Goal: Task Accomplishment & Management: Use online tool/utility

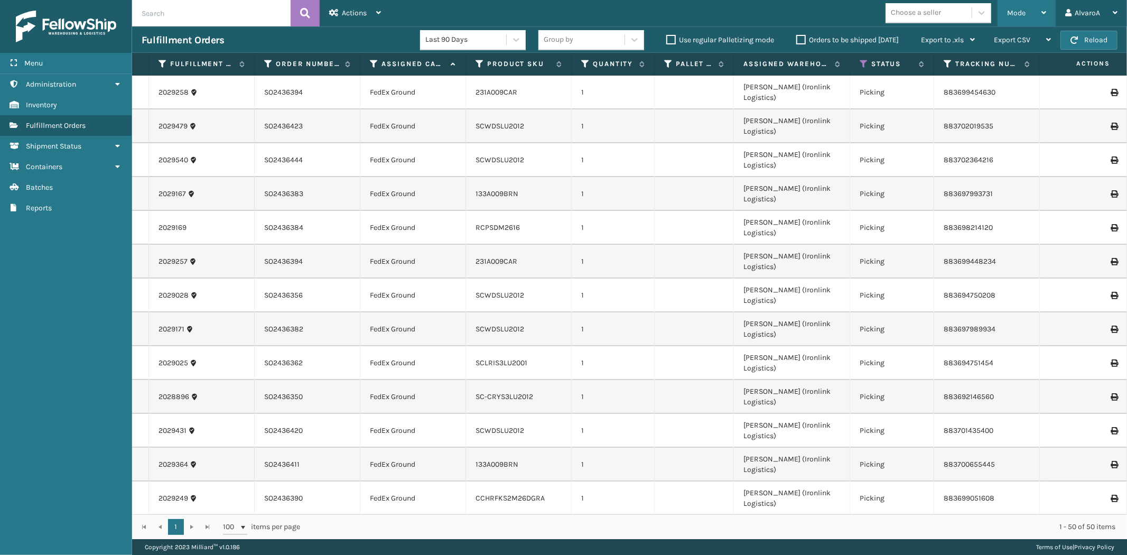
click at [1042, 8] on div "Mode" at bounding box center [1026, 13] width 39 height 26
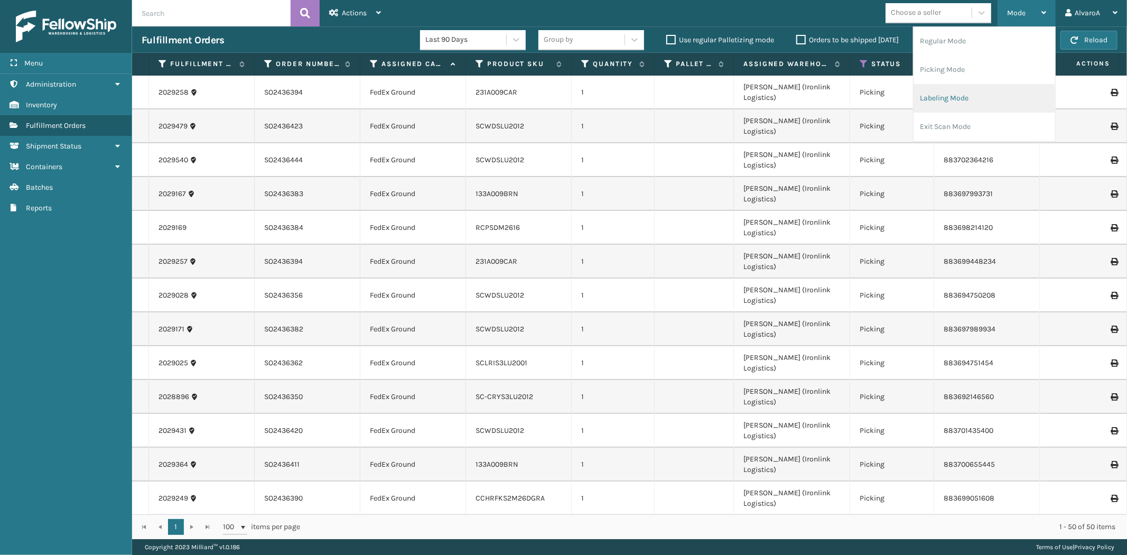
click at [943, 101] on li "Labeling Mode" at bounding box center [985, 98] width 142 height 29
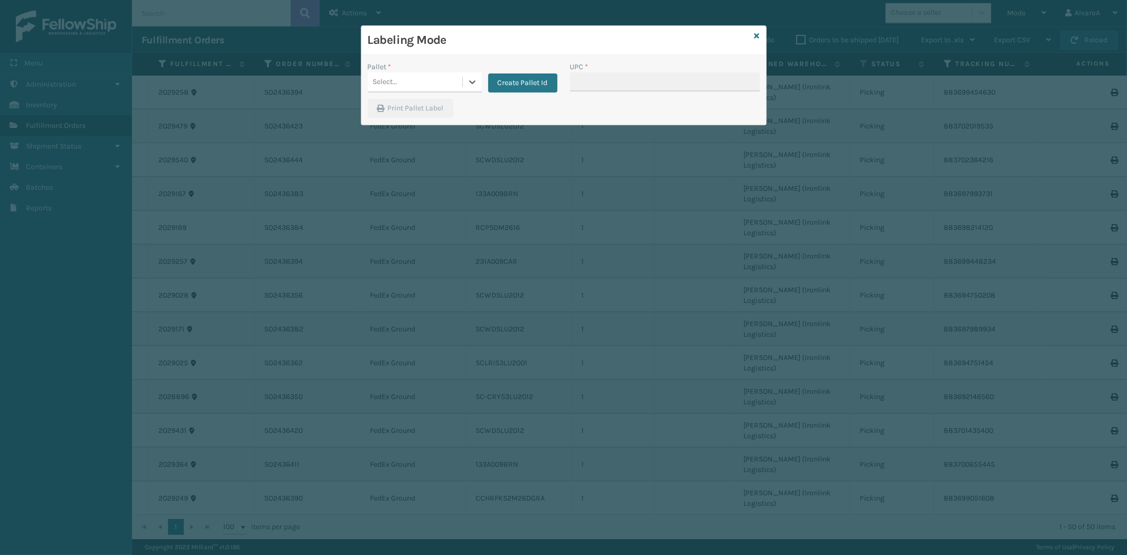
click at [485, 75] on div "Create Pallet Id" at bounding box center [520, 76] width 76 height 31
click at [476, 77] on icon at bounding box center [472, 82] width 11 height 11
click at [411, 141] on div "FDXG-I2YENZL3Z1" at bounding box center [425, 148] width 114 height 20
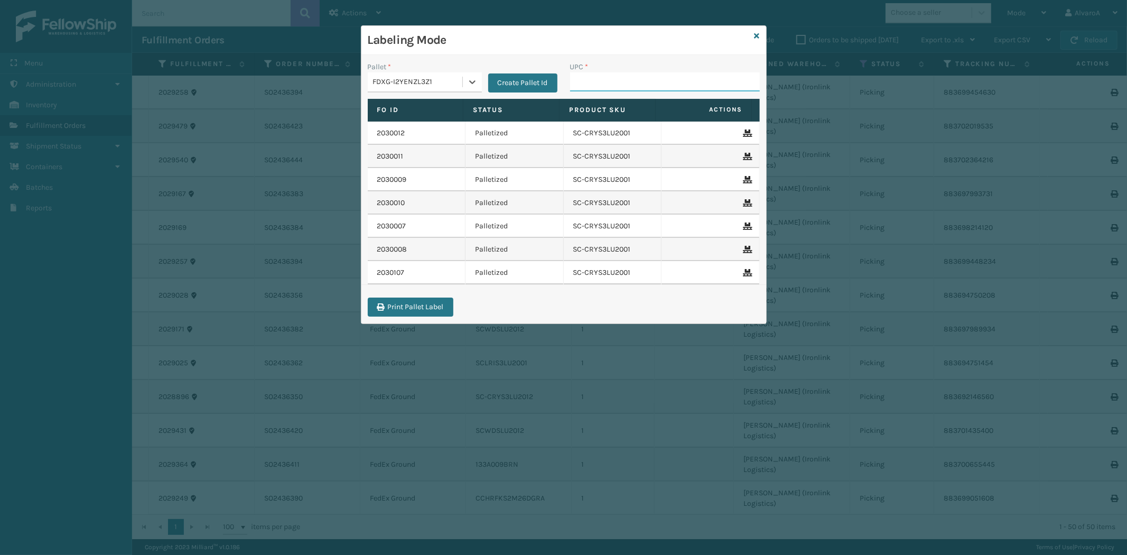
click at [590, 76] on input "UPC *" at bounding box center [665, 81] width 190 height 19
paste input "SC-CRYS3LU2012"
type input "SC-CRYS3LU2012"
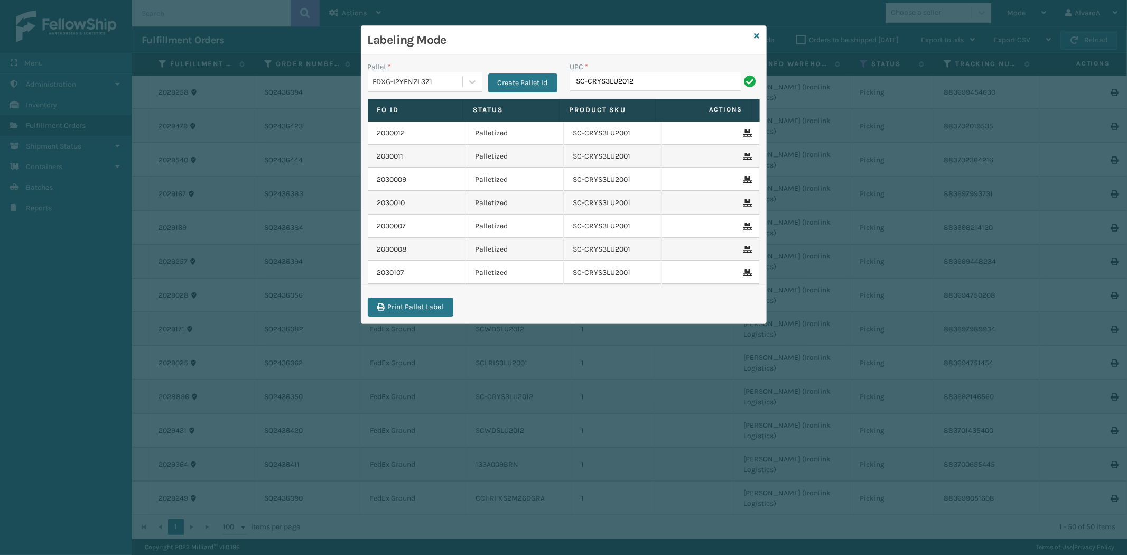
type input "SC-CRYS3LU2012"
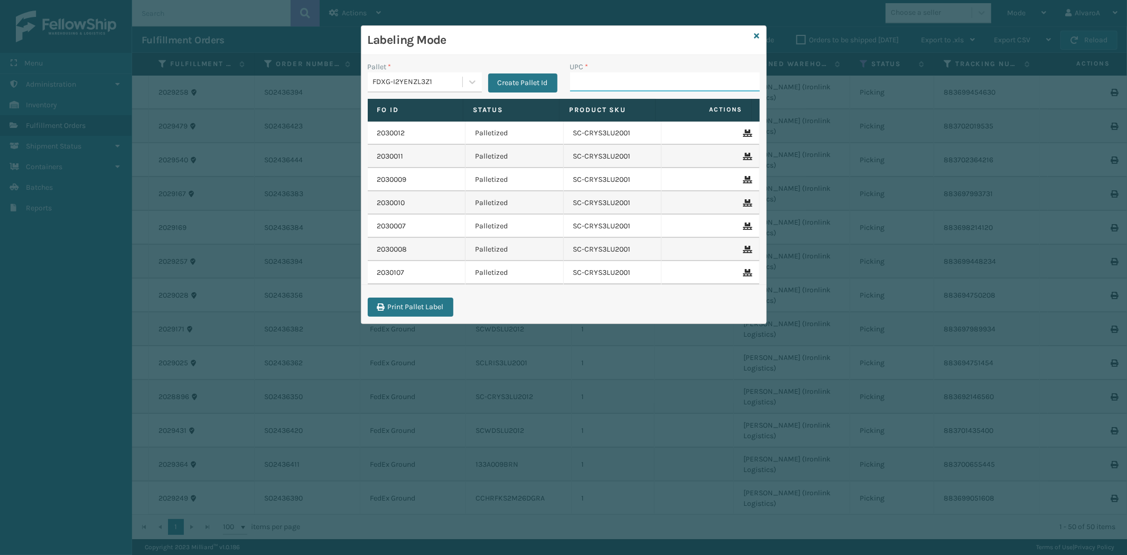
paste input "SC-CRYS3LU2043"
type input "SC-CRYS3LU2043"
paste input "SC-CRYS3LU2051"
type input "SC-CRYS3LU2051"
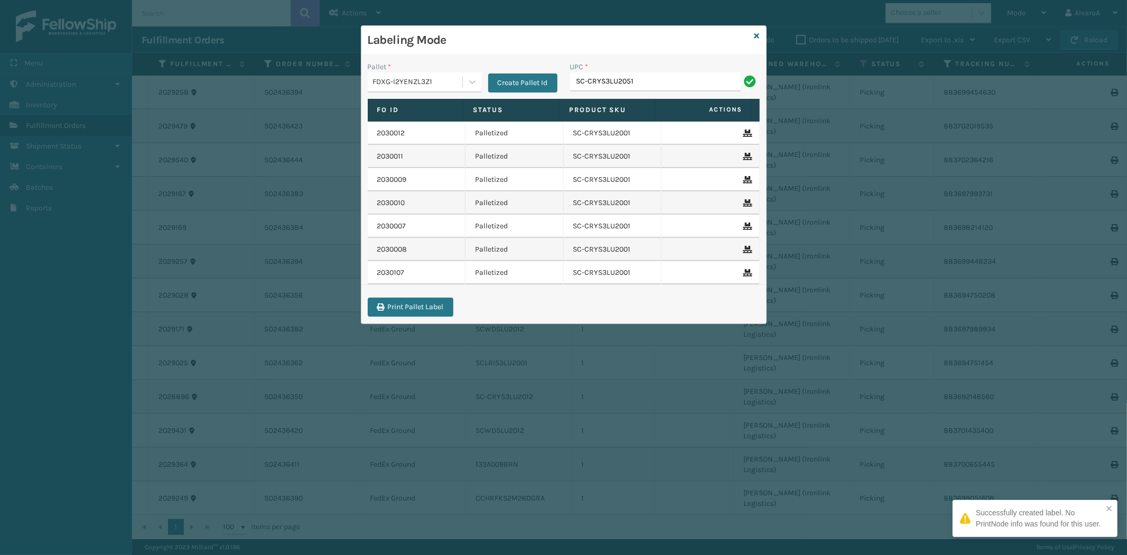
type input "SC-CRYS3LU2051"
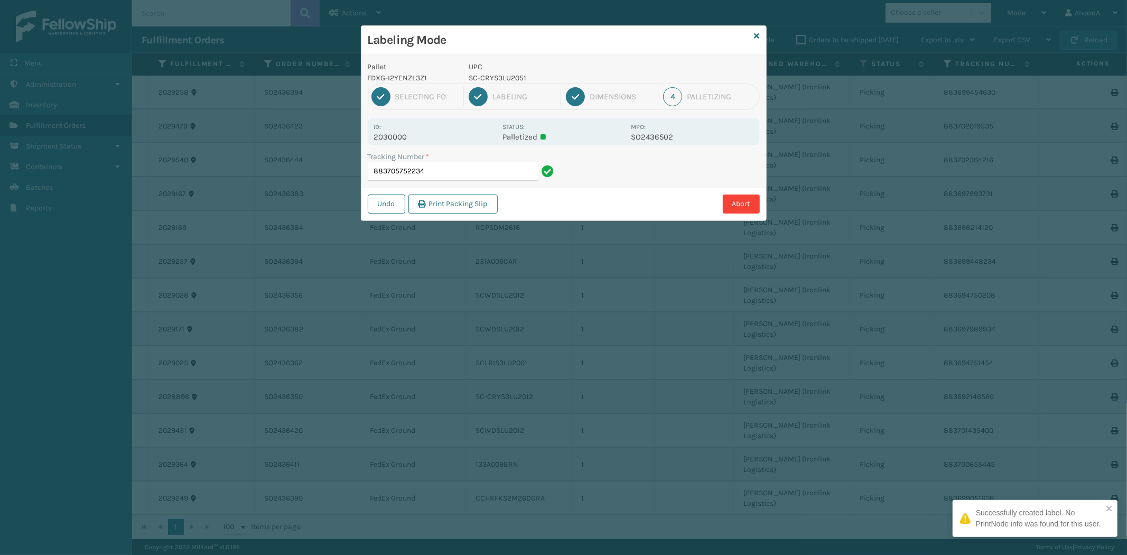
type input "883705752234 SC-CRYS3LU2051"
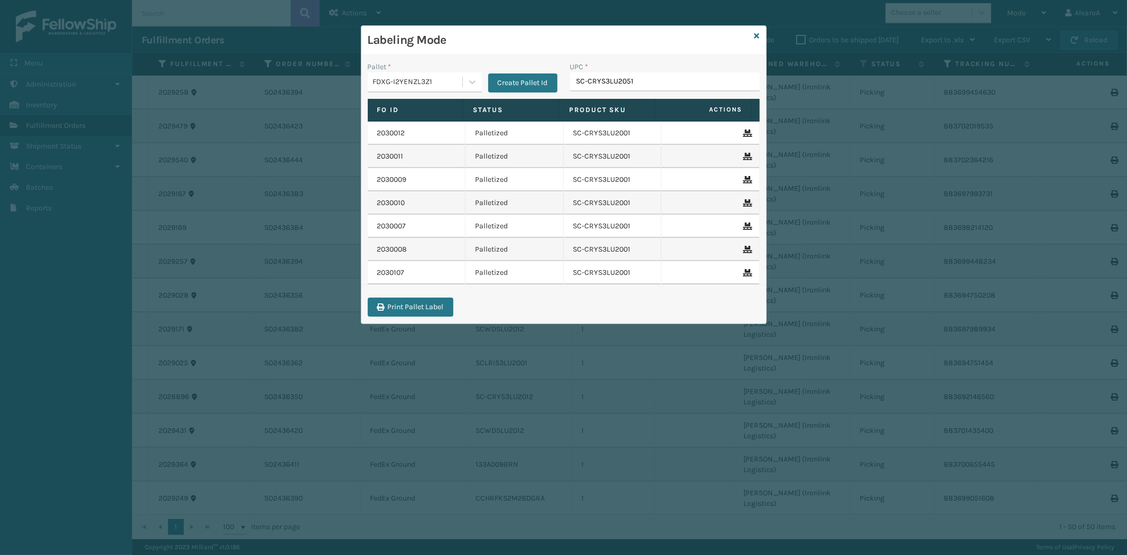
type input "SC-CRYS3LU2051"
click at [758, 33] on icon at bounding box center [757, 35] width 5 height 7
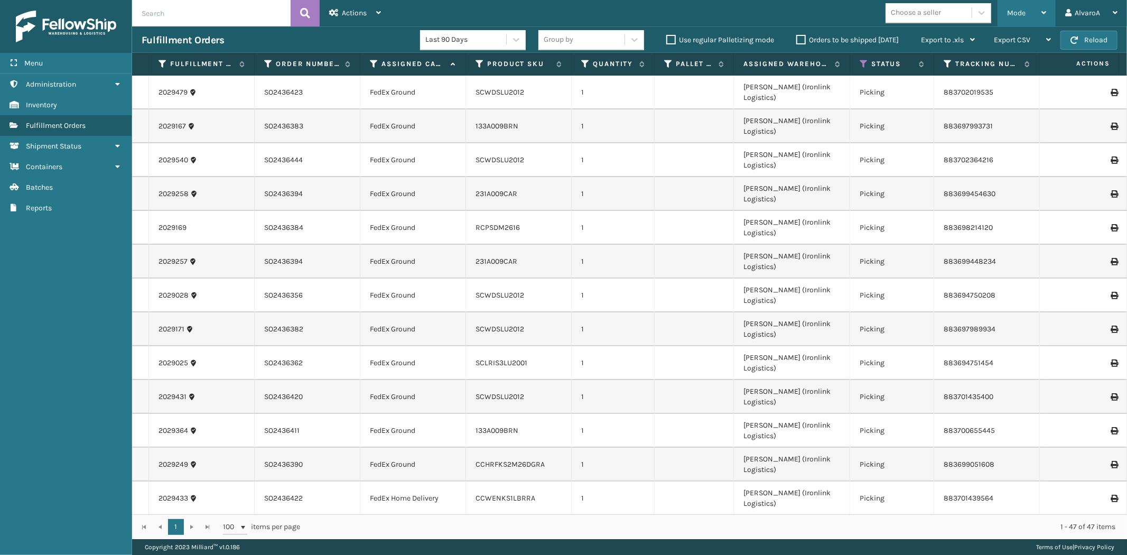
click at [1033, 25] on div "Mode" at bounding box center [1026, 13] width 39 height 26
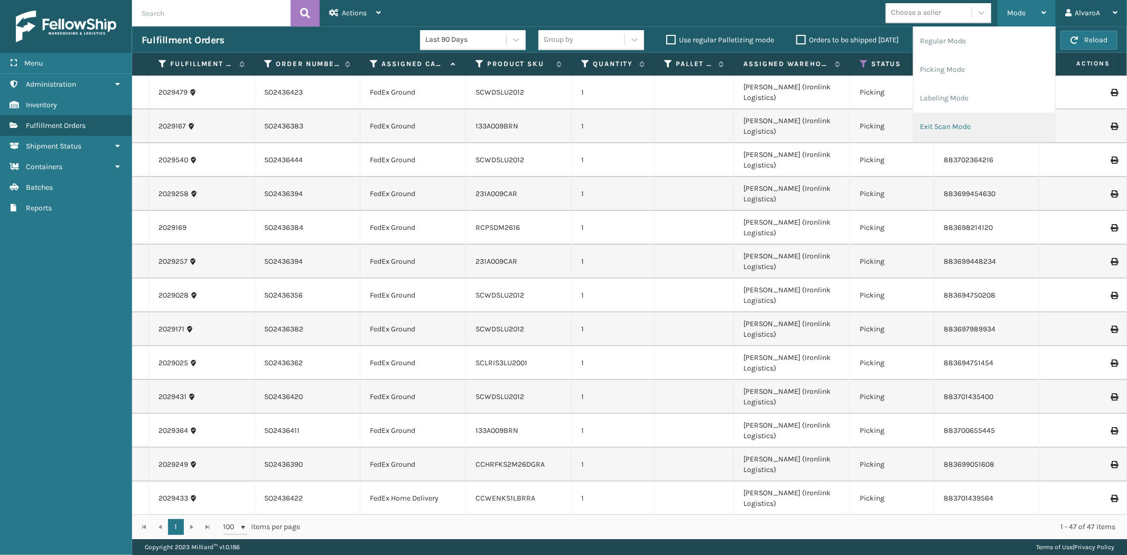
click at [963, 123] on li "Exit Scan Mode" at bounding box center [985, 127] width 142 height 29
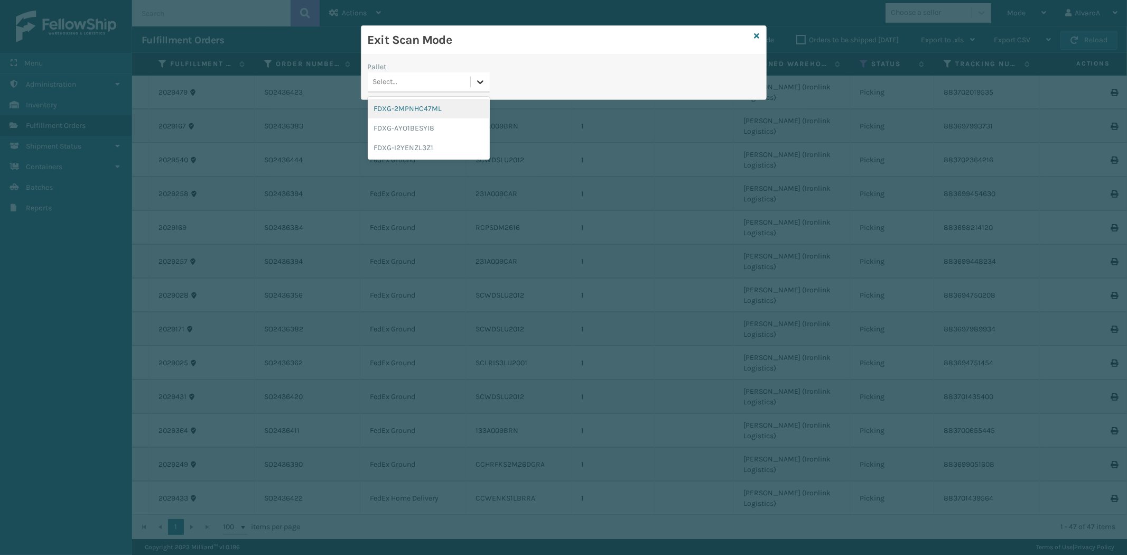
click at [471, 81] on div "Select..." at bounding box center [429, 82] width 122 height 20
click at [424, 145] on div "FDXG-I2YENZL3Z1" at bounding box center [429, 148] width 122 height 20
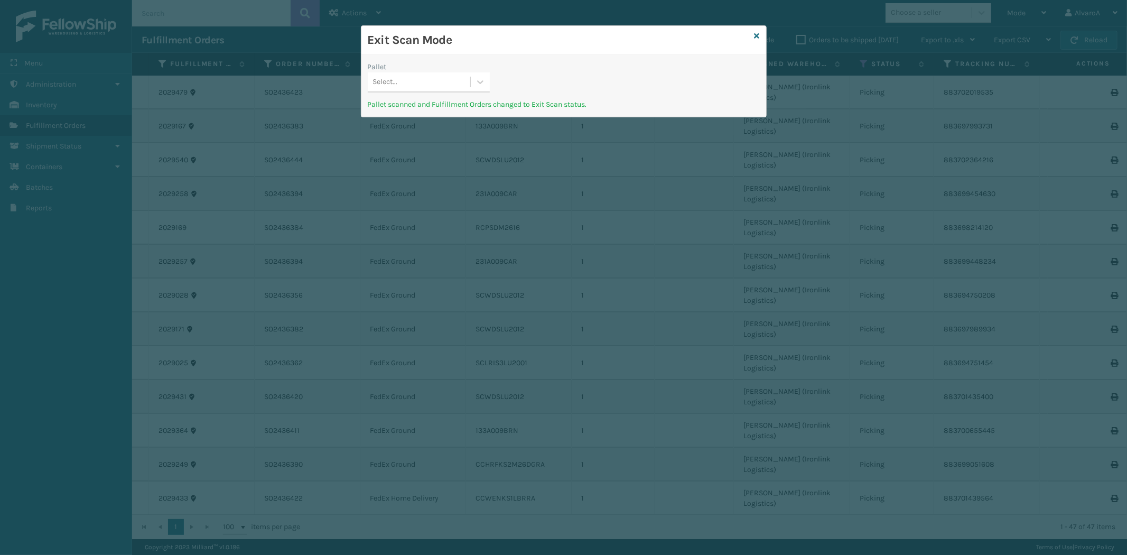
click at [754, 33] on div "Exit Scan Mode" at bounding box center [563, 40] width 405 height 29
click at [755, 34] on icon at bounding box center [757, 35] width 5 height 7
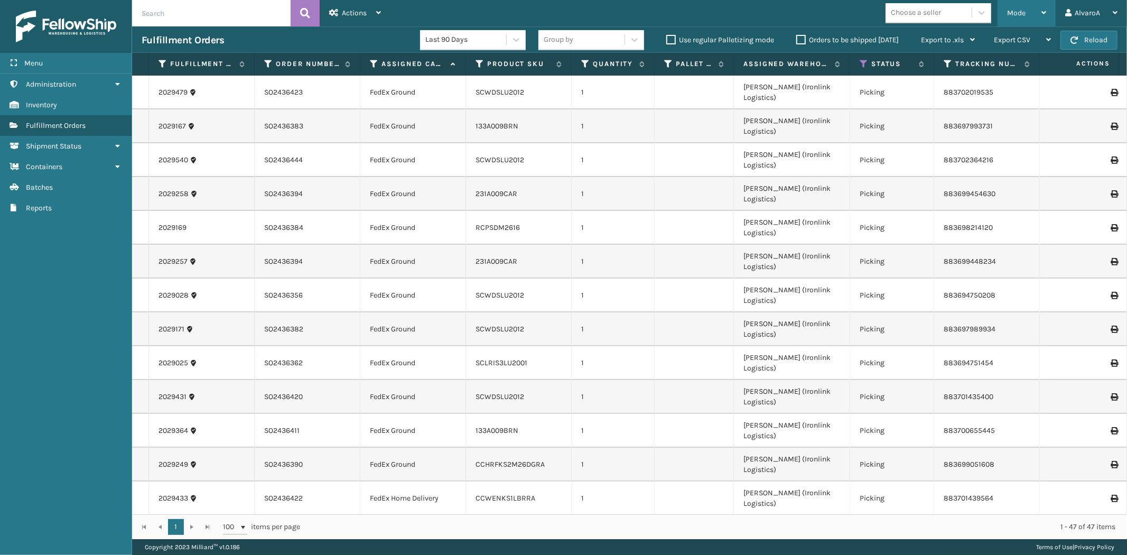
click at [1016, 11] on span "Mode" at bounding box center [1016, 12] width 18 height 9
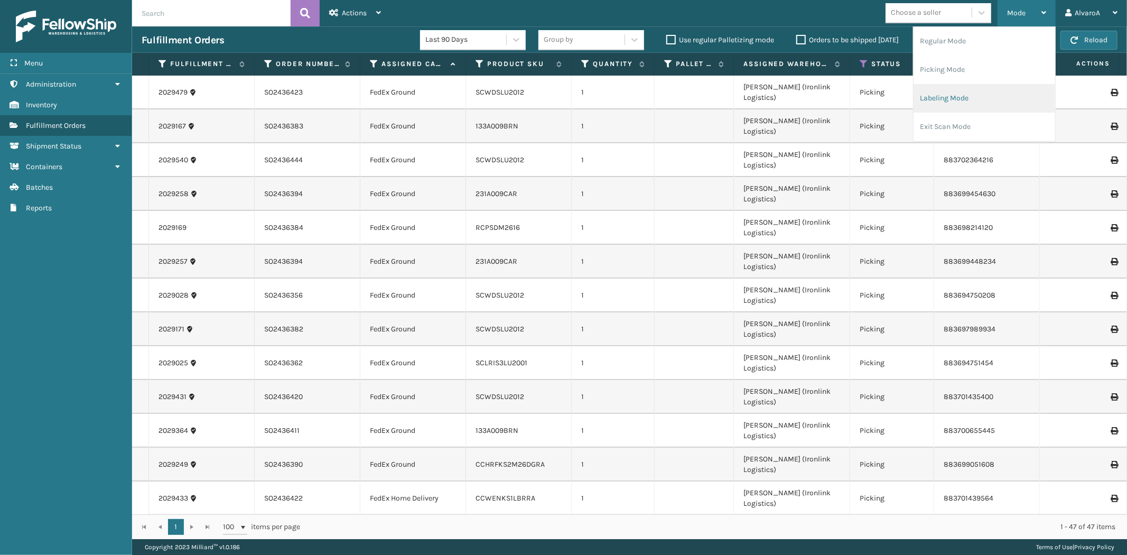
click at [954, 98] on li "Labeling Mode" at bounding box center [985, 98] width 142 height 29
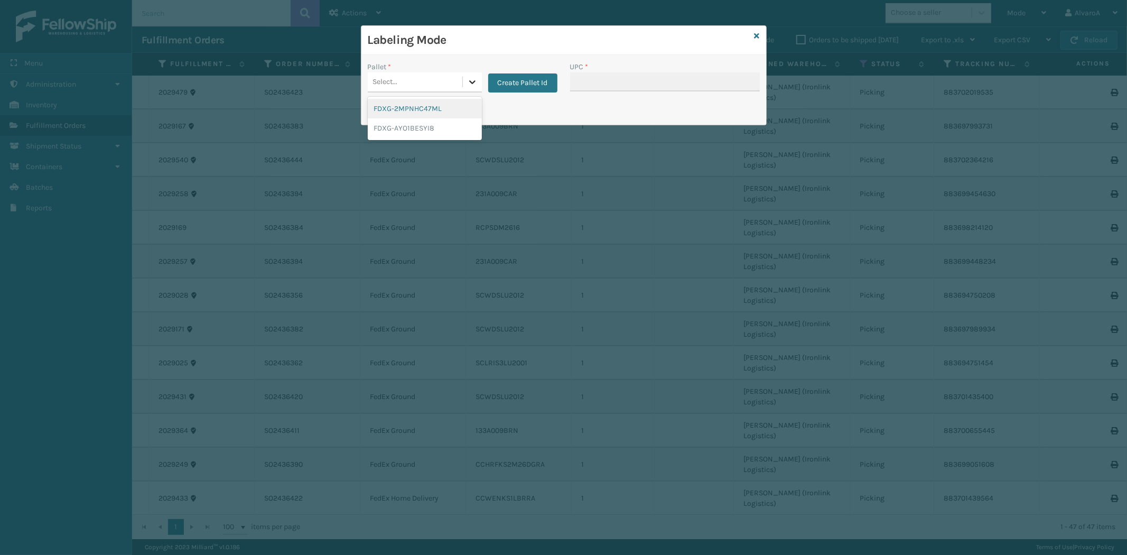
click at [476, 77] on icon at bounding box center [472, 82] width 11 height 11
click at [521, 72] on div "Create Pallet Id" at bounding box center [520, 76] width 76 height 31
click at [521, 78] on button "Create Pallet Id" at bounding box center [522, 82] width 69 height 19
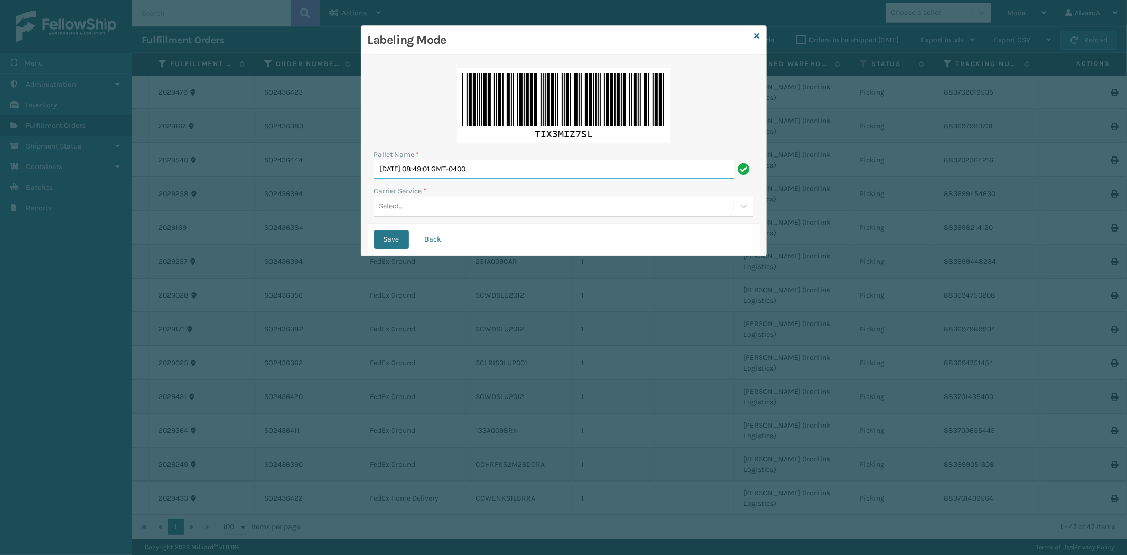
drag, startPoint x: 529, startPoint y: 168, endPoint x: 325, endPoint y: 197, distance: 206.0
click at [329, 201] on div "Labeling Mode Pallet Name * [DATE] 08:49:01 GMT-0400 Carrier Service * Select..…" at bounding box center [563, 277] width 1127 height 555
type input "LPN 501388 #1"
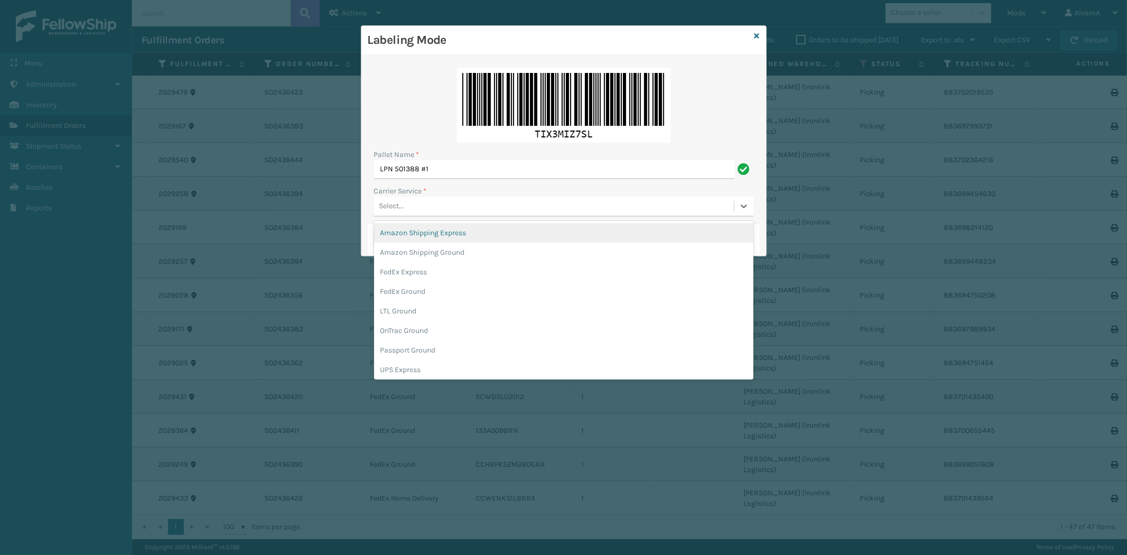
click at [397, 201] on div "Select..." at bounding box center [391, 206] width 25 height 11
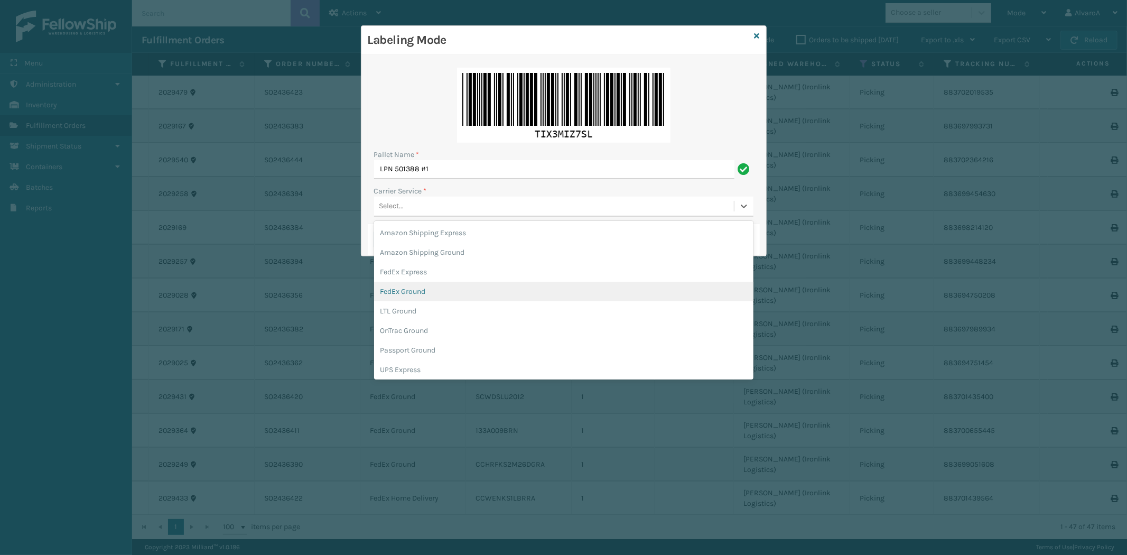
click at [395, 292] on div "FedEx Ground" at bounding box center [563, 292] width 379 height 20
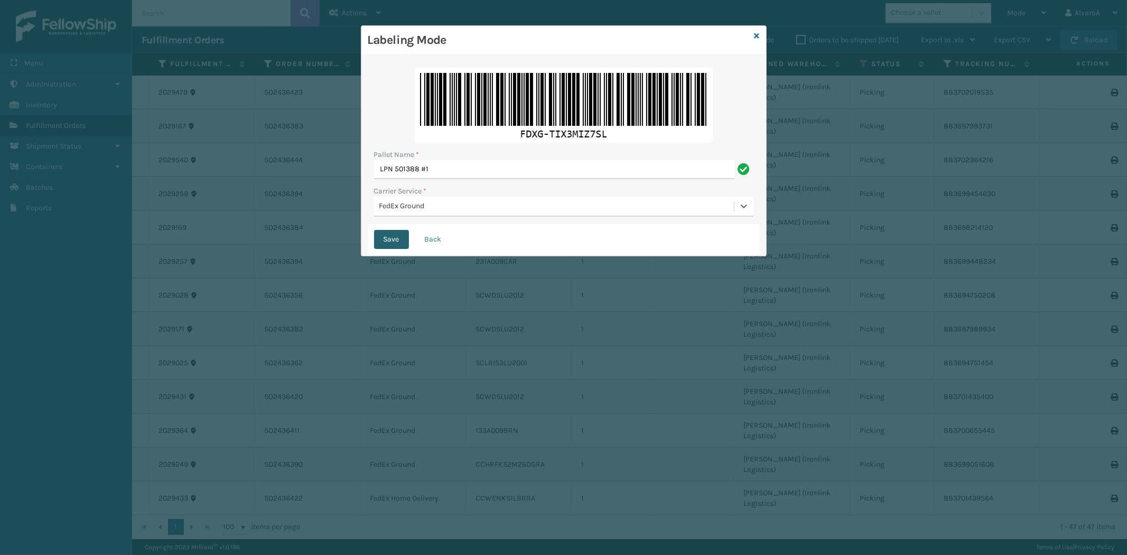
click at [392, 233] on button "Save" at bounding box center [391, 239] width 35 height 19
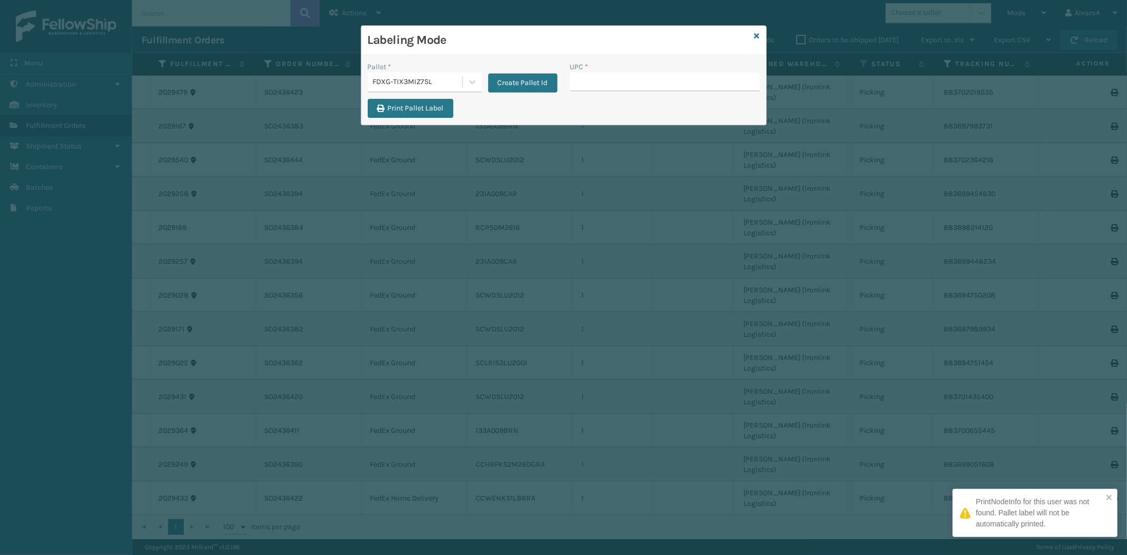
click at [598, 80] on input "UPC *" at bounding box center [665, 81] width 190 height 19
type input "CCWENKS3M26DGRA"
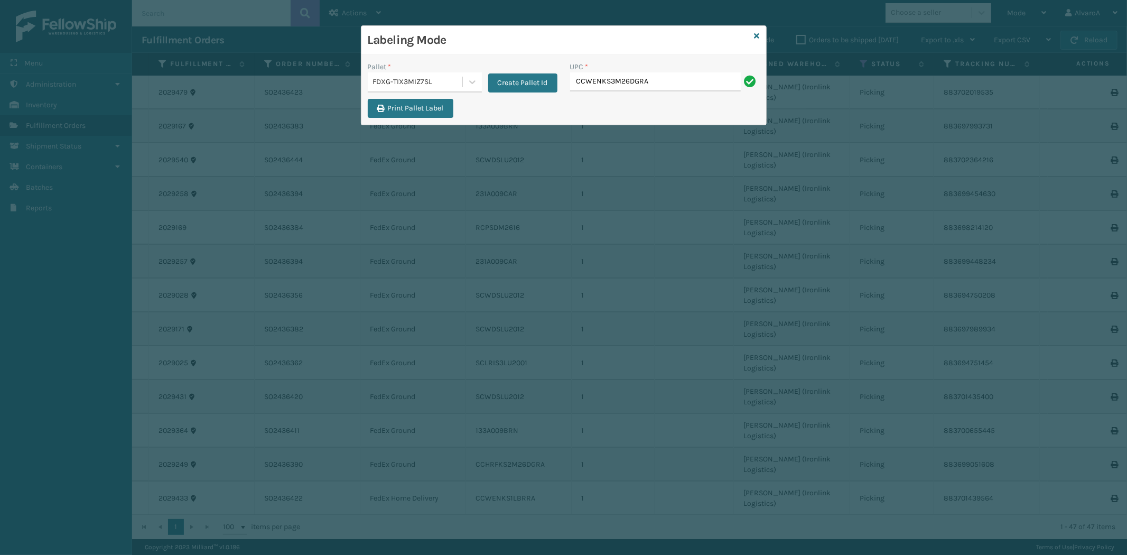
type input "CCWENKS3M26DGRA"
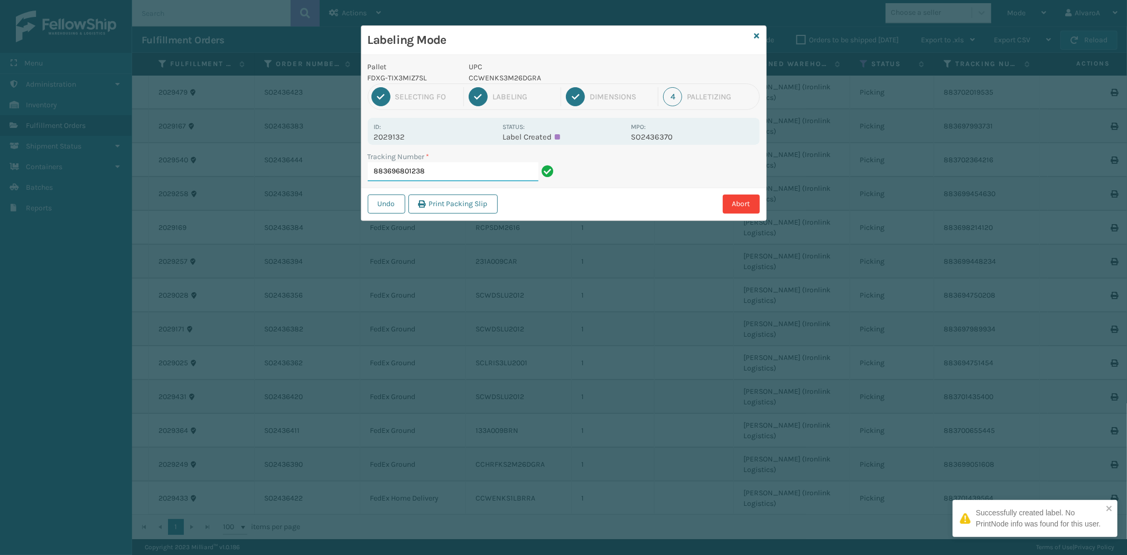
paste input "133A009BRN"
type input "883696801238"
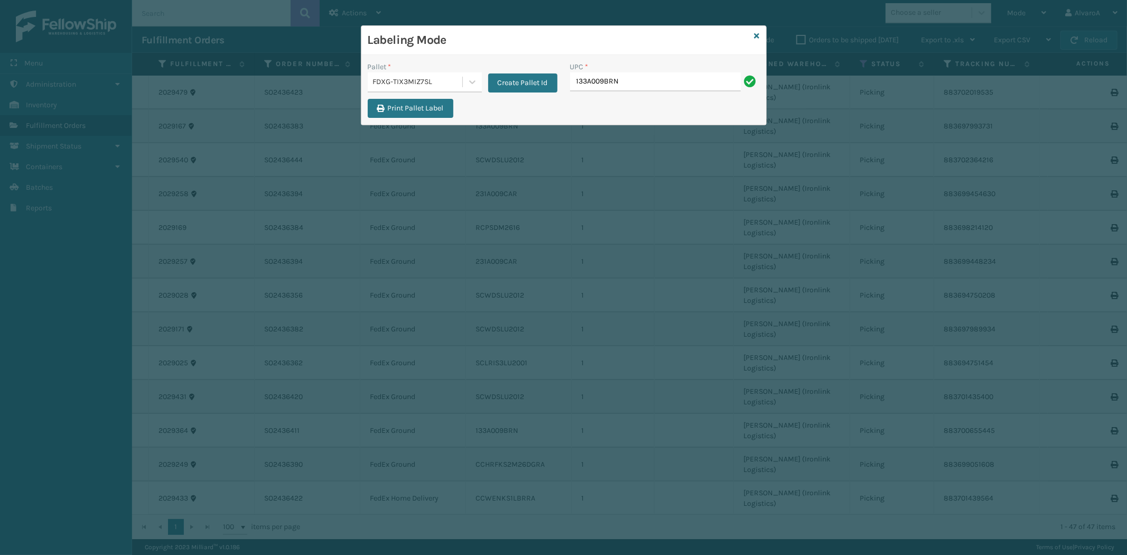
type input "133A009BRN"
paste input "CCWENKS3LBRRA"
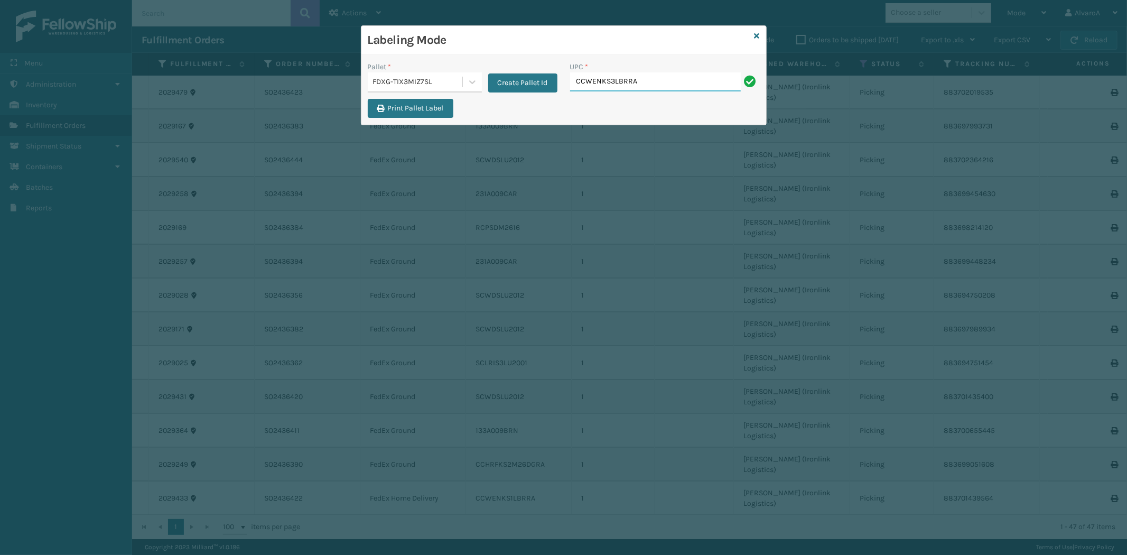
type input "CCWENKS3LBRRA"
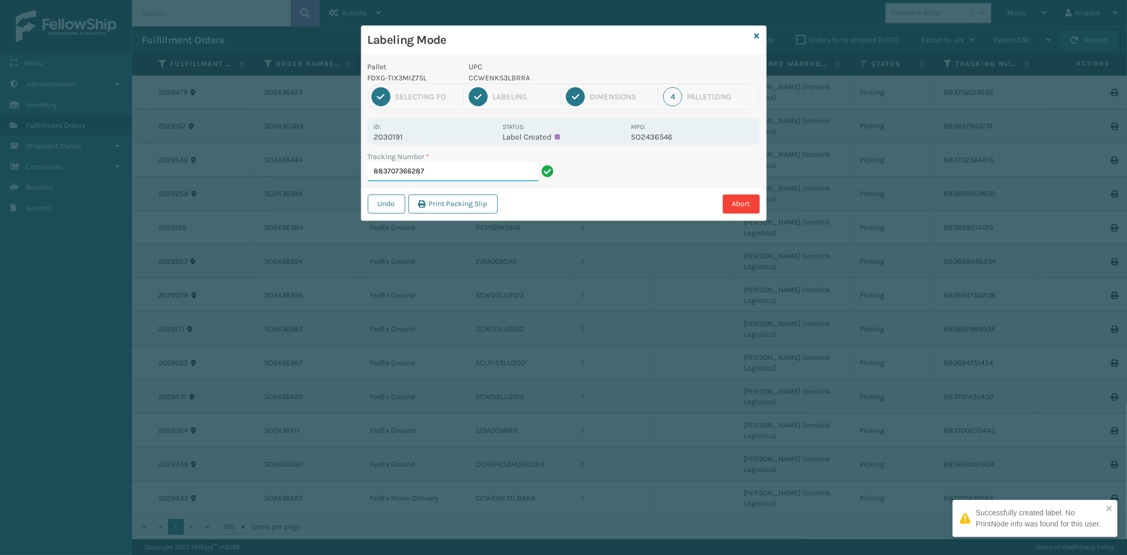
paste input "111A049CRM"
type input "883707366287"
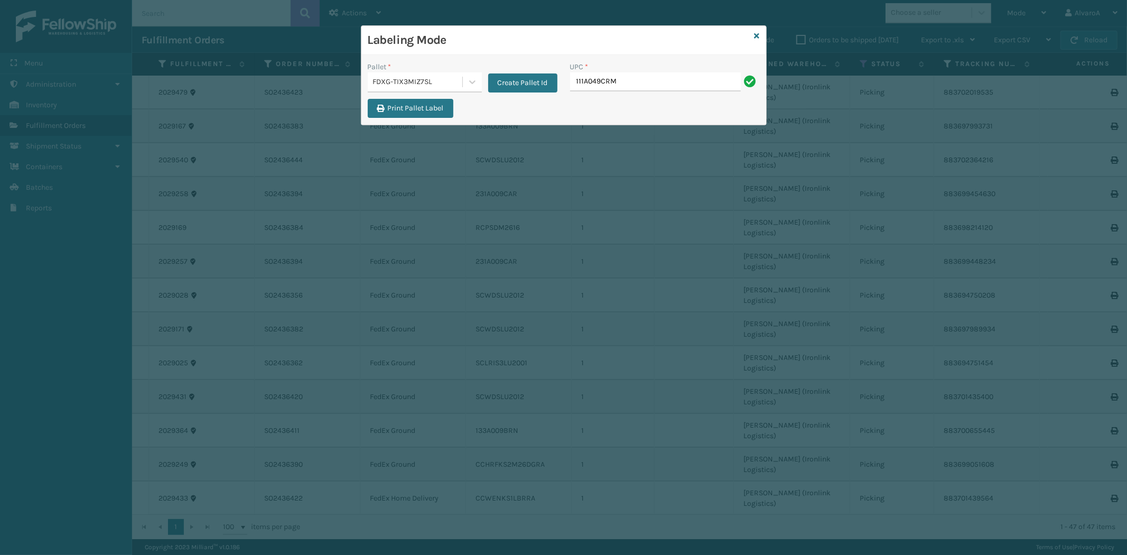
type input "111A049CRM"
paste input "111A049BLU"
type input "111A049BLU"
paste input "133A013BRN"
type input "133A013BRN"
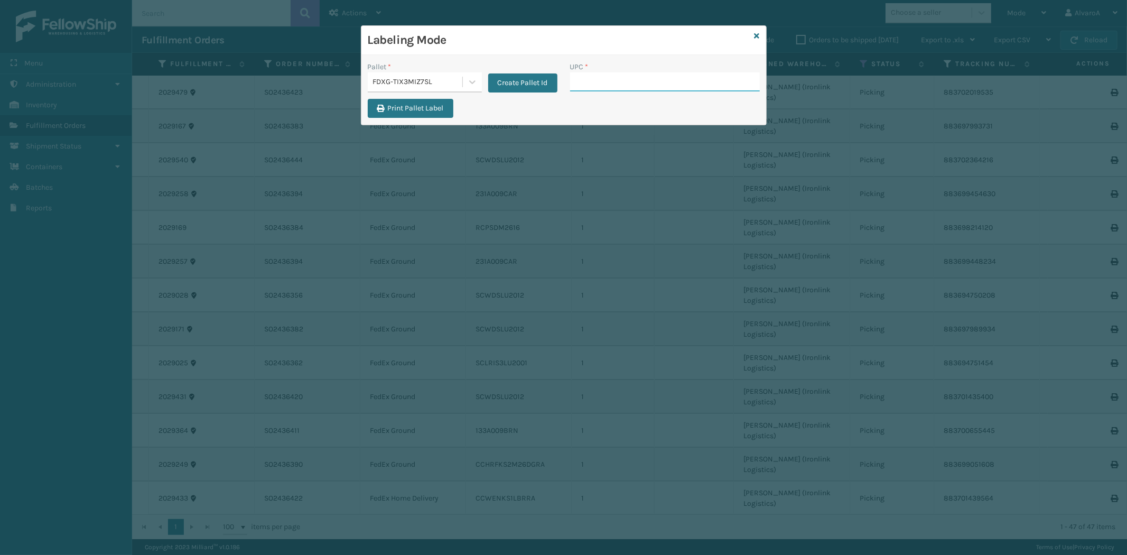
paste input "114A063OAT"
type input "114A063OAT"
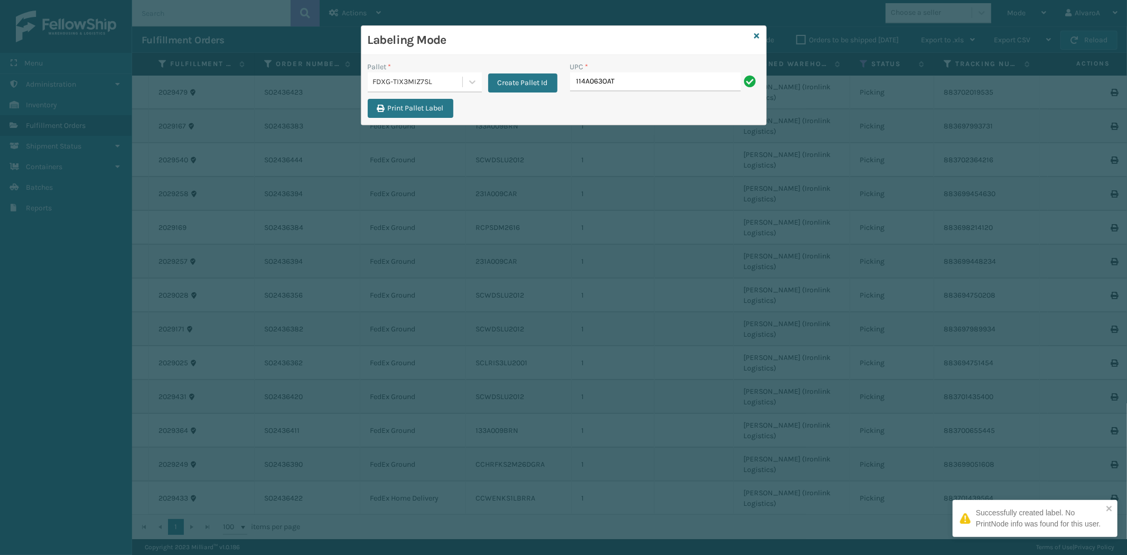
type input "114A063OAT"
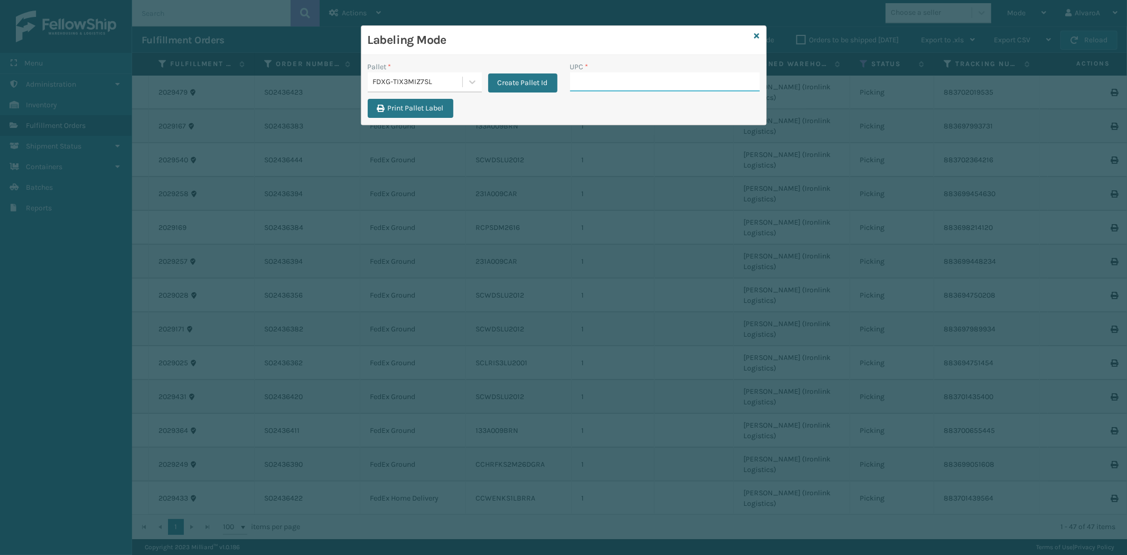
paste input "CCHRFKS3M26BKVA"
type input "CCHRFKS3M26BKVA"
paste input "CCHRFKS3M26DGRA"
type input "CCHRFKS3M26DGRA"
paste input "133A013NVY"
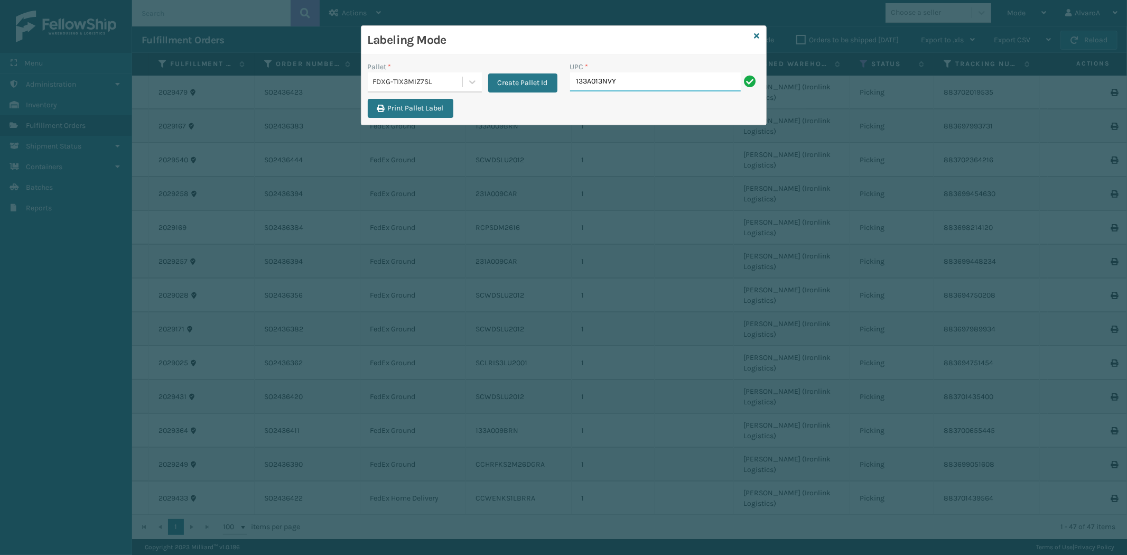
type input "133A013NVY"
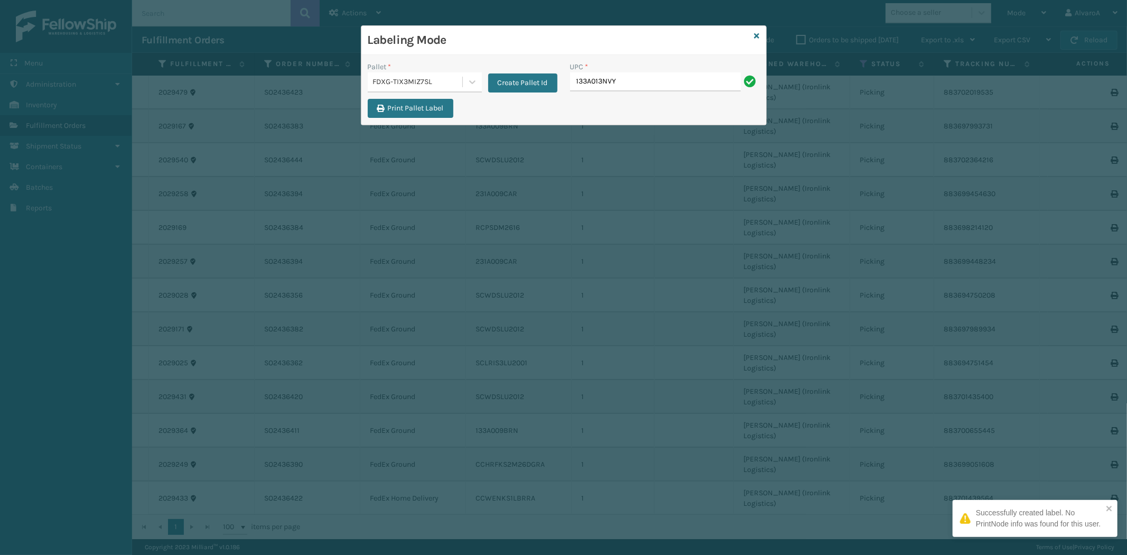
type input "133A013NVY"
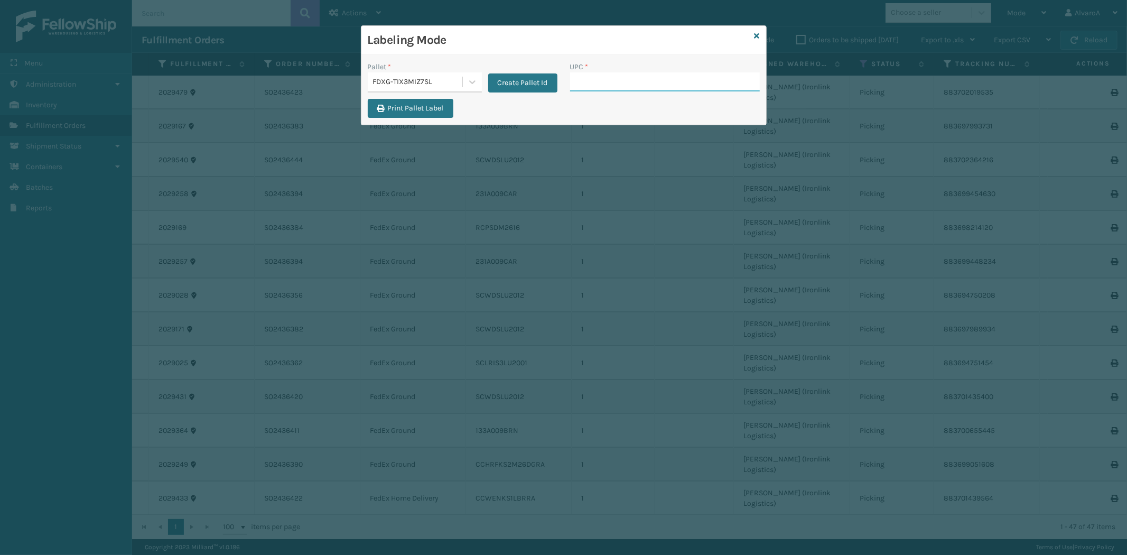
paste input "114A063NVY"
type input "114A063NVY"
click at [758, 38] on icon at bounding box center [757, 35] width 5 height 7
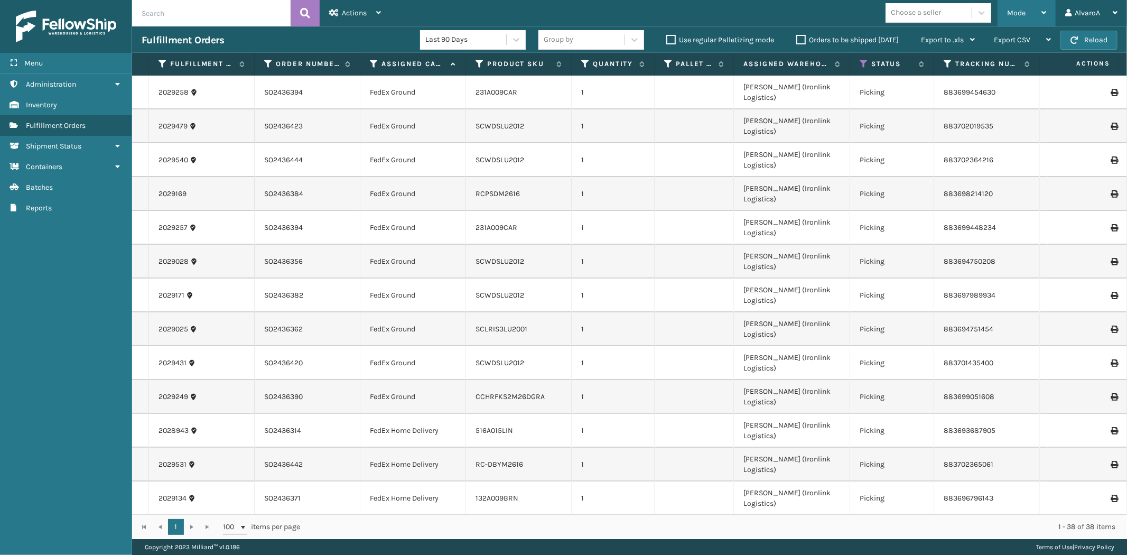
click at [1012, 12] on span "Mode" at bounding box center [1016, 12] width 18 height 9
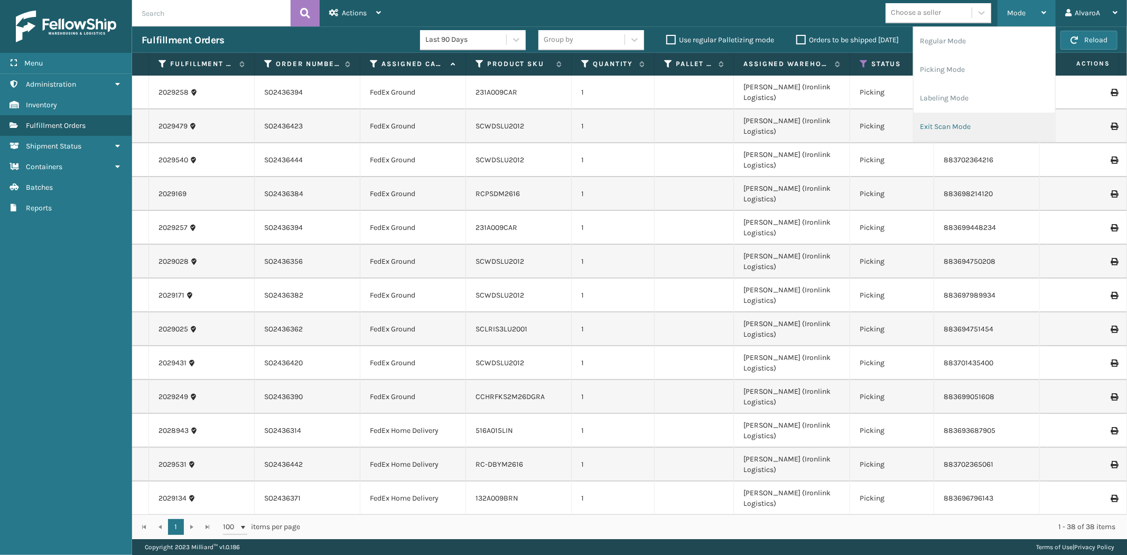
click at [955, 130] on li "Exit Scan Mode" at bounding box center [985, 127] width 142 height 29
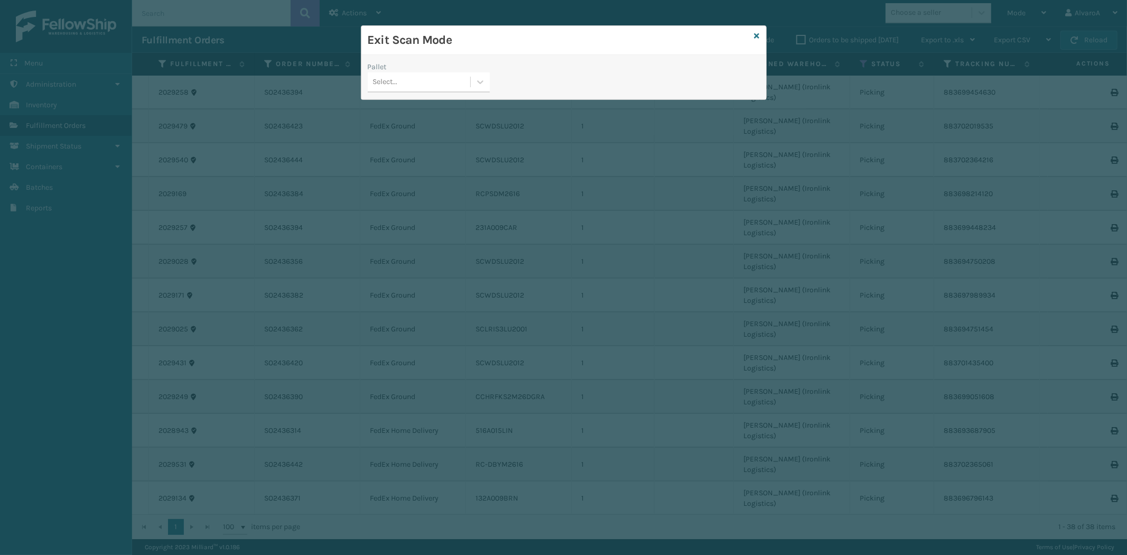
click at [491, 87] on div "Pallet Select..." at bounding box center [428, 80] width 135 height 38
click at [485, 88] on div at bounding box center [480, 81] width 19 height 19
drag, startPoint x: 436, startPoint y: 146, endPoint x: 507, endPoint y: 86, distance: 93.0
click at [436, 145] on div "FDXG-TIX3MIZ7SL" at bounding box center [429, 148] width 122 height 20
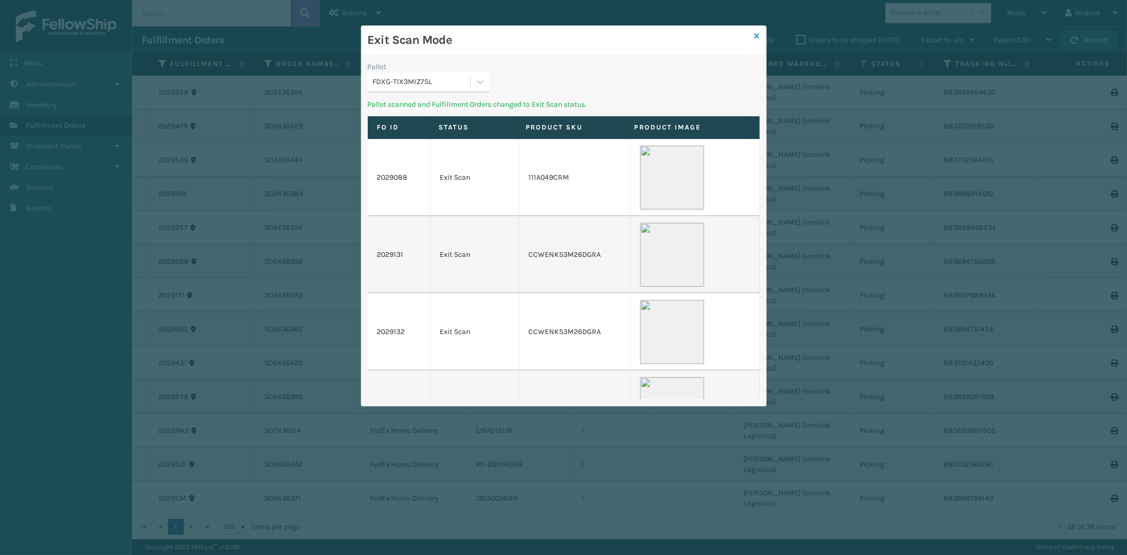
click at [756, 35] on icon at bounding box center [757, 35] width 5 height 7
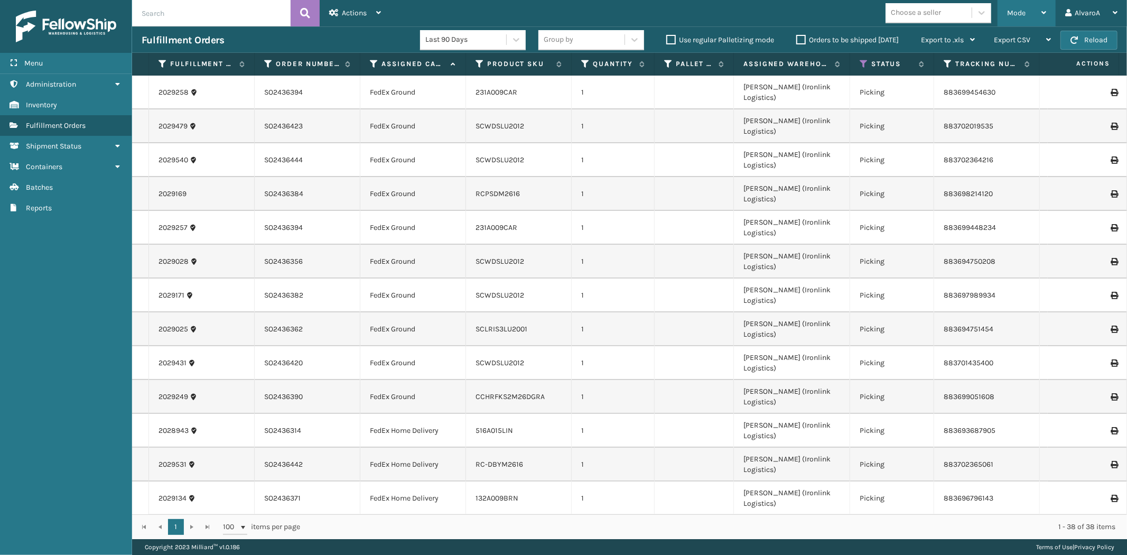
click at [1023, 12] on span "Mode" at bounding box center [1016, 12] width 18 height 9
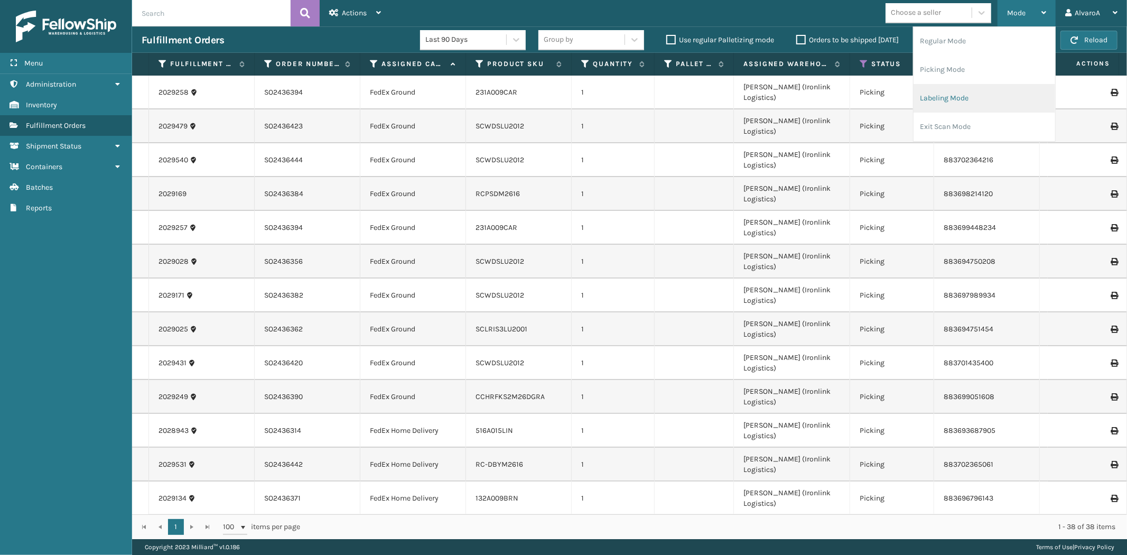
click at [978, 92] on li "Labeling Mode" at bounding box center [985, 98] width 142 height 29
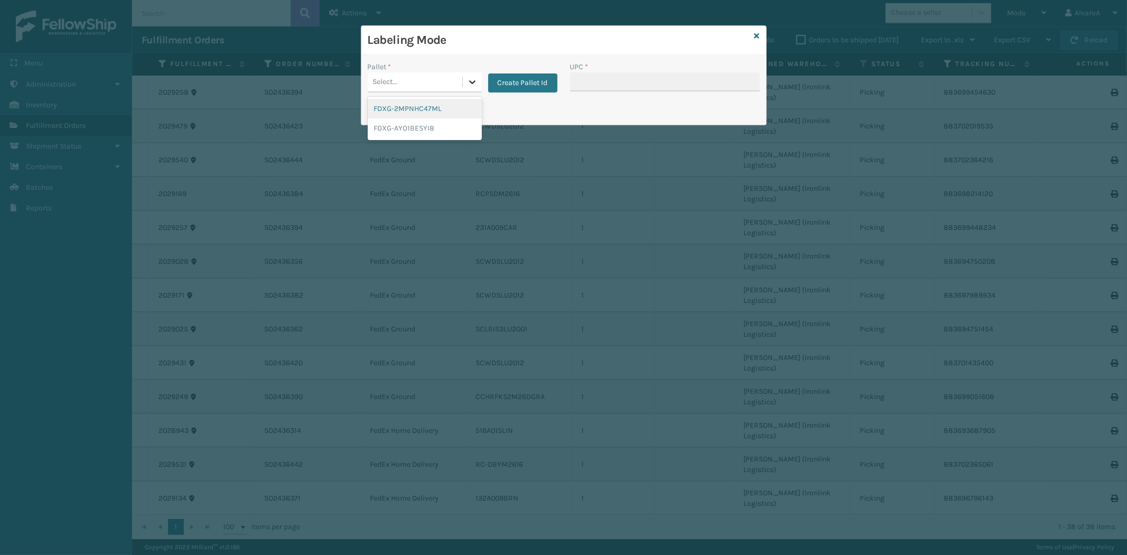
click at [467, 85] on icon at bounding box center [472, 82] width 11 height 11
click at [506, 78] on button "Create Pallet Id" at bounding box center [522, 82] width 69 height 19
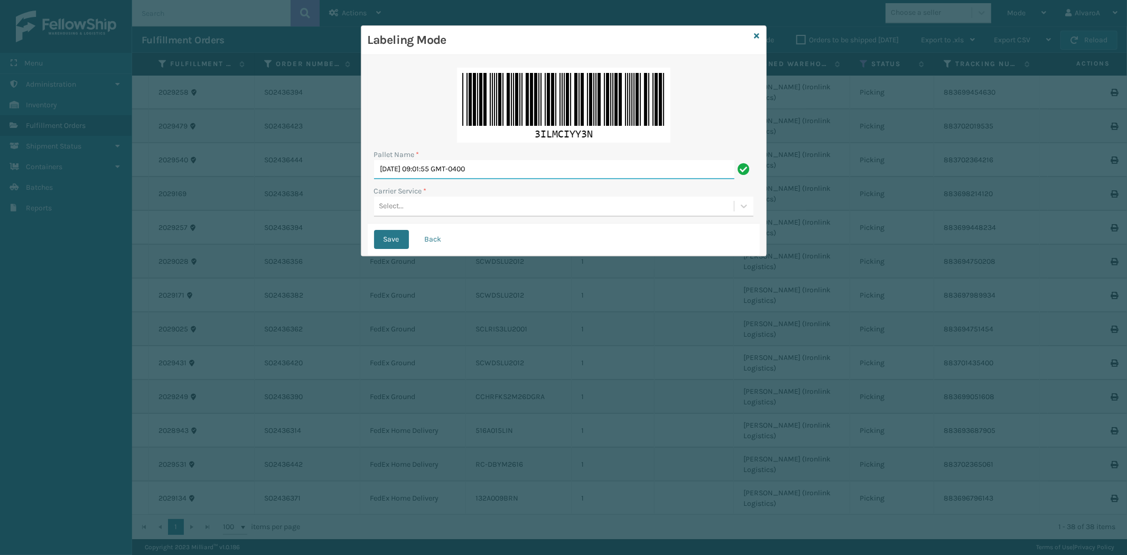
drag, startPoint x: 525, startPoint y: 171, endPoint x: 339, endPoint y: 207, distance: 189.0
click at [351, 208] on div "Labeling Mode Pallet Name * [DATE] 09:01:55 GMT-0400 Carrier Service * Select..…" at bounding box center [563, 277] width 1127 height 555
type input "LPN 501390"
drag, startPoint x: 400, startPoint y: 193, endPoint x: 394, endPoint y: 210, distance: 17.9
click at [394, 209] on div "Carrier Service * Select..." at bounding box center [563, 200] width 379 height 31
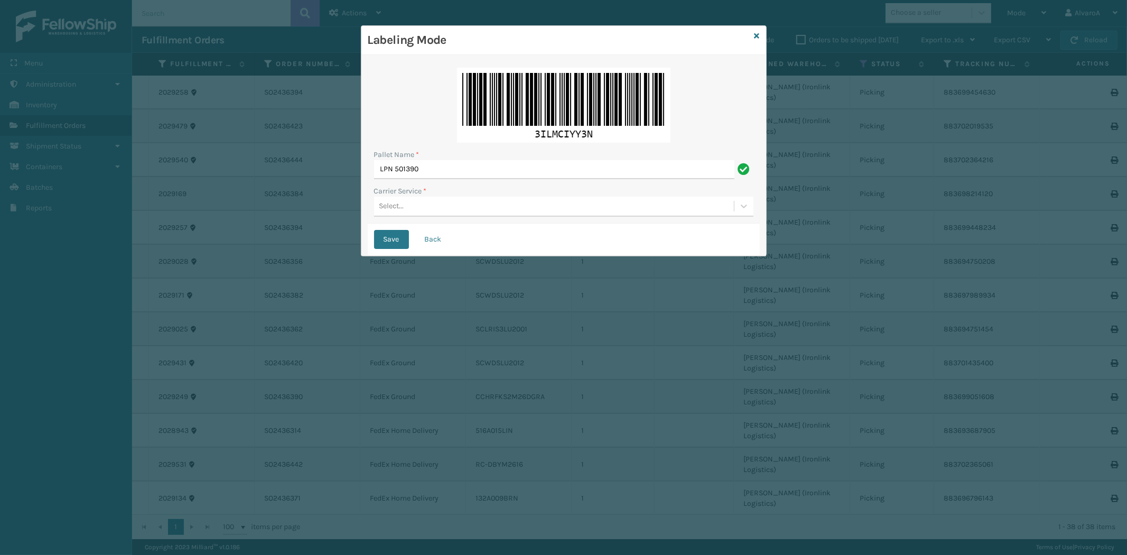
click at [394, 210] on div "Select..." at bounding box center [391, 206] width 25 height 11
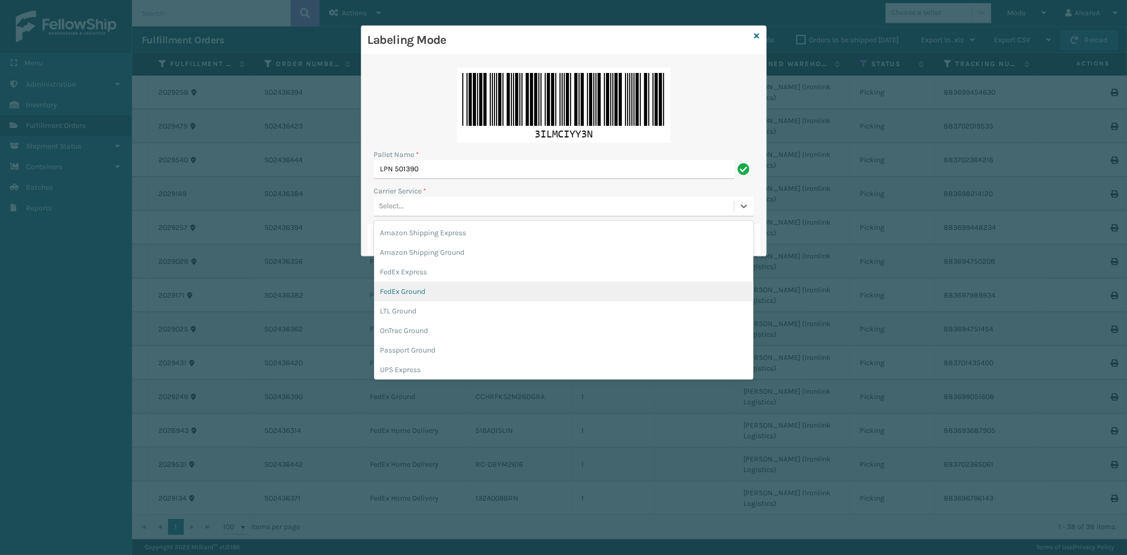
click at [422, 298] on div "FedEx Ground" at bounding box center [563, 292] width 379 height 20
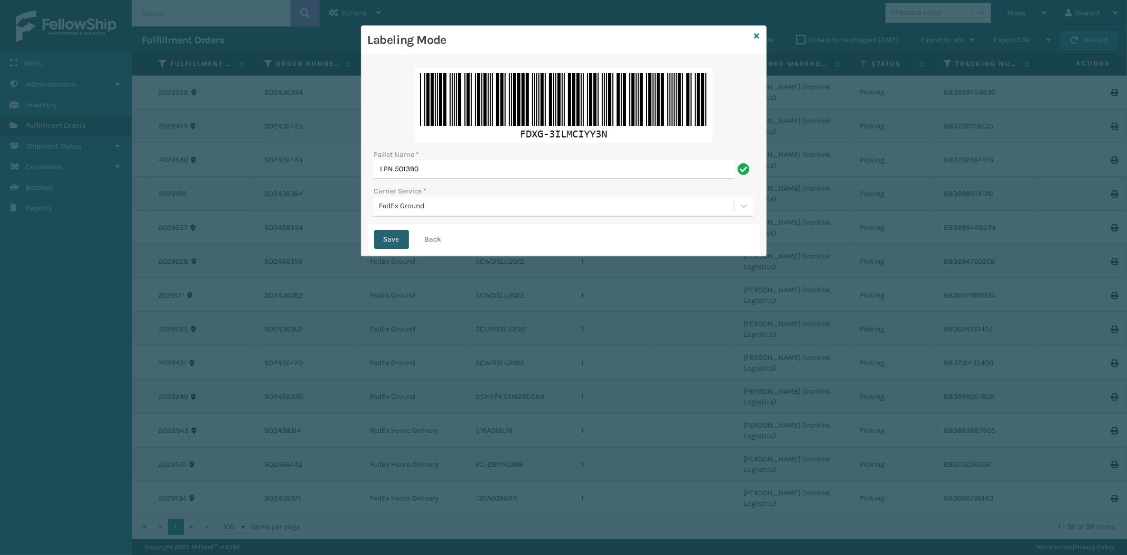
click at [395, 241] on button "Save" at bounding box center [391, 239] width 35 height 19
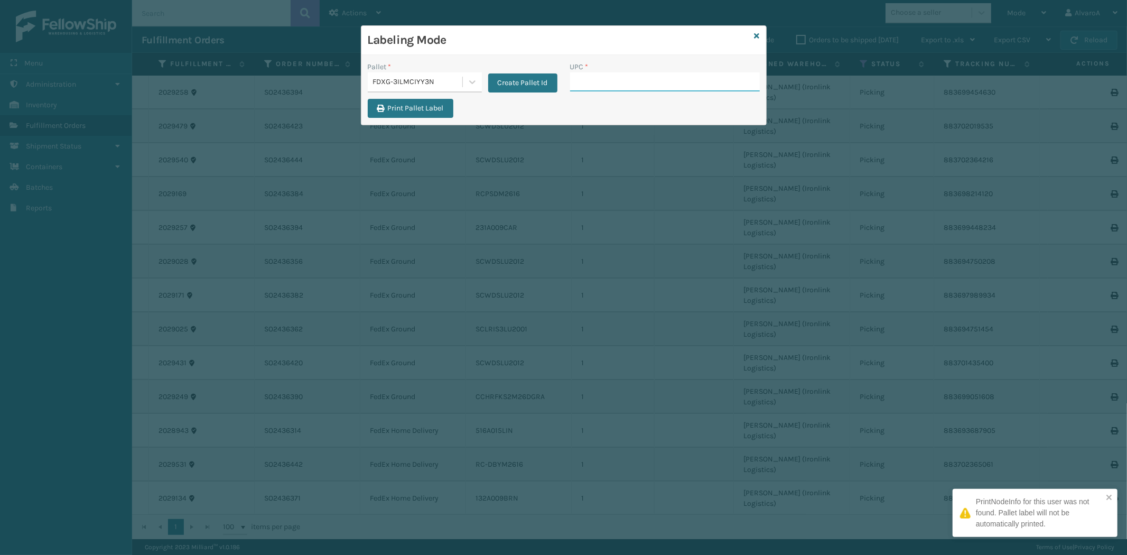
paste input "CCWENKS2M26CFVA"
type input "CCWENKS2M26CFVA"
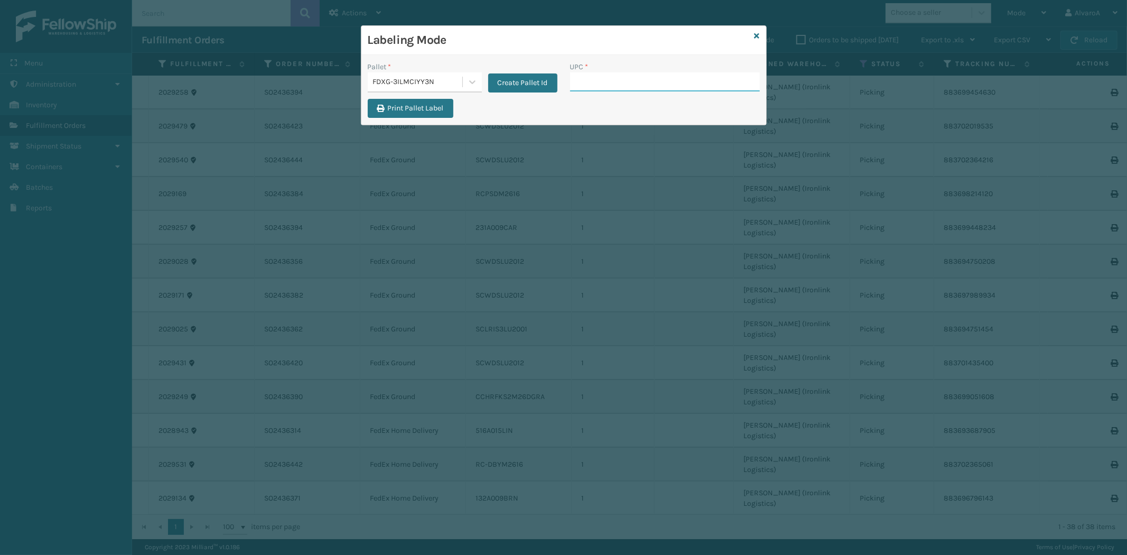
paste input "RCPSDM2616"
type input "RCPSDM2616"
paste input "123A047GRN"
type input "123A047GRN"
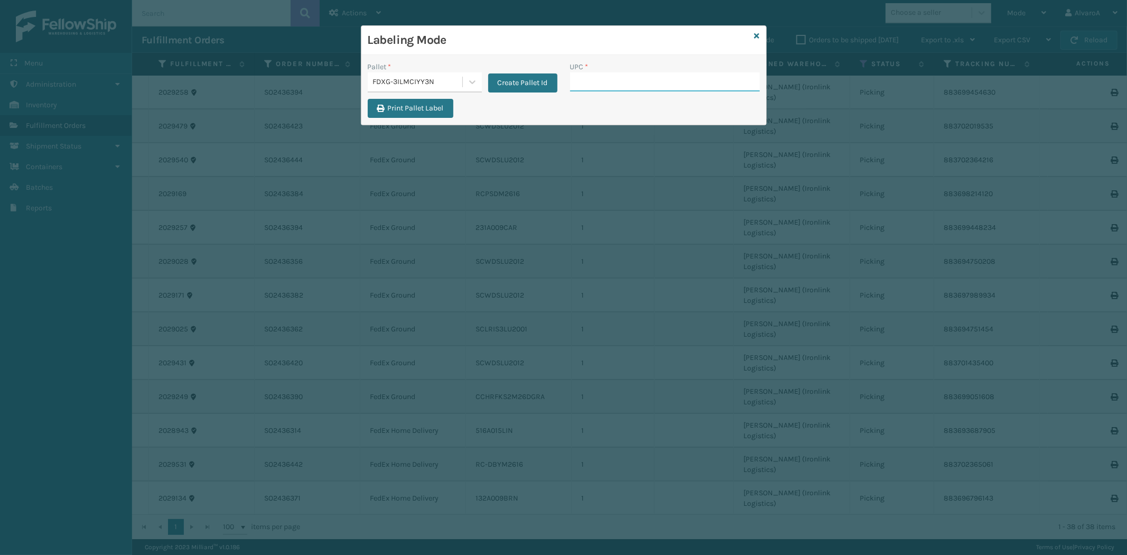
paste input "CCWENKS2M26DGRA"
type input "CCWENKS2M26DGRA"
paste input "CCHRFKS2M26DGRA"
type input "CCHRFKS2M26DGRA"
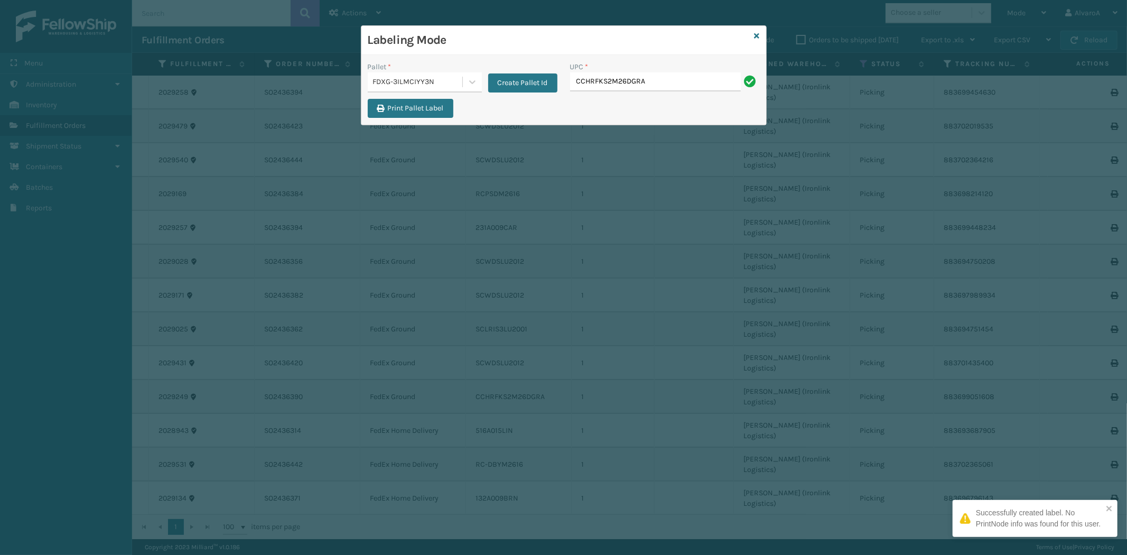
type input "CCHRFKS2M26DGRA"
paste input "131A016BLK"
type input "131A016BLK"
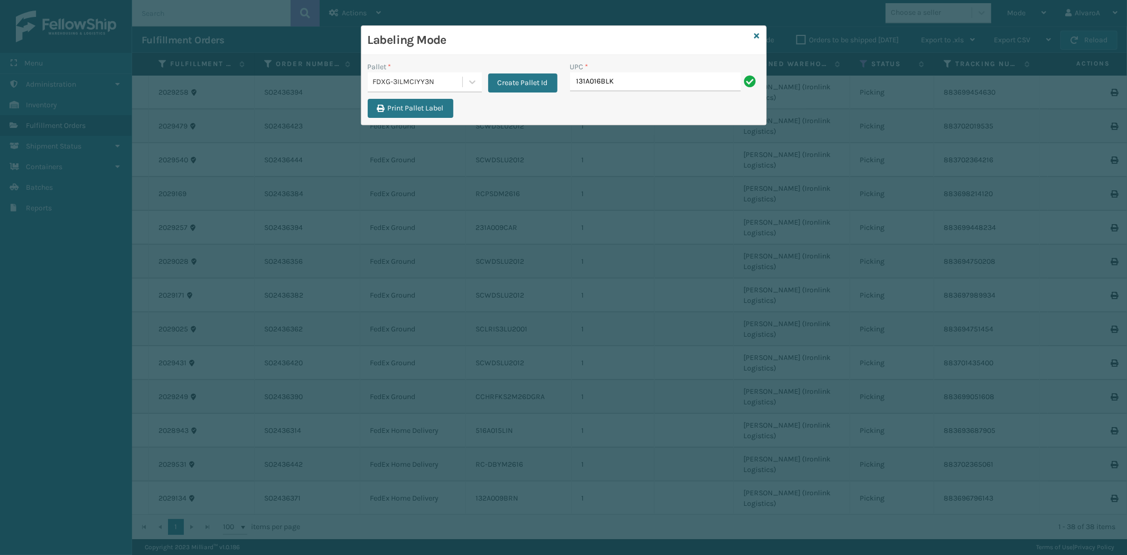
type input "131A016BLK"
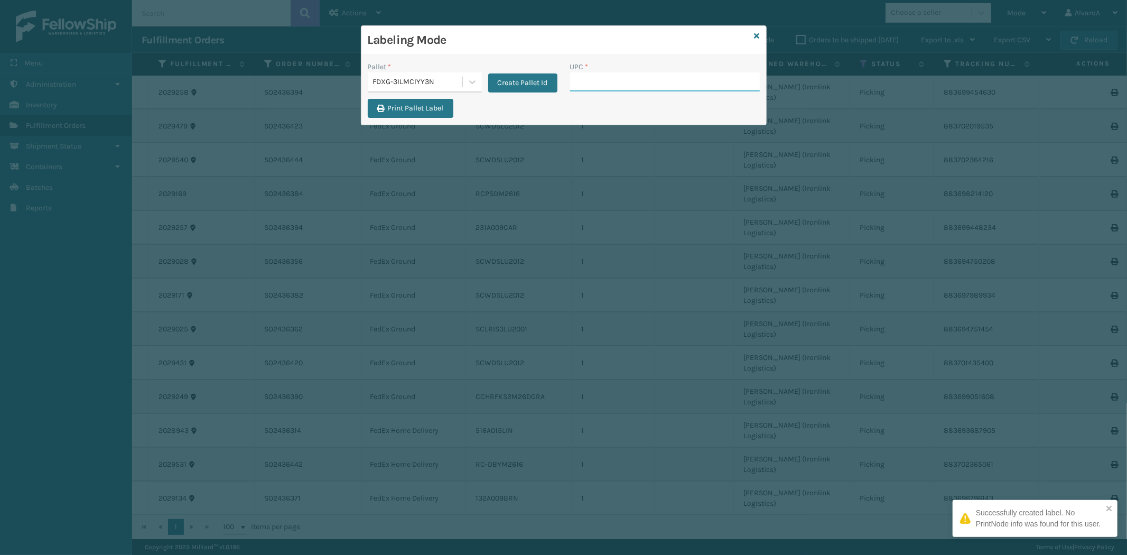
paste input "123A047BLU"
type input "123A047BLU"
paste input "516A015LIN"
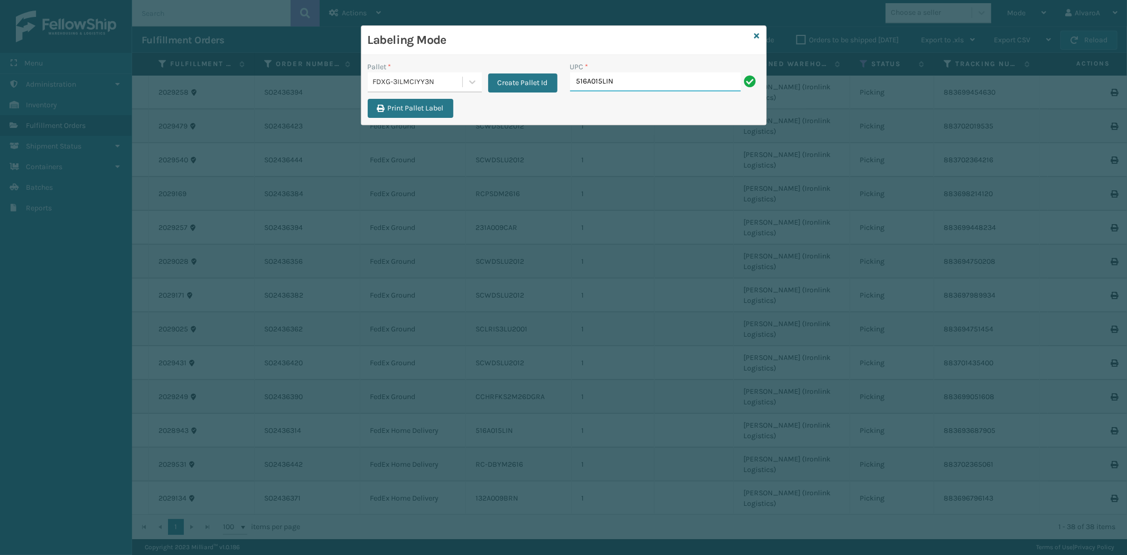
type input "516A015LIN"
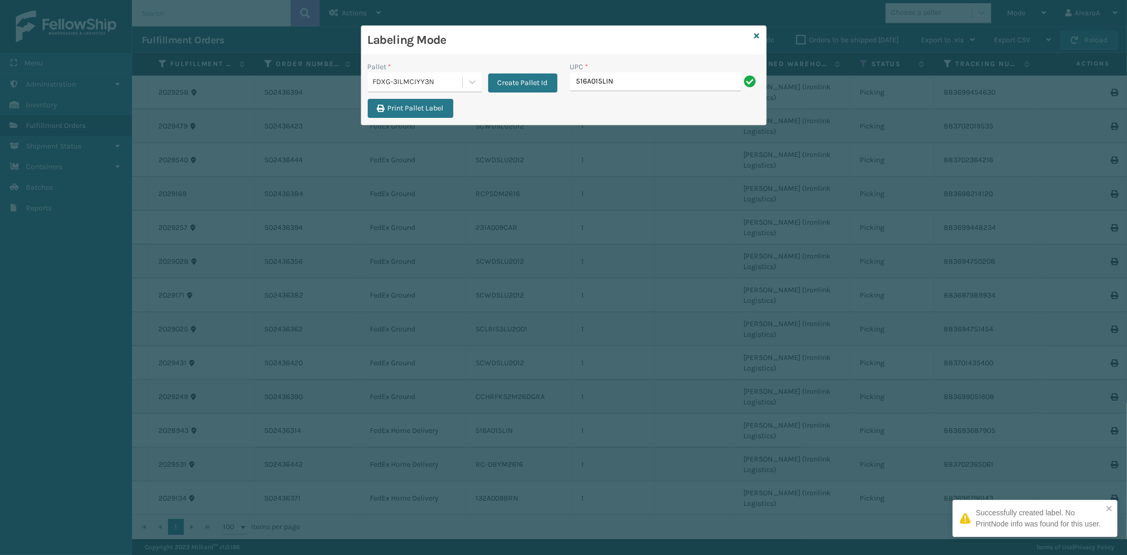
type input "516A015LIN"
paste input "132A009BRN"
type input "132A009BRN"
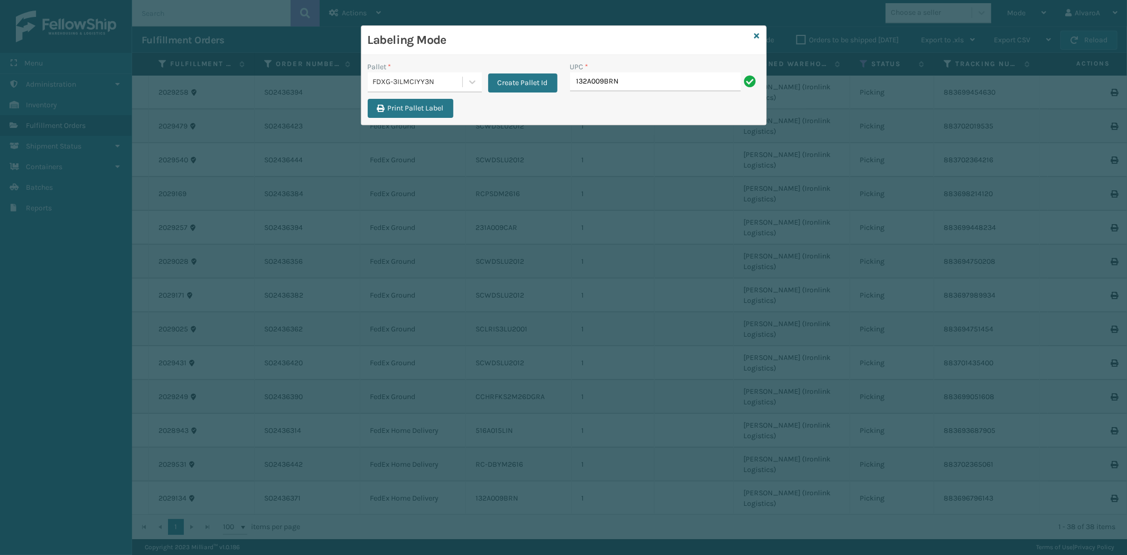
type input "132A009BRN"
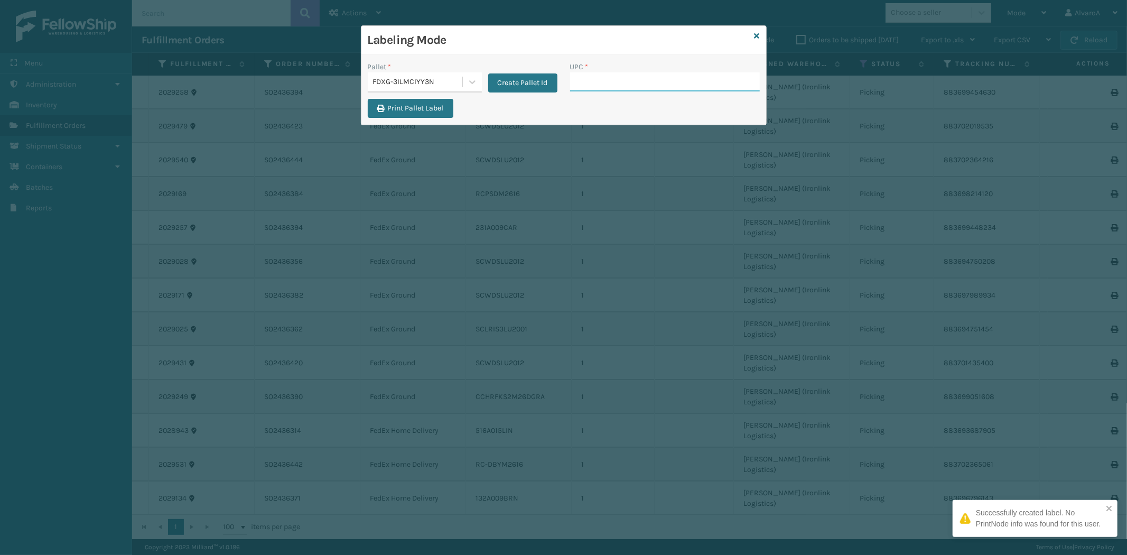
paste input "CCWENKS1LBRRA"
type input "CCWENKS1LBRRA"
paste input "123A046BLK"
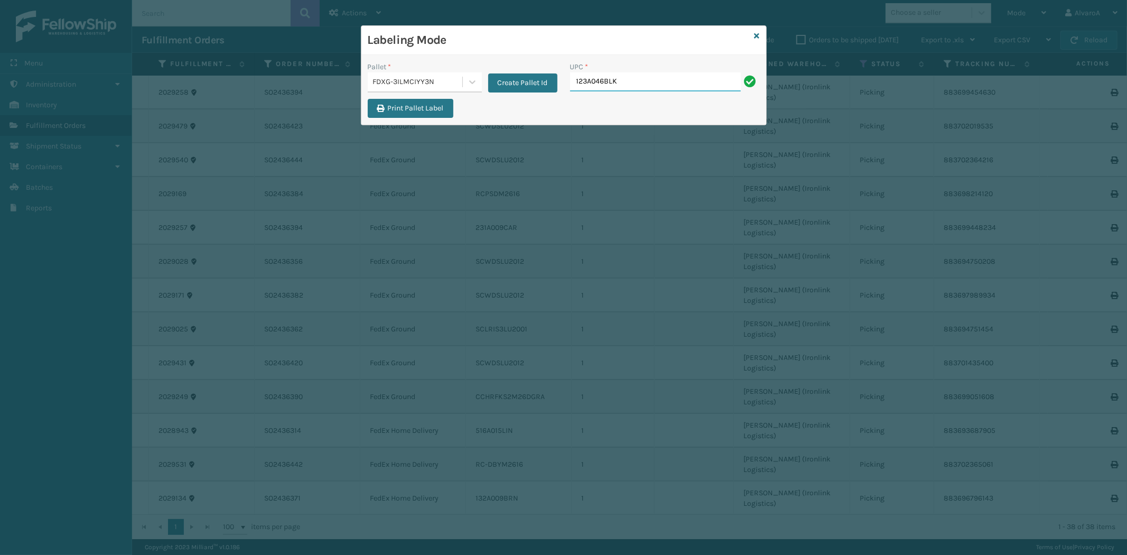
type input "123A046BLK"
click at [758, 31] on link at bounding box center [757, 36] width 5 height 11
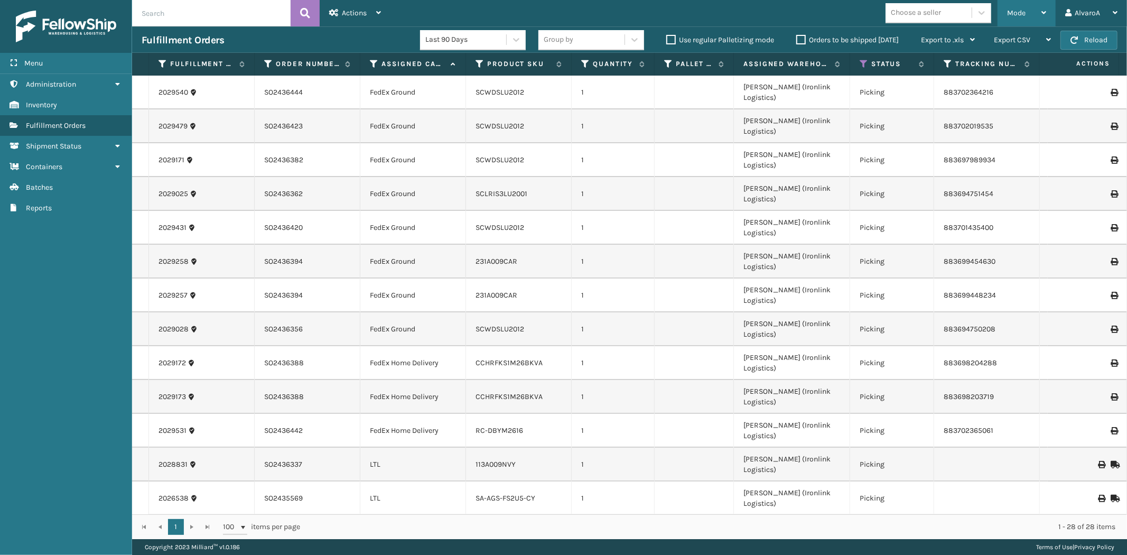
click at [999, 12] on div "Mode Regular Mode Picking Mode Labeling Mode Exit Scan Mode" at bounding box center [1027, 13] width 58 height 26
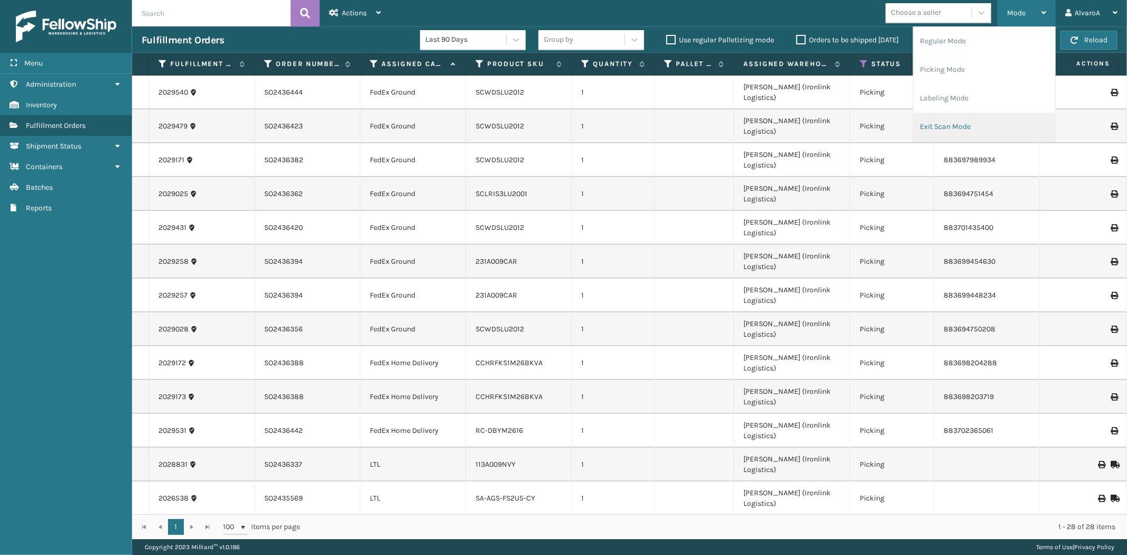
click at [964, 126] on li "Exit Scan Mode" at bounding box center [985, 127] width 142 height 29
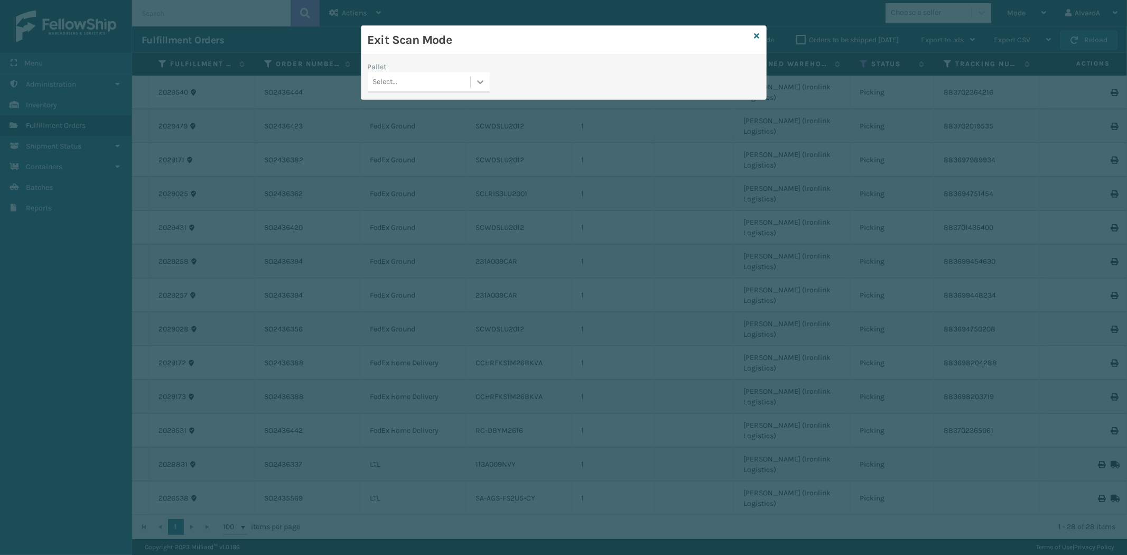
click at [485, 81] on icon at bounding box center [480, 82] width 11 height 11
click at [415, 127] on div "FDXG-3ILMCIYY3N" at bounding box center [429, 128] width 122 height 20
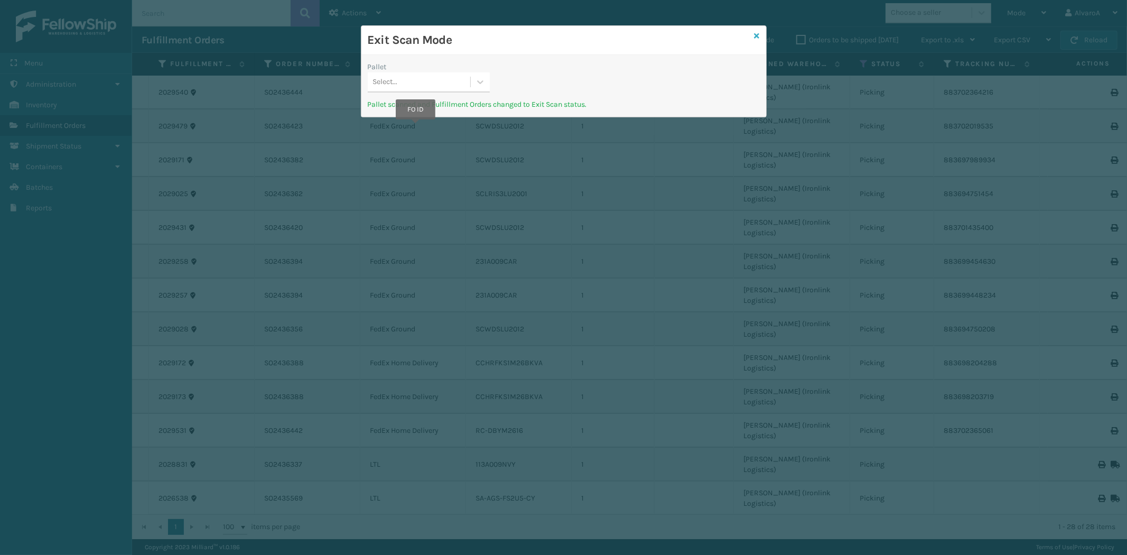
click at [758, 38] on icon at bounding box center [757, 35] width 5 height 7
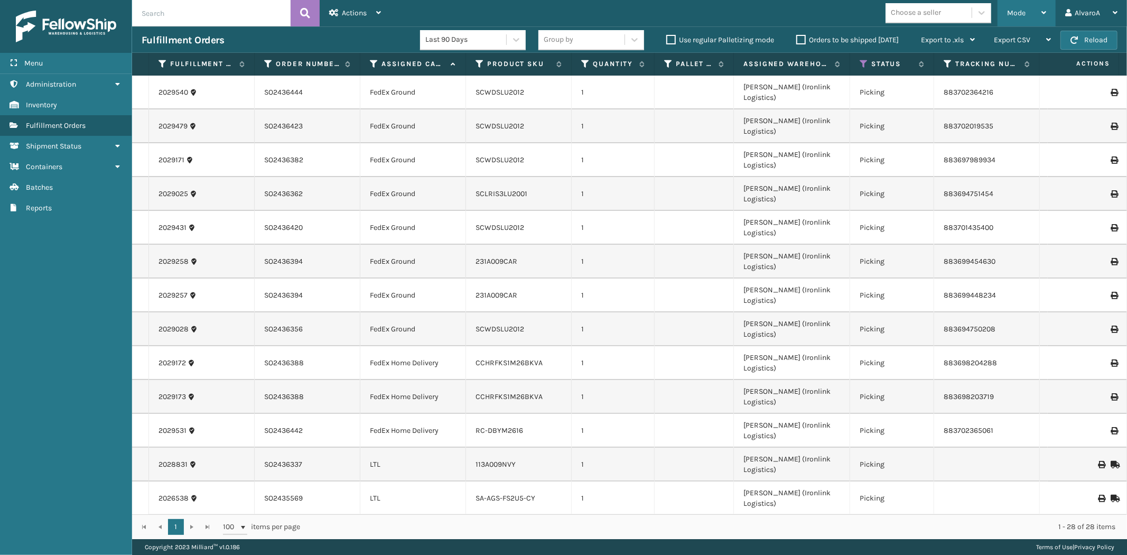
click at [1021, 12] on span "Mode" at bounding box center [1016, 12] width 18 height 9
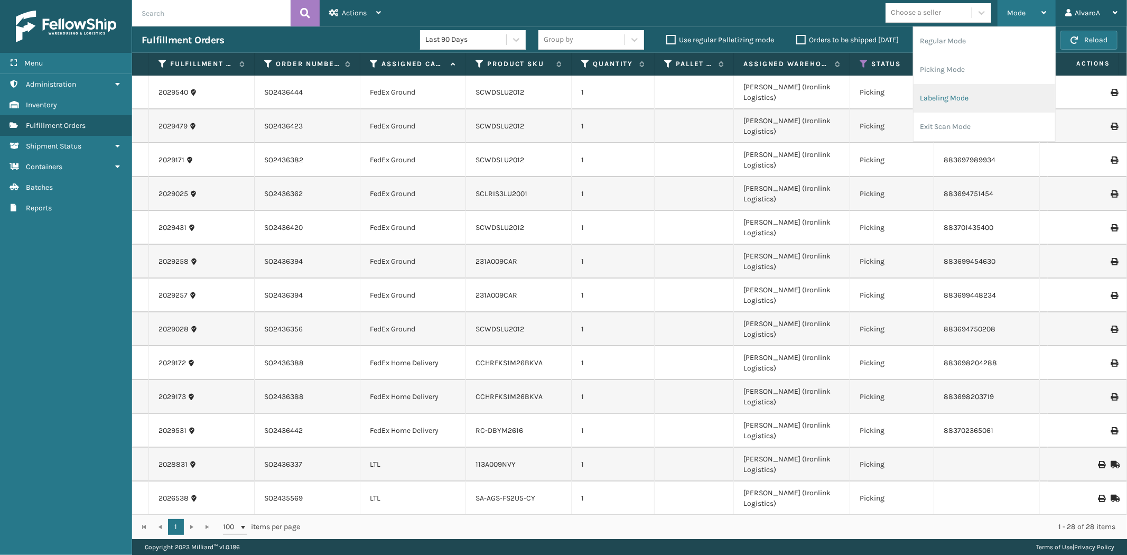
click at [965, 101] on li "Labeling Mode" at bounding box center [985, 98] width 142 height 29
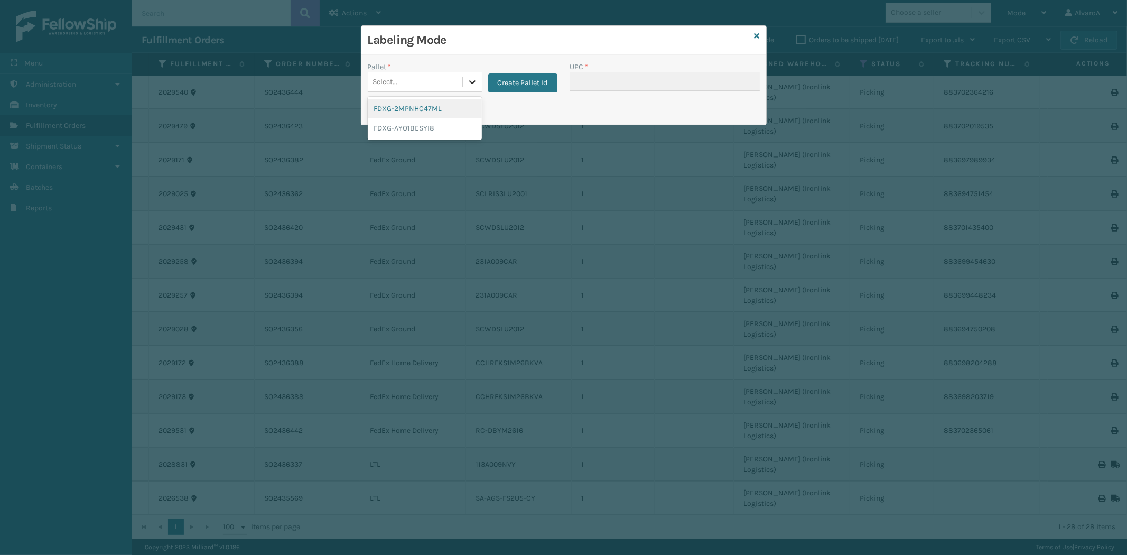
drag, startPoint x: 469, startPoint y: 79, endPoint x: 489, endPoint y: 81, distance: 20.7
click at [469, 80] on icon at bounding box center [472, 82] width 11 height 11
click at [529, 83] on button "Create Pallet Id" at bounding box center [522, 82] width 69 height 19
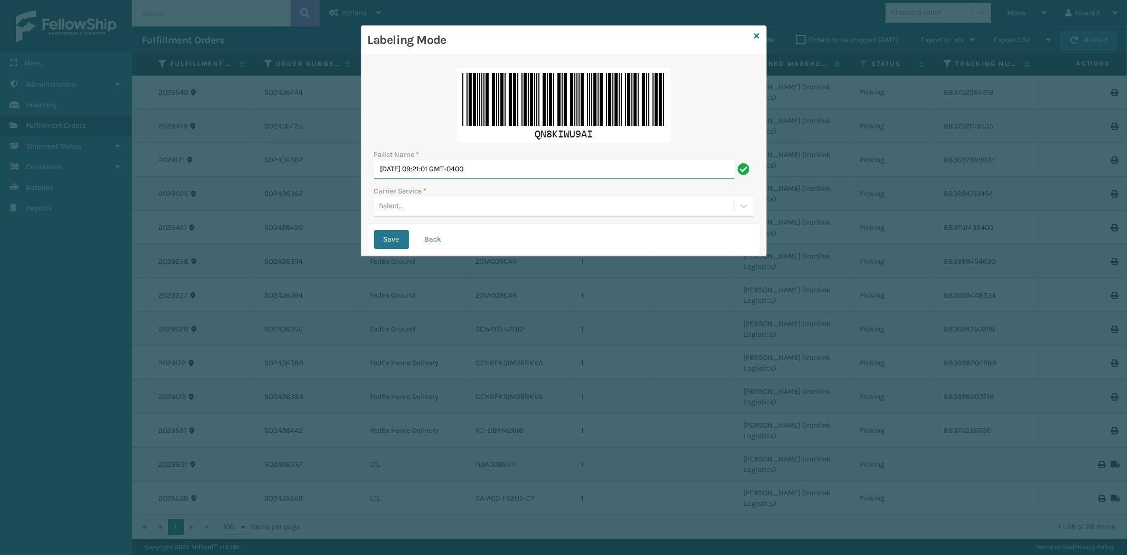
drag, startPoint x: 525, startPoint y: 173, endPoint x: 306, endPoint y: 191, distance: 219.0
click at [306, 191] on div "Labeling Mode Pallet Name * [DATE] 09:21:01 GMT-0400 Carrier Service * Select..…" at bounding box center [563, 277] width 1127 height 555
type input "LPN 501387#1"
click at [389, 203] on div "Select..." at bounding box center [391, 206] width 25 height 11
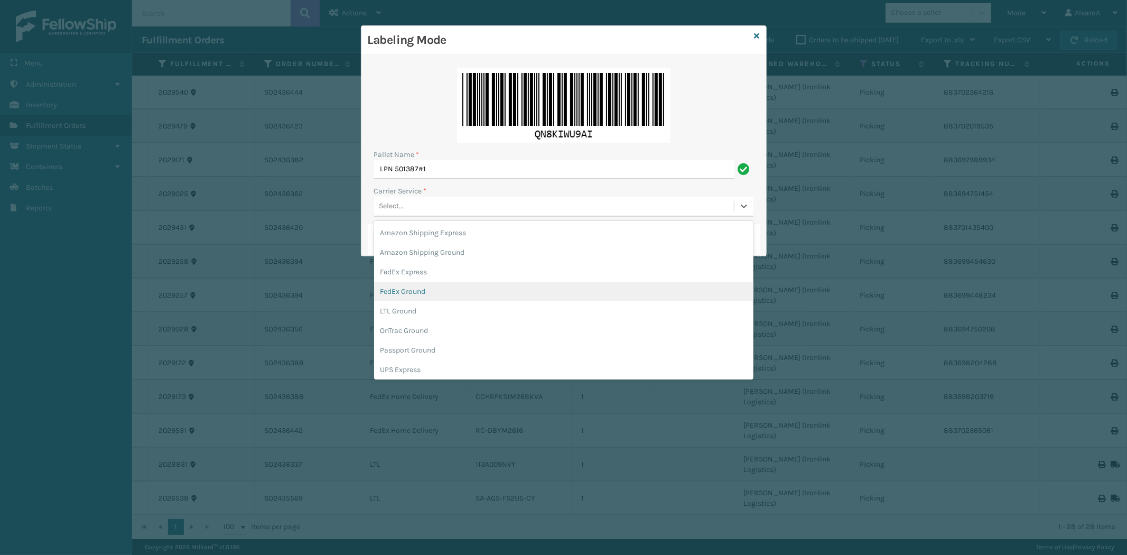
click at [407, 293] on div "FedEx Ground" at bounding box center [563, 292] width 379 height 20
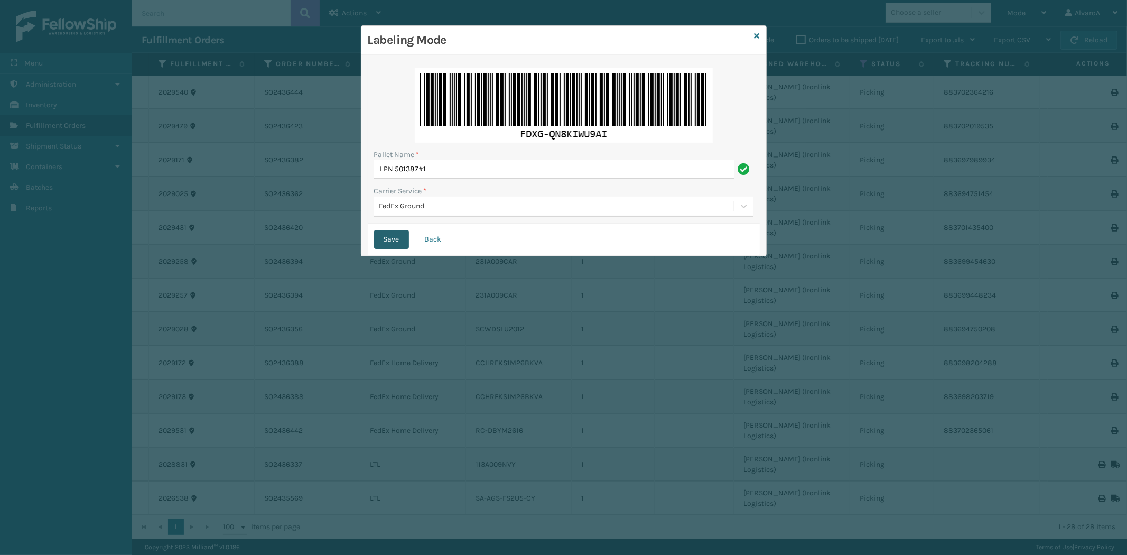
click at [398, 230] on button "Save" at bounding box center [391, 239] width 35 height 19
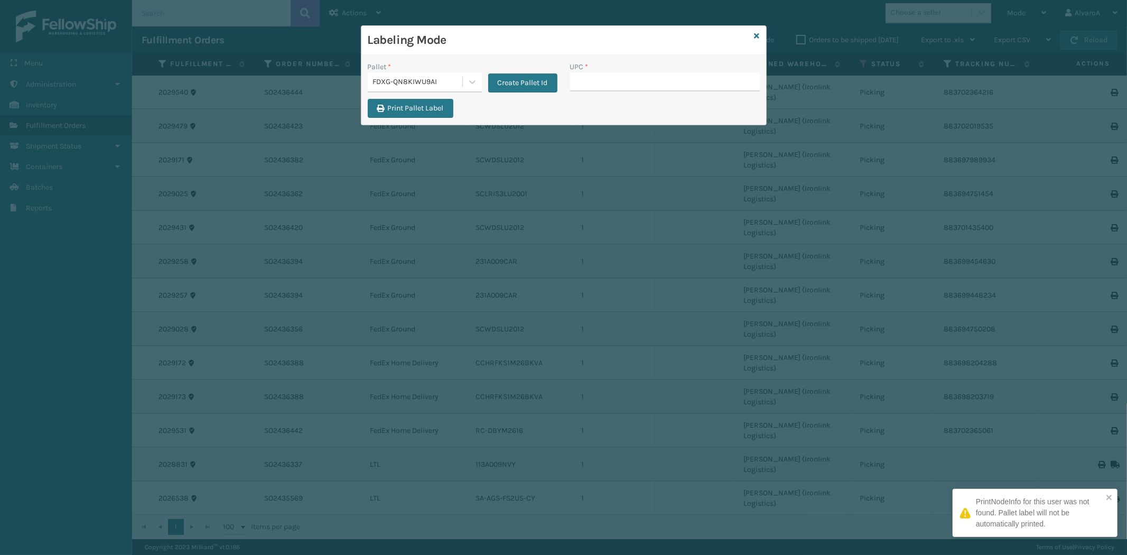
click at [588, 83] on input "UPC *" at bounding box center [665, 81] width 190 height 19
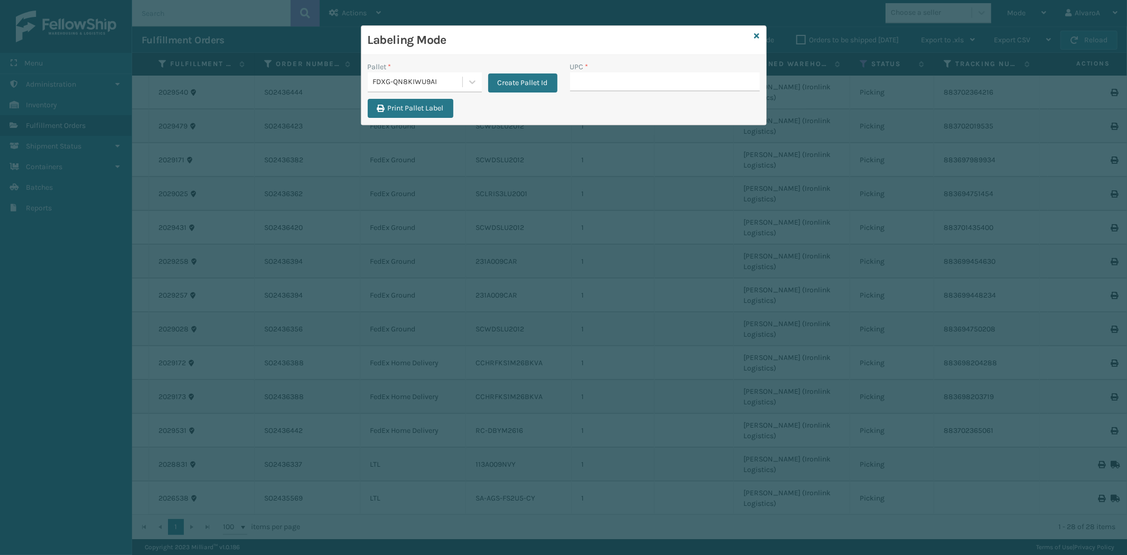
click at [603, 81] on input "UPC *" at bounding box center [665, 81] width 190 height 19
type input "SCLRIS3LU2001"
type input "SCWDSLU2012"
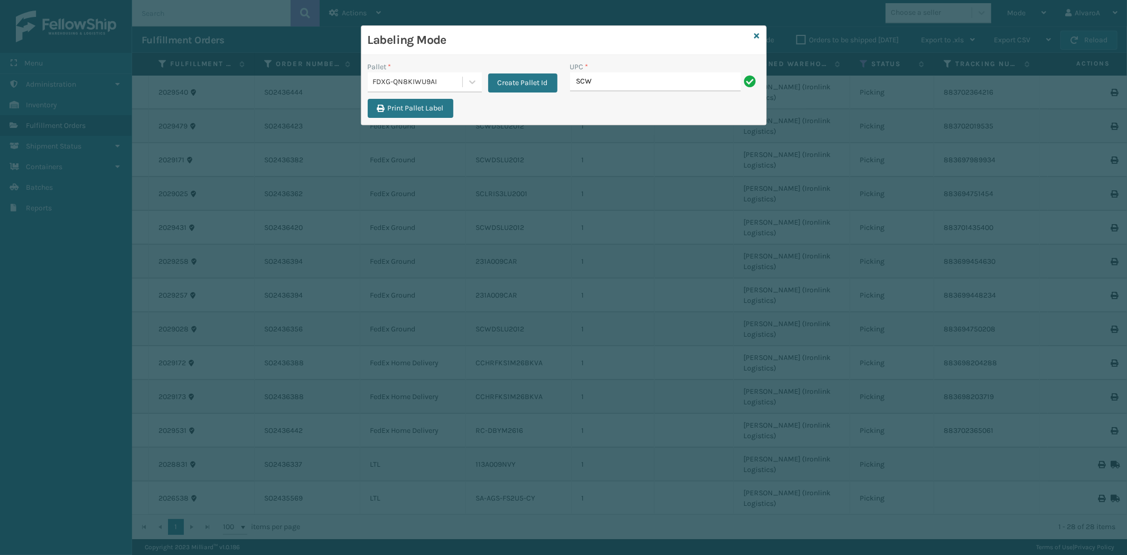
type input "SCWDSLU2012"
type input "RR-PRK1CM2045"
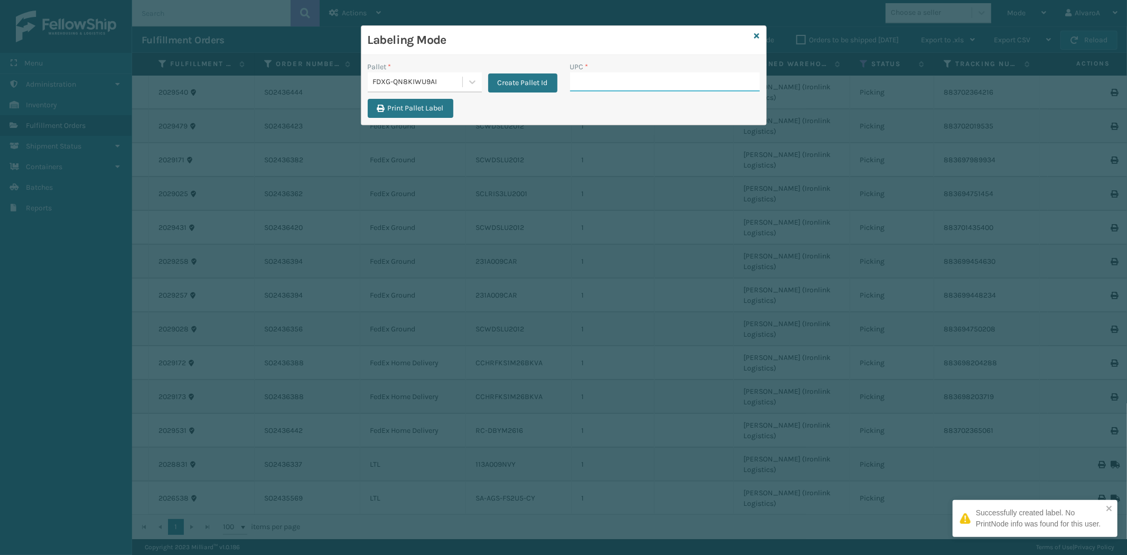
click at [601, 80] on input "UPC *" at bounding box center [665, 81] width 190 height 19
type input "RR-PRK1CM2045"
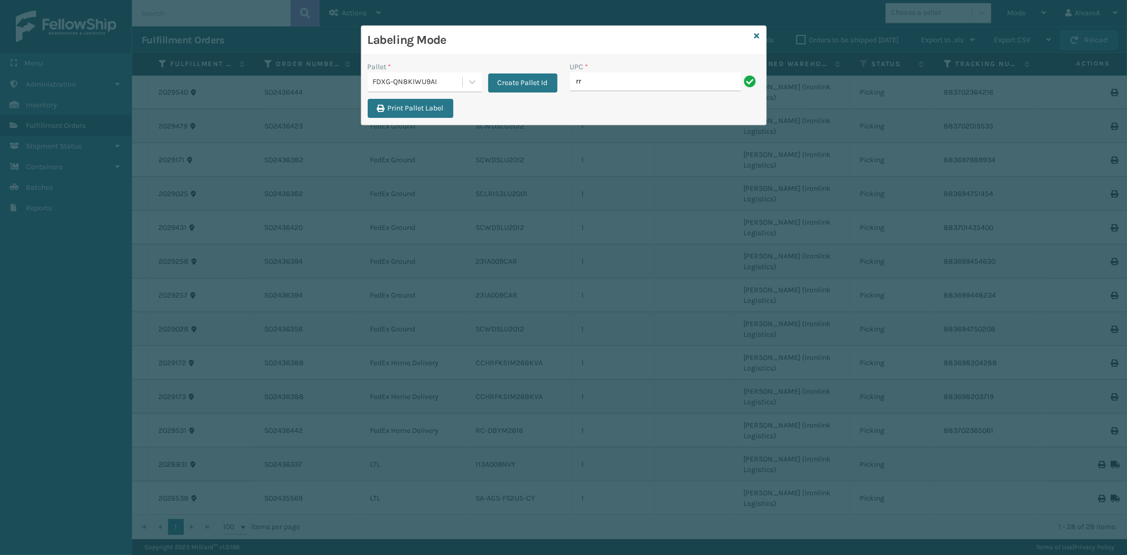
type input "RR-PRK1CM2045"
click at [756, 36] on icon at bounding box center [757, 35] width 5 height 7
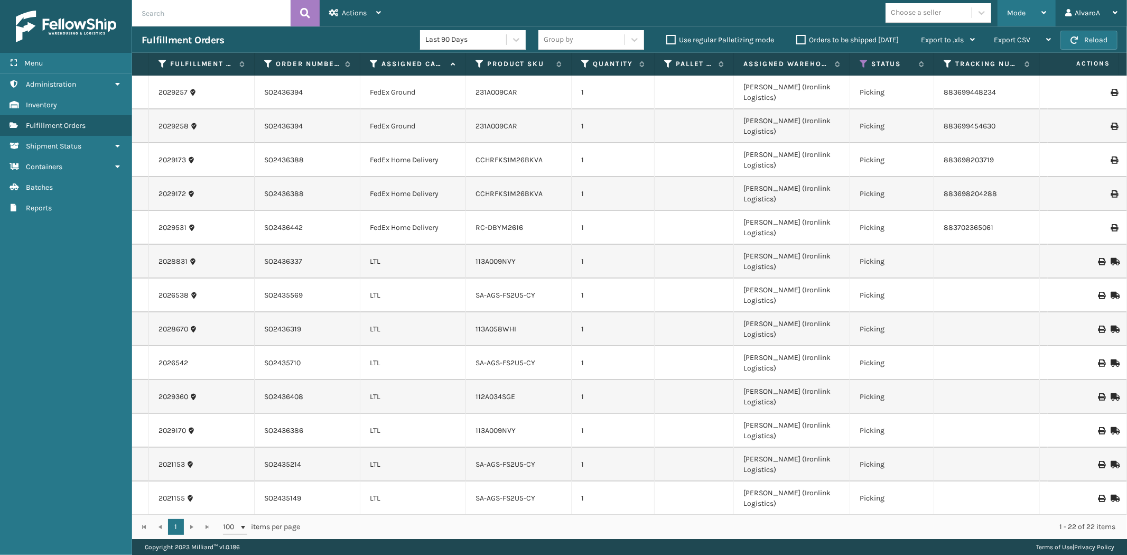
click at [1021, 3] on div "Mode" at bounding box center [1026, 13] width 39 height 26
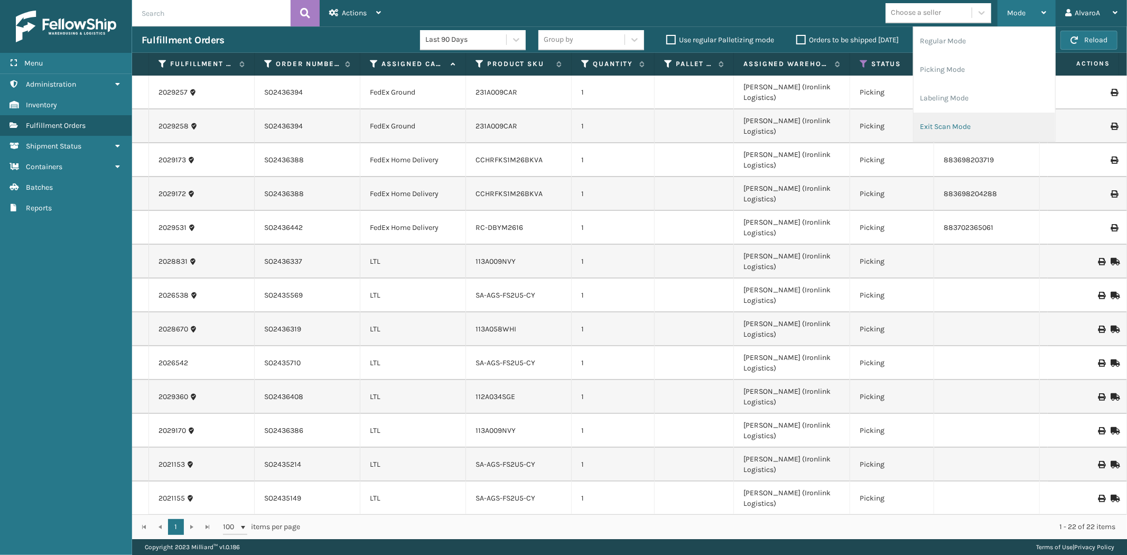
click at [937, 133] on li "Exit Scan Mode" at bounding box center [985, 127] width 142 height 29
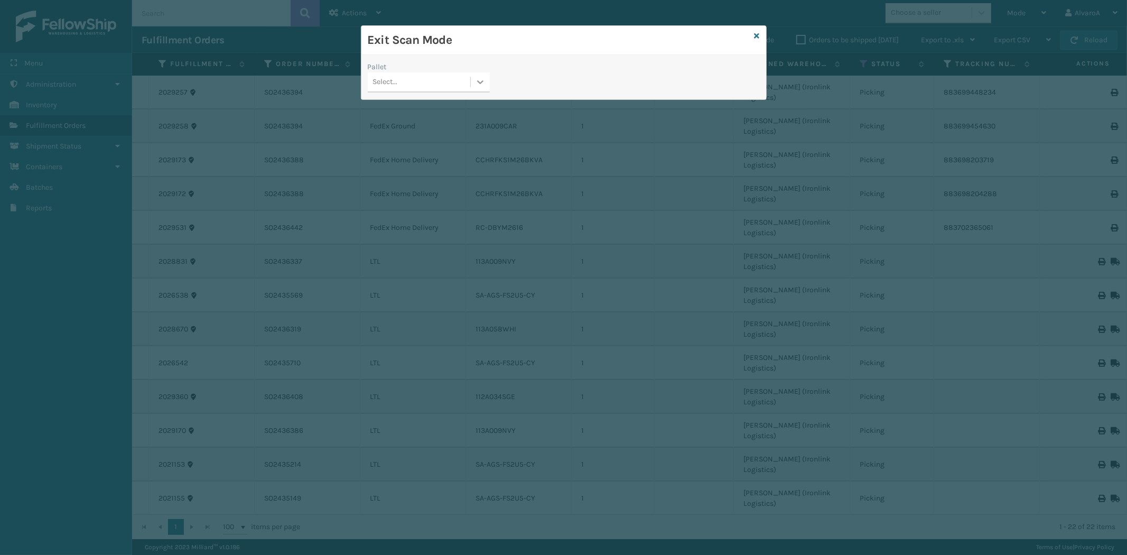
click at [477, 86] on icon at bounding box center [480, 82] width 11 height 11
click at [404, 151] on div "FDXG-QN8KIWU9AI" at bounding box center [429, 148] width 122 height 20
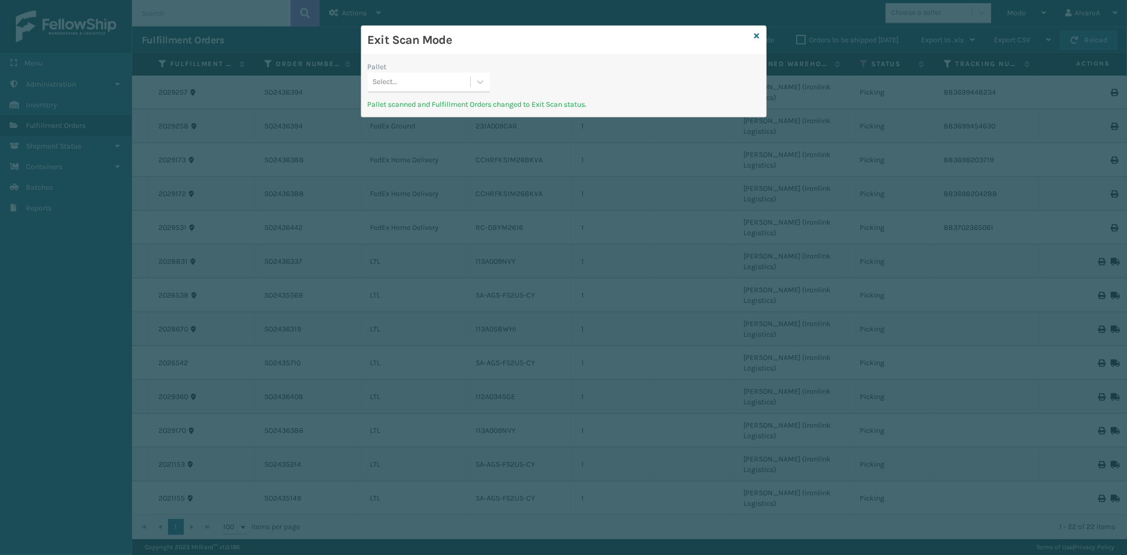
click at [754, 34] on div "Exit Scan Mode" at bounding box center [563, 40] width 405 height 29
click at [756, 36] on icon at bounding box center [757, 35] width 5 height 7
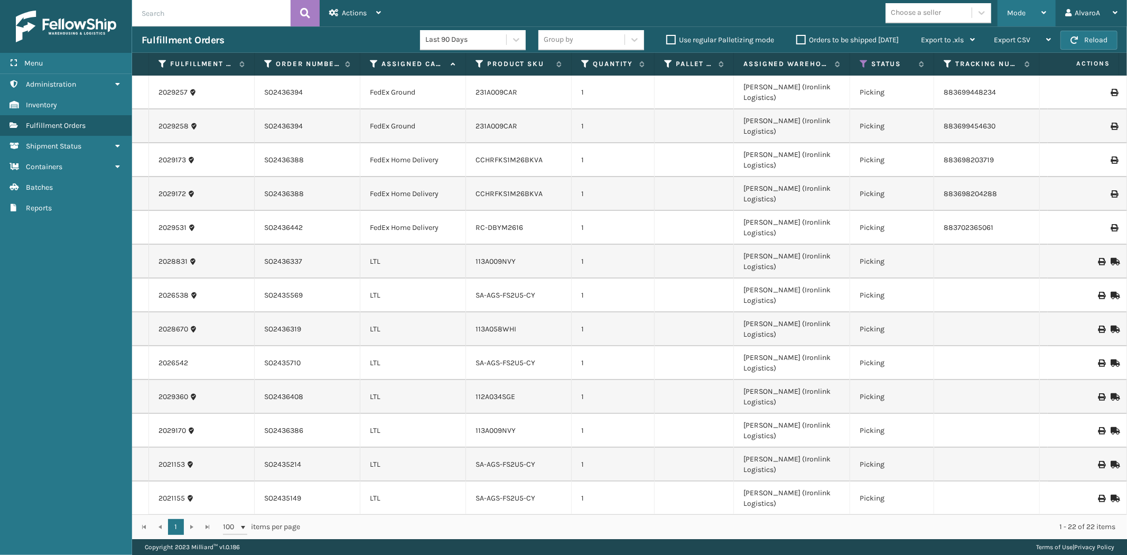
click at [1007, 15] on div "Mode Regular Mode Picking Mode Labeling Mode Exit Scan Mode" at bounding box center [1027, 13] width 58 height 26
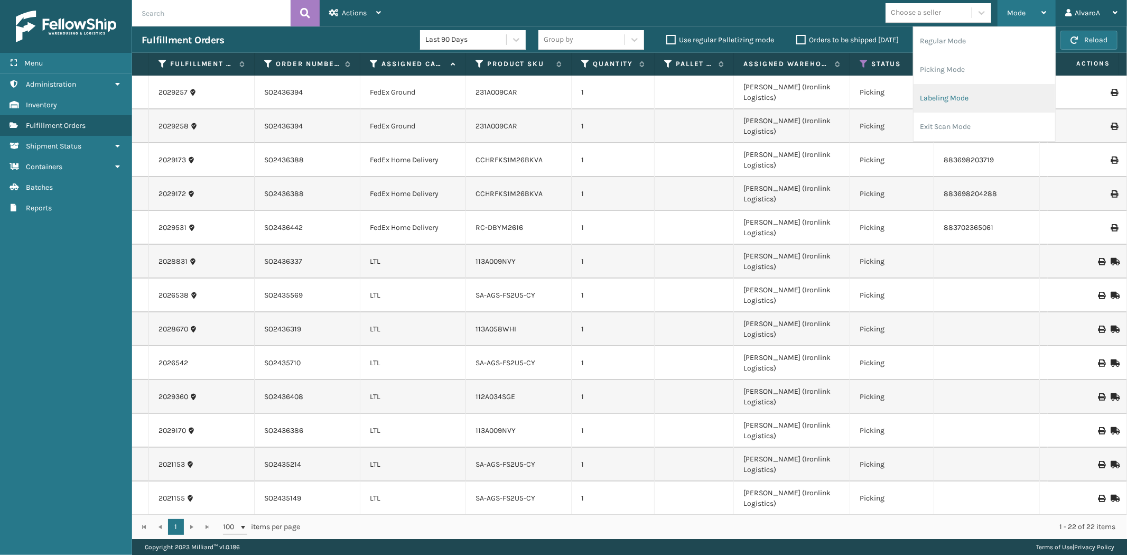
click at [932, 105] on li "Labeling Mode" at bounding box center [985, 98] width 142 height 29
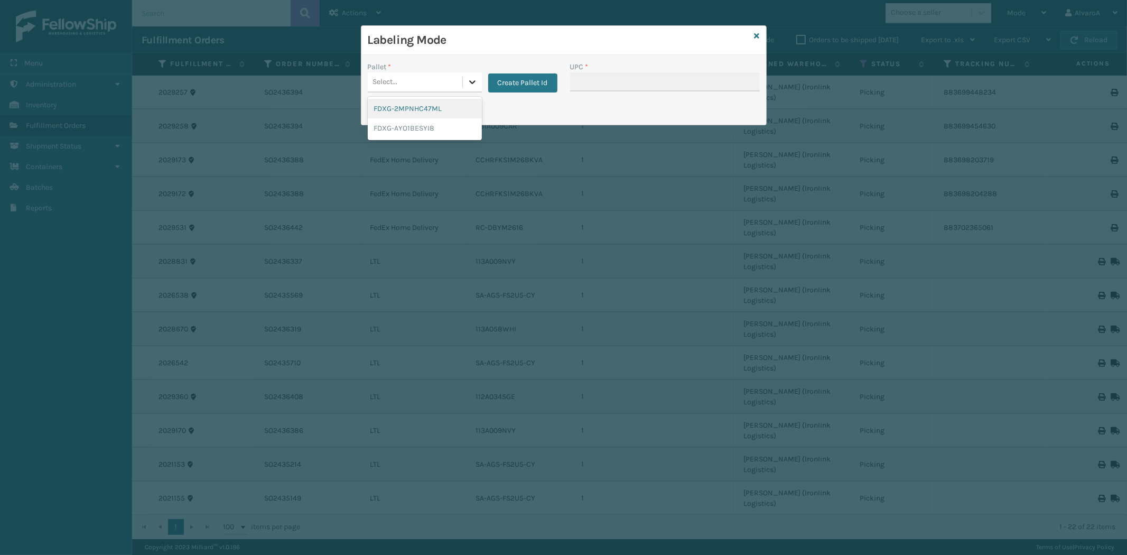
click at [463, 81] on div at bounding box center [472, 81] width 19 height 19
click at [524, 86] on button "Create Pallet Id" at bounding box center [522, 82] width 69 height 19
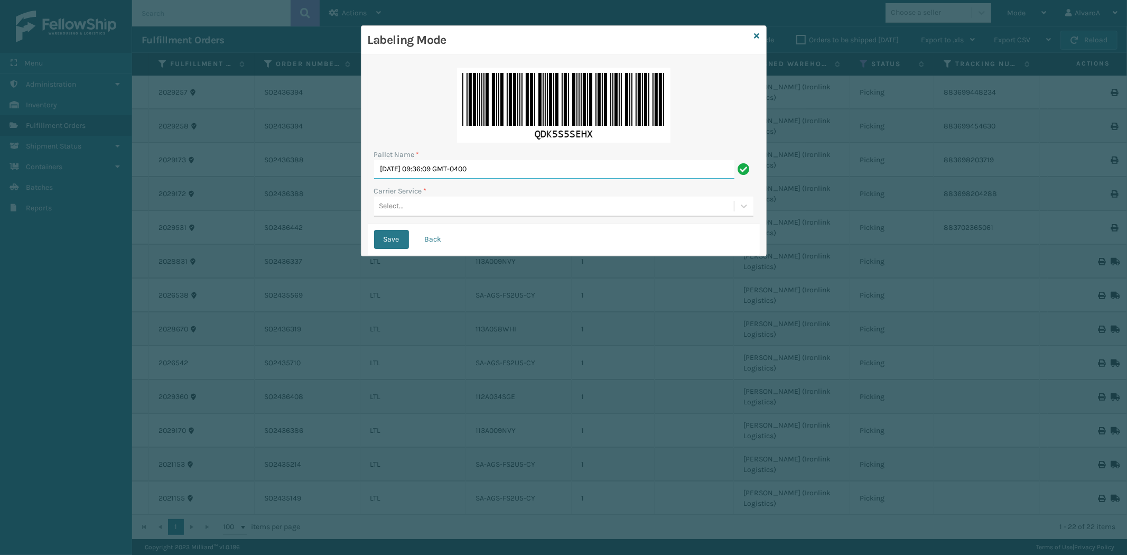
drag, startPoint x: 552, startPoint y: 170, endPoint x: 241, endPoint y: 206, distance: 313.4
click at [241, 206] on div "Labeling Mode Pallet Name * [DATE] 09:36:09 GMT-0400 Carrier Service * Select..…" at bounding box center [563, 277] width 1127 height 555
type input "LPN 501385#1"
click at [395, 212] on div "Select..." at bounding box center [554, 206] width 360 height 17
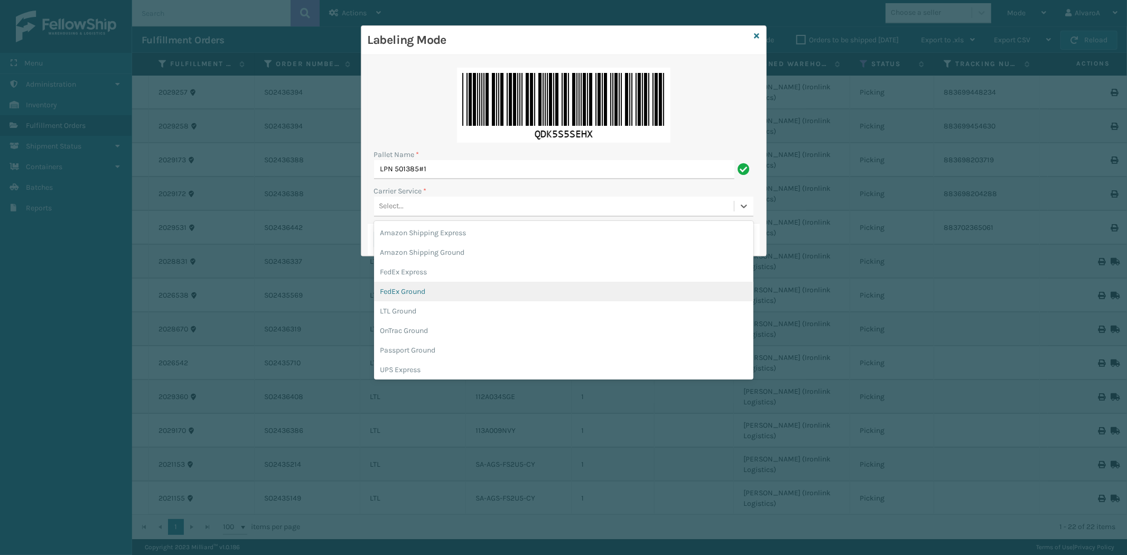
click at [421, 289] on div "FedEx Ground" at bounding box center [563, 292] width 379 height 20
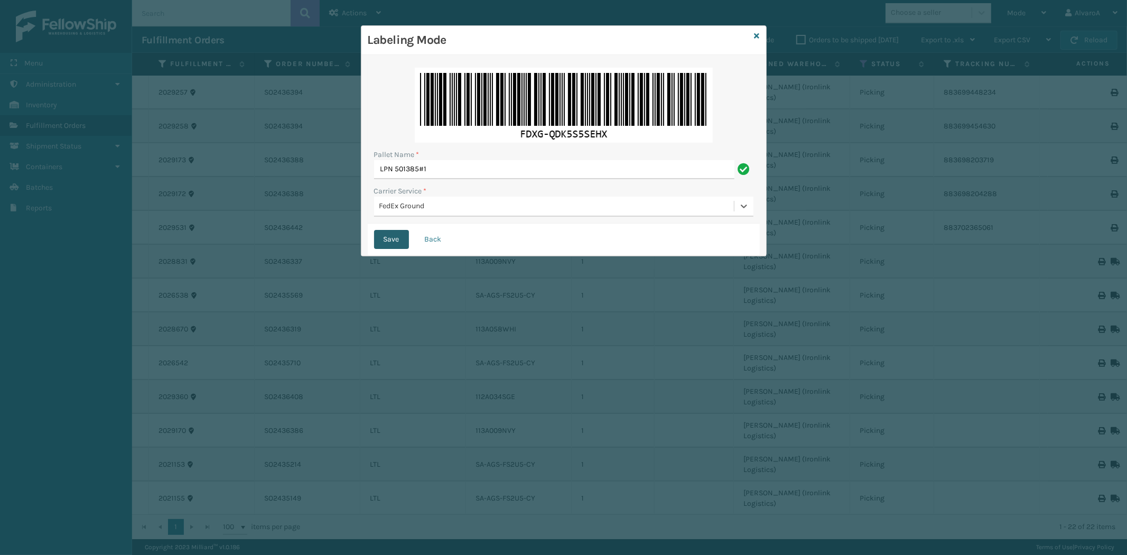
click at [398, 240] on button "Save" at bounding box center [391, 239] width 35 height 19
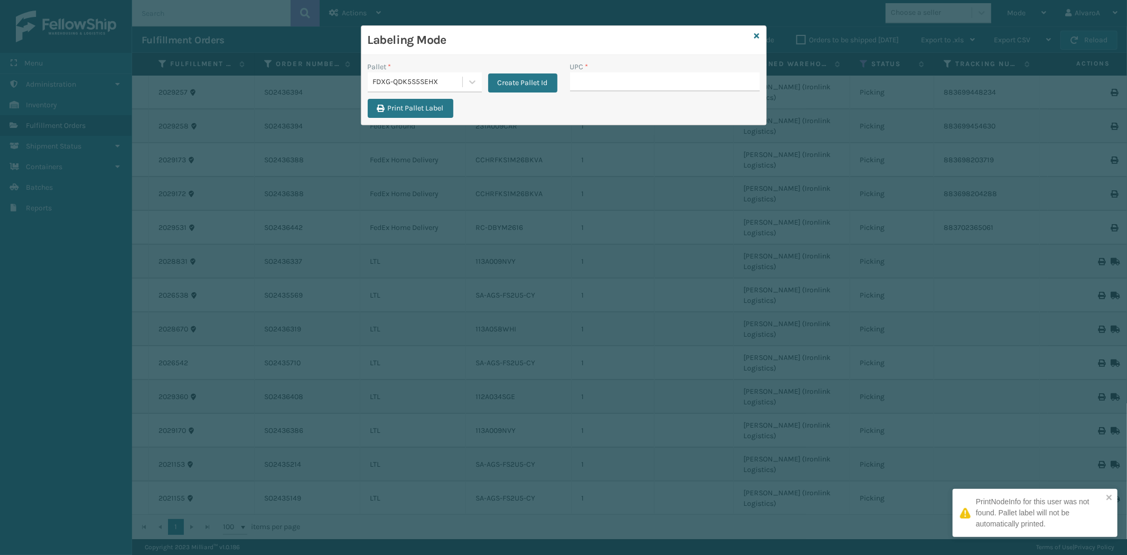
click at [615, 83] on input "UPC *" at bounding box center [665, 81] width 190 height 19
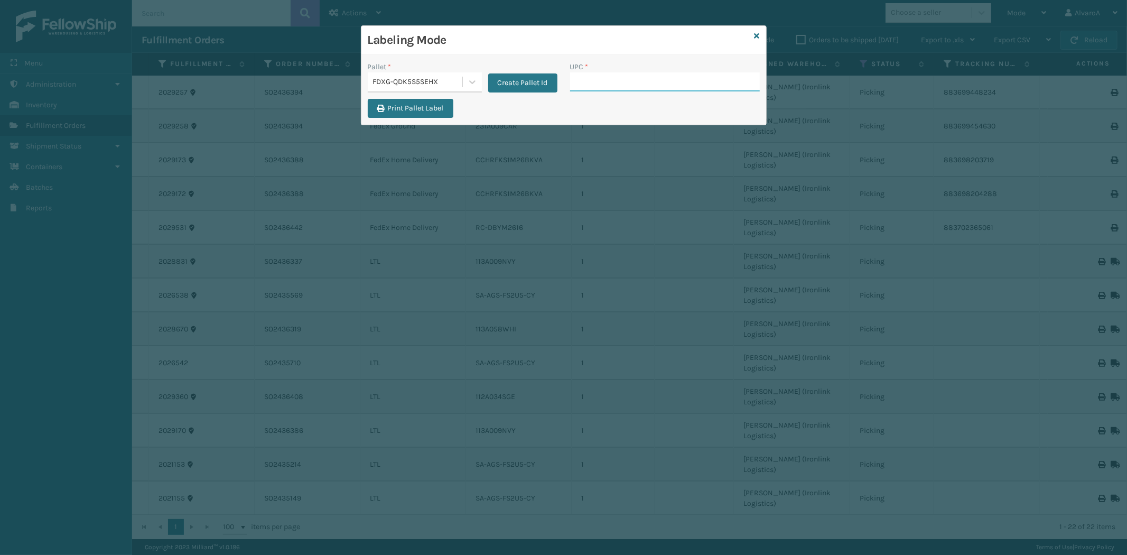
click at [608, 79] on input "UPC *" at bounding box center [665, 81] width 190 height 19
type input "171A002GRY"
click at [608, 77] on input "UPC *" at bounding box center [665, 81] width 190 height 19
type input "171A002GRY"
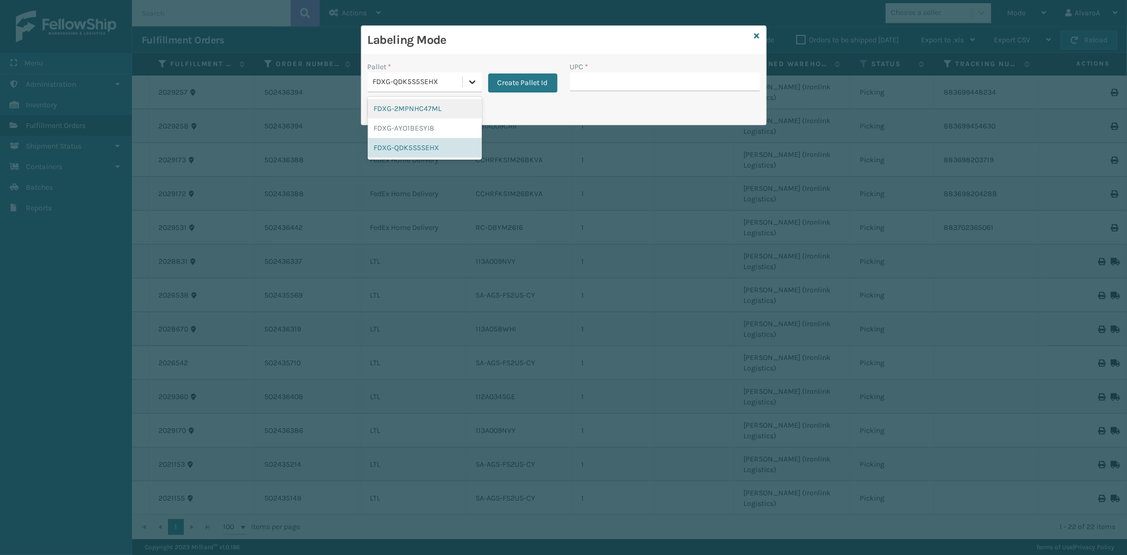
click at [471, 79] on icon at bounding box center [472, 82] width 11 height 11
click at [757, 36] on icon at bounding box center [757, 35] width 5 height 7
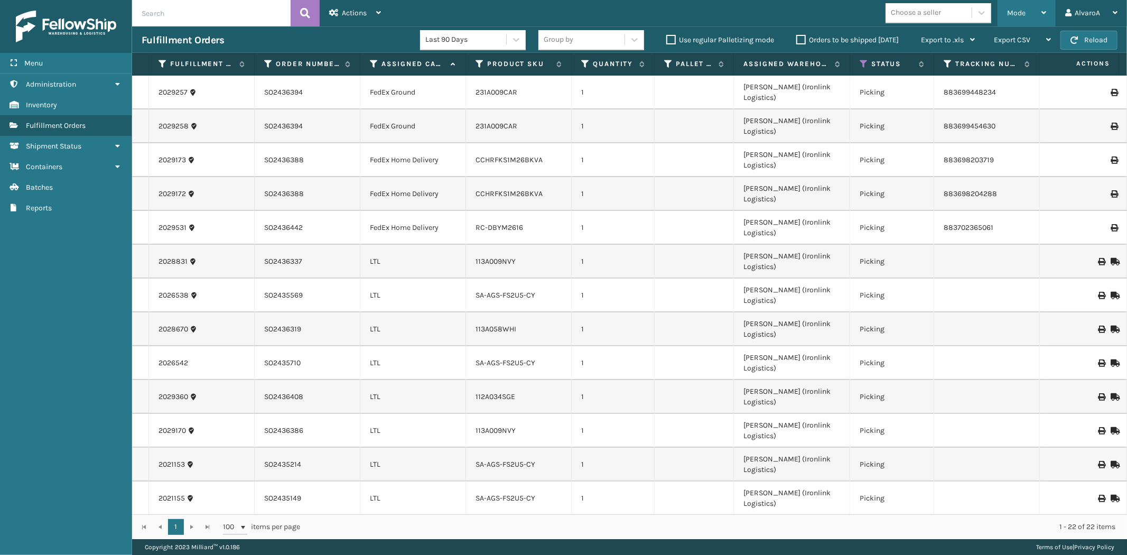
click at [1038, 14] on div "Mode" at bounding box center [1026, 13] width 39 height 26
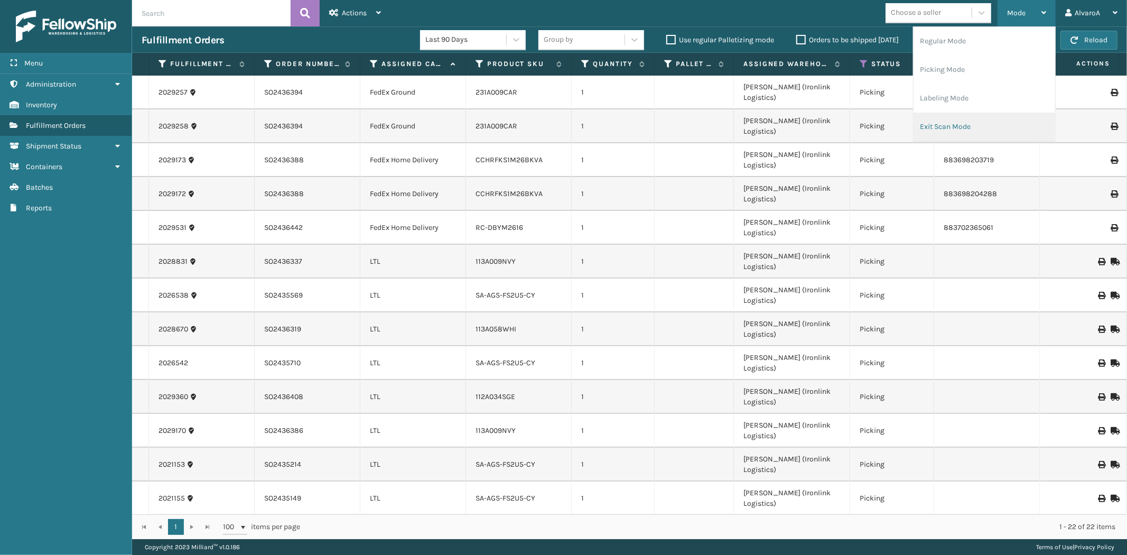
click at [950, 127] on li "Exit Scan Mode" at bounding box center [985, 127] width 142 height 29
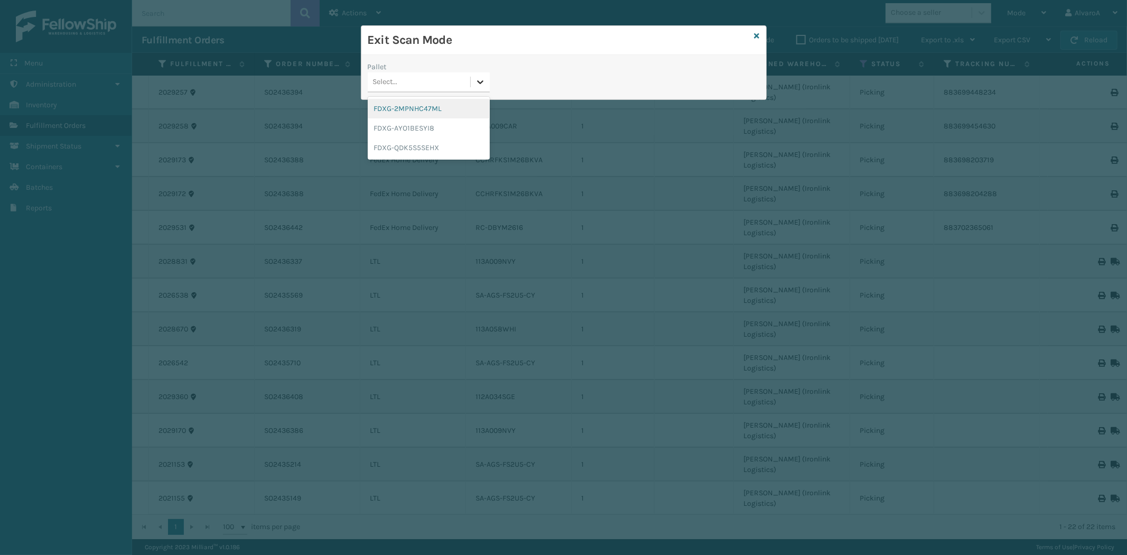
drag, startPoint x: 480, startPoint y: 77, endPoint x: 430, endPoint y: 129, distance: 72.5
click at [480, 77] on icon at bounding box center [480, 82] width 11 height 11
click at [418, 143] on div "FDXG-QDK5S5SEHX" at bounding box center [429, 148] width 122 height 20
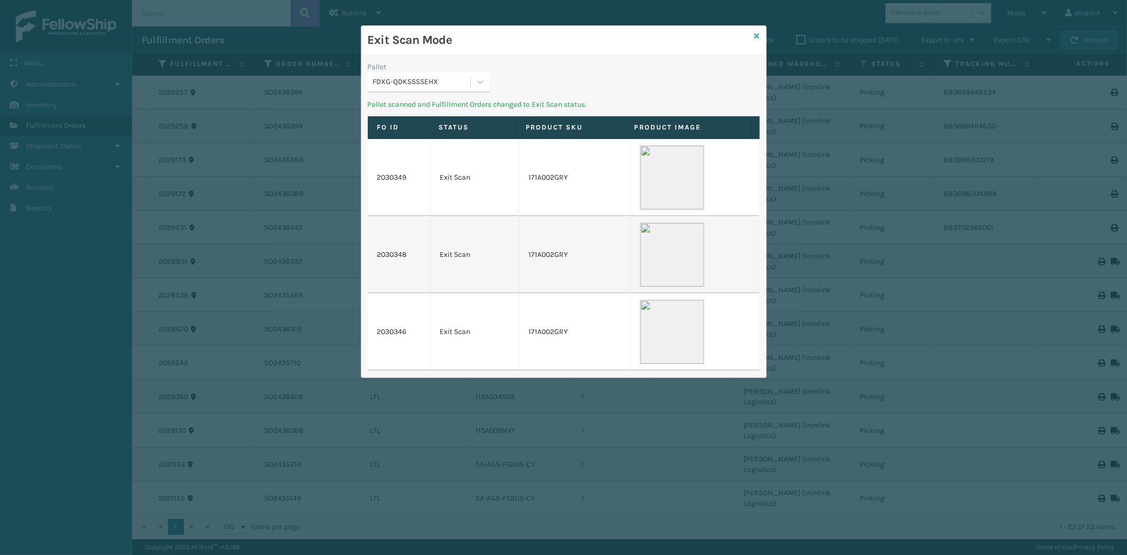
click at [757, 34] on icon at bounding box center [757, 35] width 5 height 7
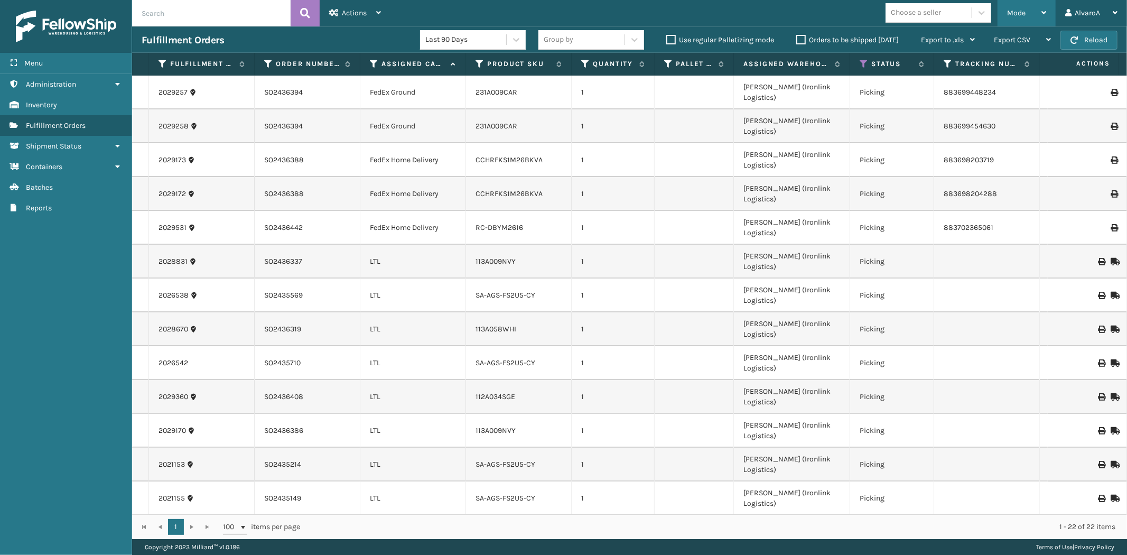
click at [1021, 17] on span "Mode" at bounding box center [1016, 12] width 18 height 9
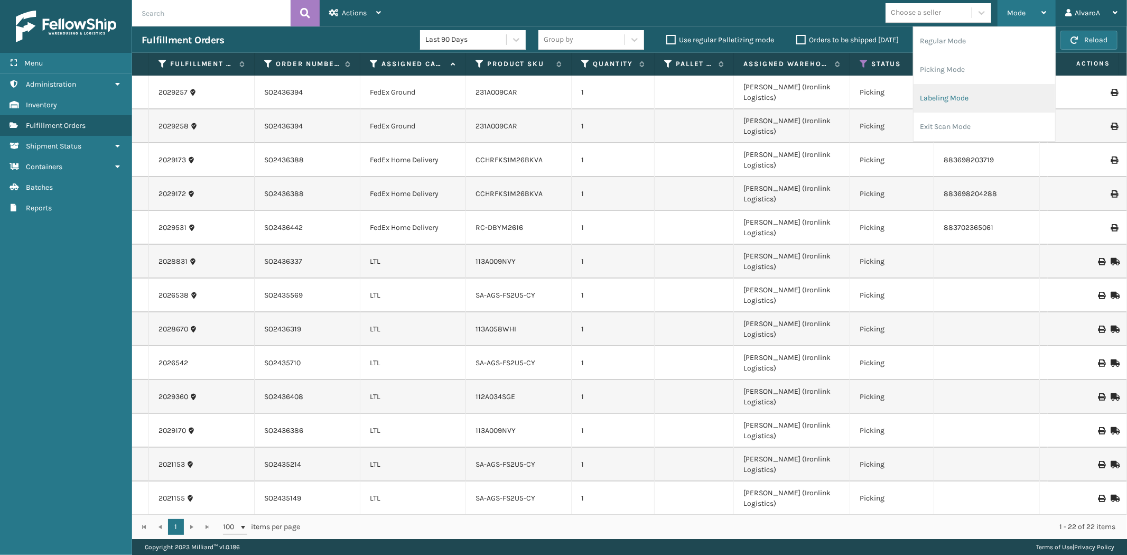
click at [932, 88] on li "Labeling Mode" at bounding box center [985, 98] width 142 height 29
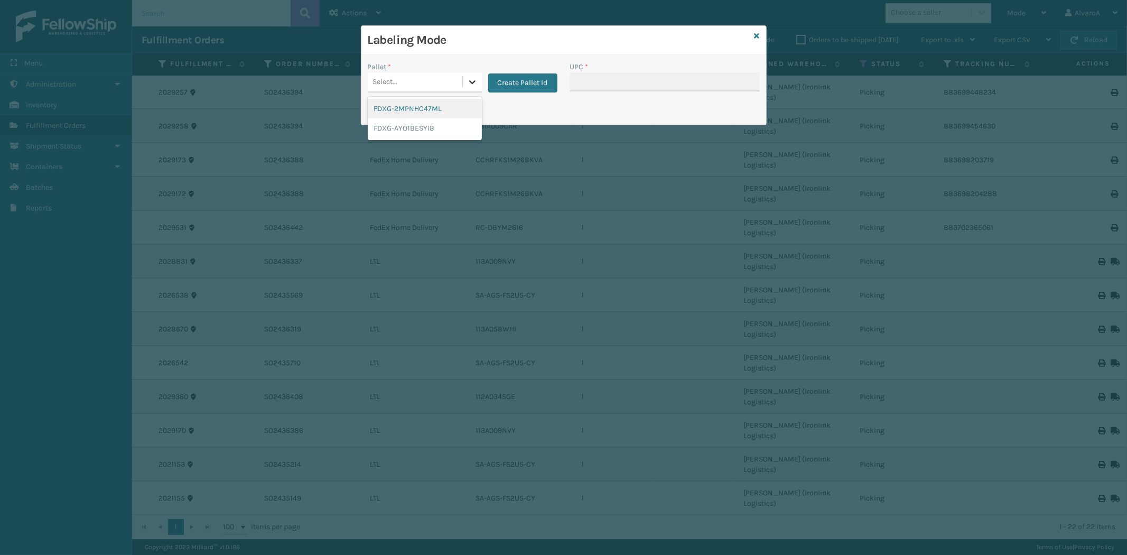
click at [469, 80] on icon at bounding box center [472, 82] width 11 height 11
click at [518, 78] on button "Create Pallet Id" at bounding box center [522, 82] width 69 height 19
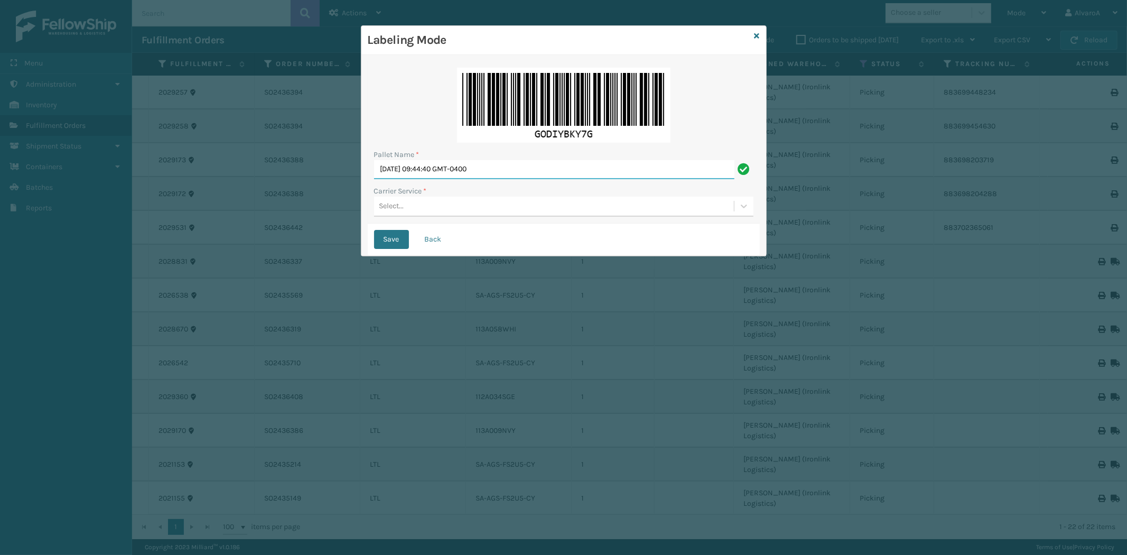
drag, startPoint x: 519, startPoint y: 170, endPoint x: 357, endPoint y: 185, distance: 163.0
click at [357, 185] on div "Labeling Mode Pallet Name * [DATE] 09:44:40 GMT-0400 Carrier Service * Select..…" at bounding box center [563, 277] width 1127 height 555
type input "LPN 501386#1"
click at [394, 202] on div "Select..." at bounding box center [391, 206] width 25 height 11
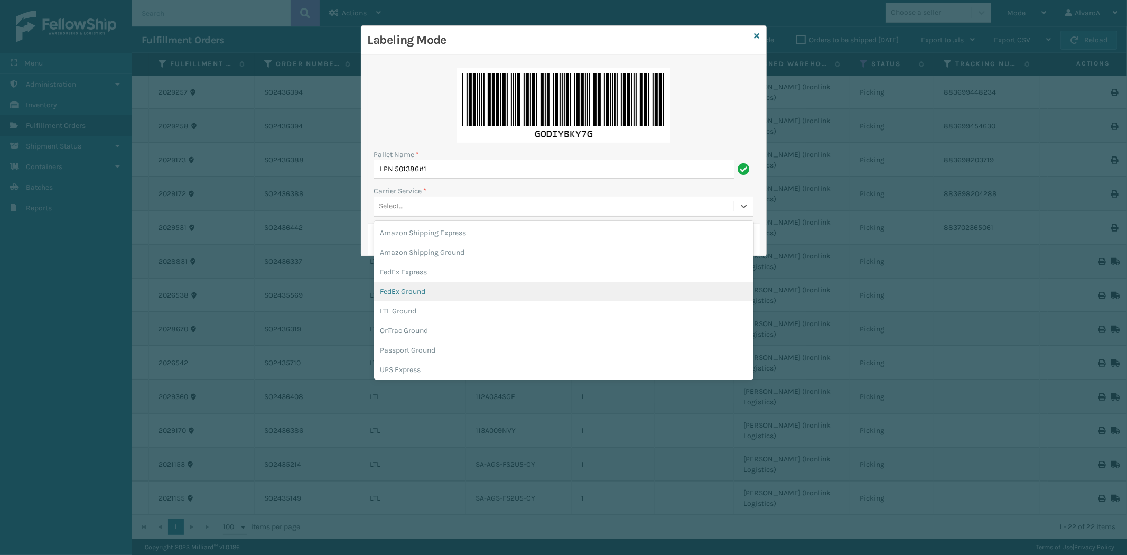
drag, startPoint x: 419, startPoint y: 287, endPoint x: 411, endPoint y: 241, distance: 46.2
click at [420, 287] on div "FedEx Ground" at bounding box center [563, 292] width 379 height 20
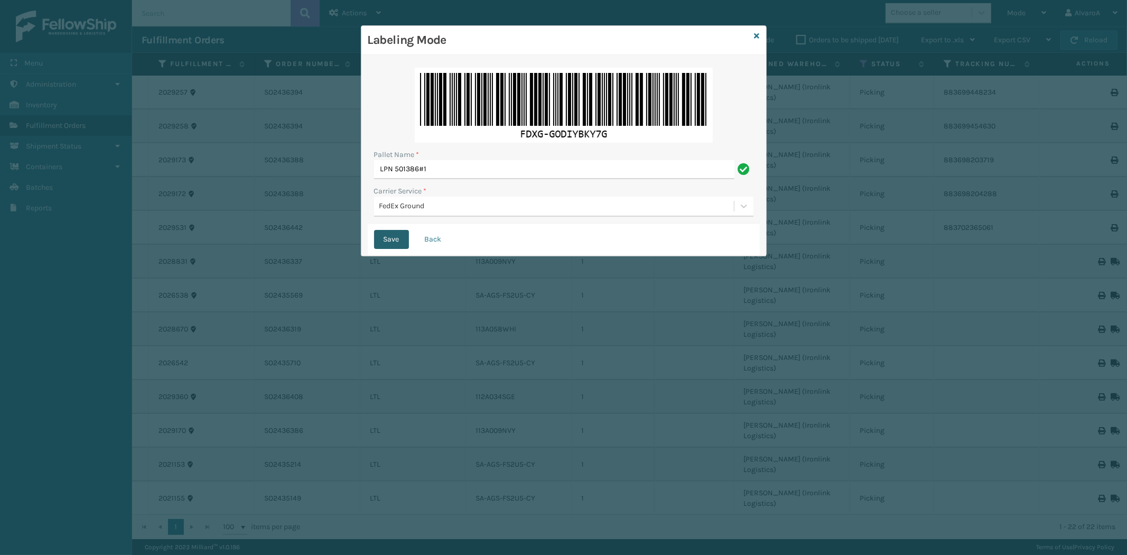
click at [392, 239] on button "Save" at bounding box center [391, 239] width 35 height 19
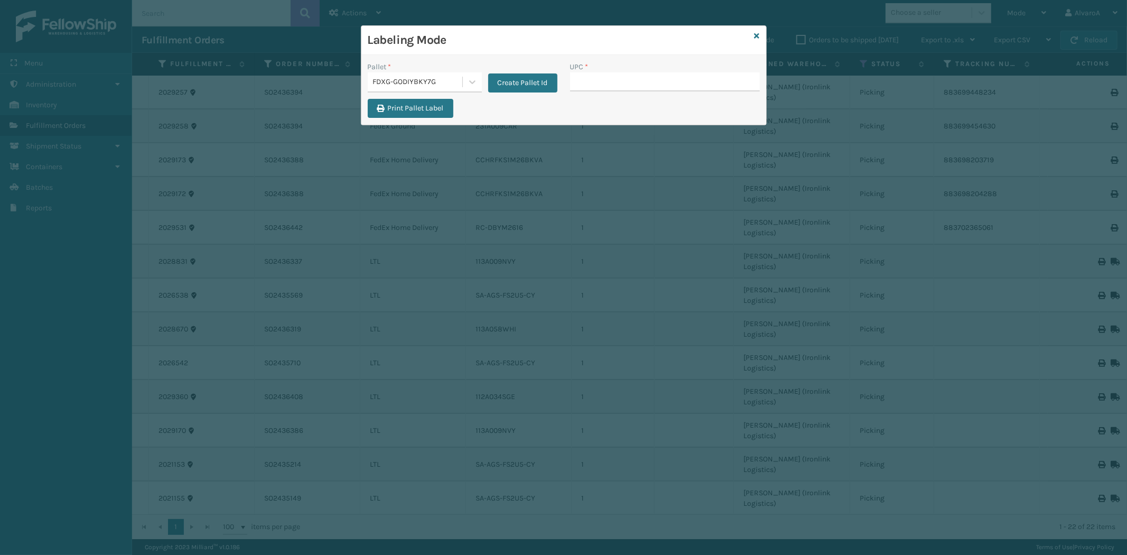
click at [590, 79] on input "UPC *" at bounding box center [665, 81] width 190 height 19
type input "231A009CAR"
type input "CCHRFKS1M26BKVA"
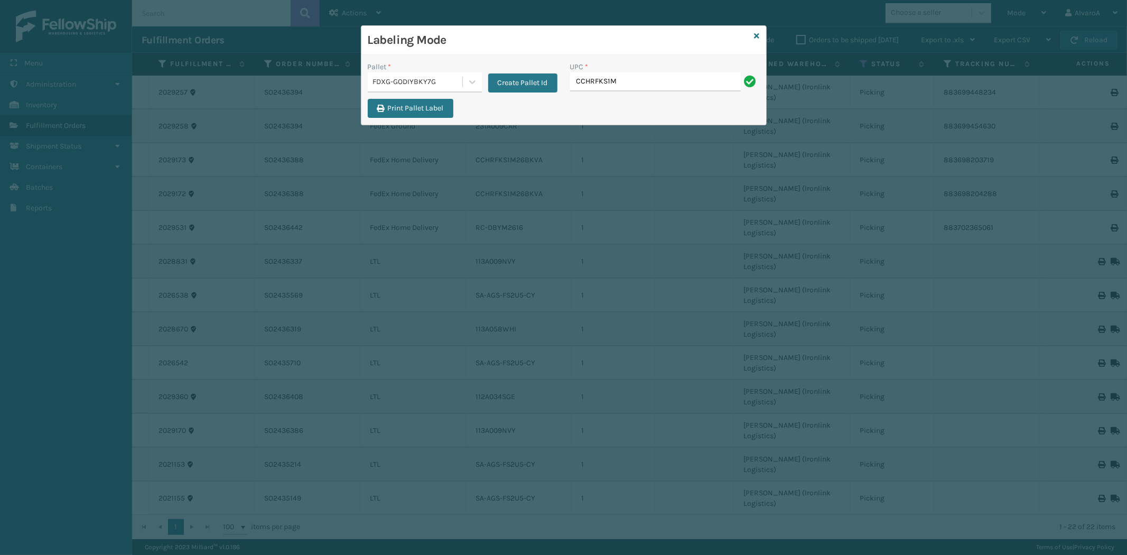
type input "CCHRFKS1M26BKVA"
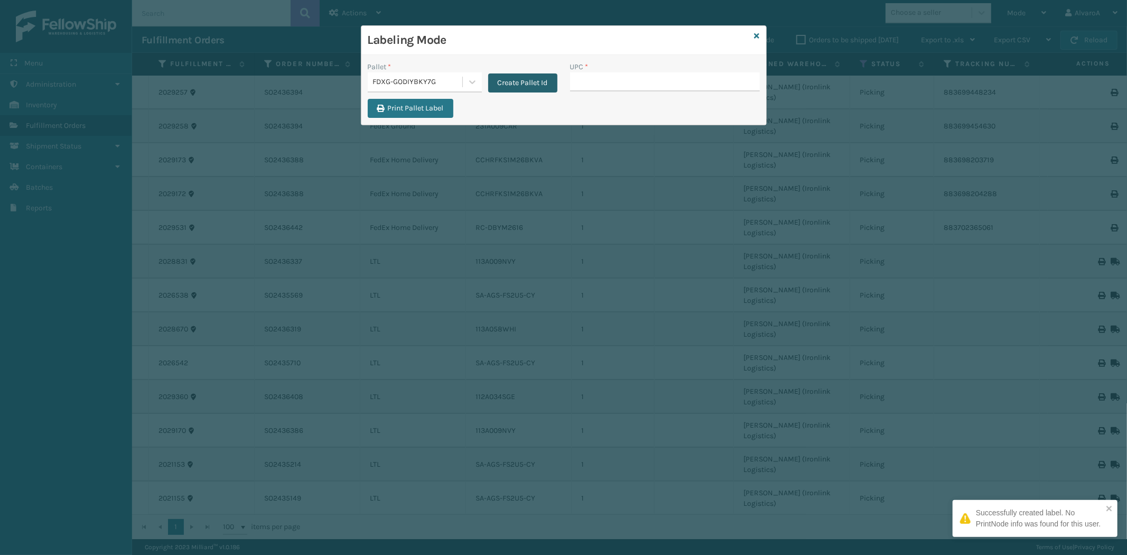
click at [514, 75] on button "Create Pallet Id" at bounding box center [522, 82] width 69 height 19
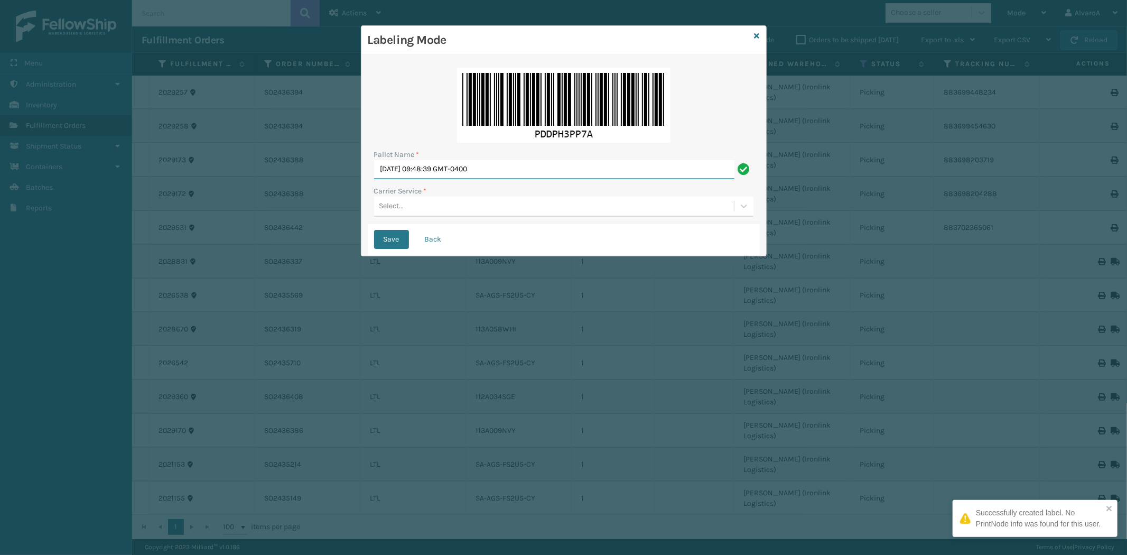
drag, startPoint x: 522, startPoint y: 165, endPoint x: 292, endPoint y: 193, distance: 231.5
click at [310, 203] on div "Labeling Mode Pallet Name * [DATE] 09:48:39 GMT-0400 Carrier Service * Select..…" at bounding box center [563, 277] width 1127 height 555
type input "LPN 501384#1"
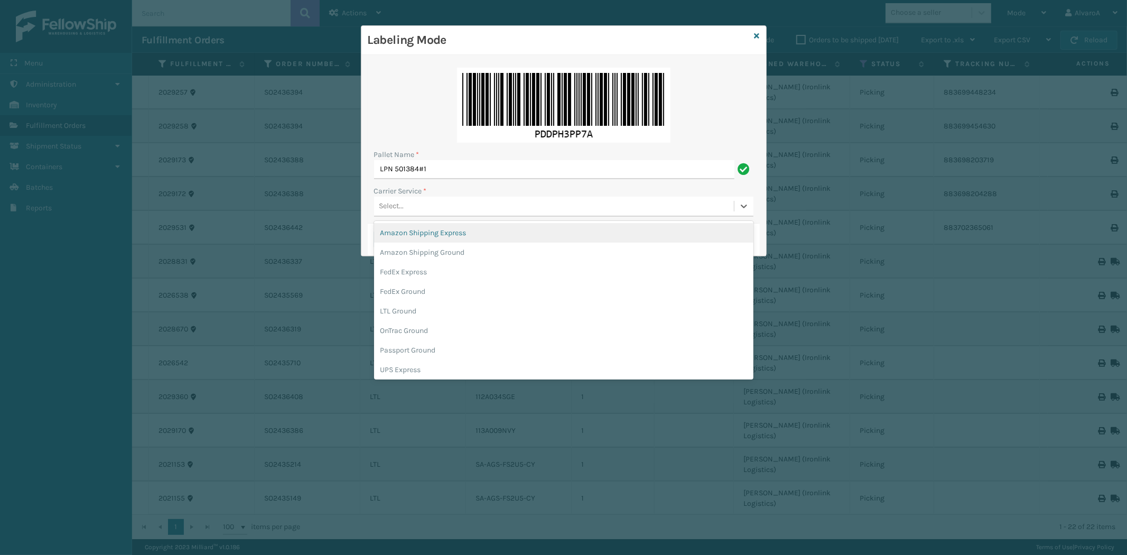
click at [415, 201] on div "Select..." at bounding box center [554, 206] width 360 height 17
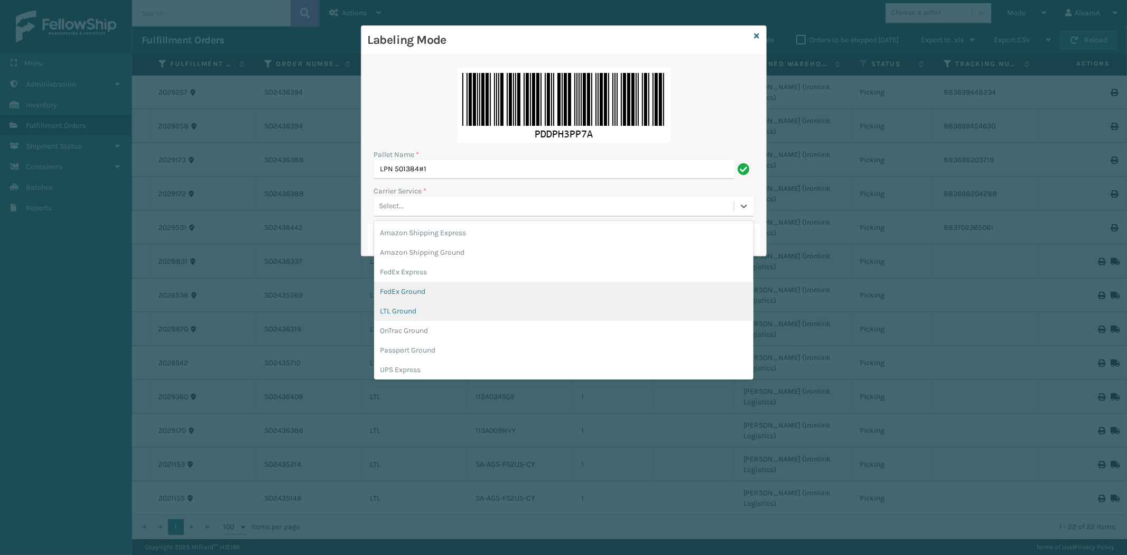
drag, startPoint x: 404, startPoint y: 302, endPoint x: 410, endPoint y: 294, distance: 10.3
click at [406, 299] on div "Amazon Shipping Express Amazon Shipping Ground FedEx Express FedEx Ground LTL G…" at bounding box center [563, 300] width 379 height 159
click at [411, 289] on div "FedEx Ground" at bounding box center [563, 292] width 379 height 20
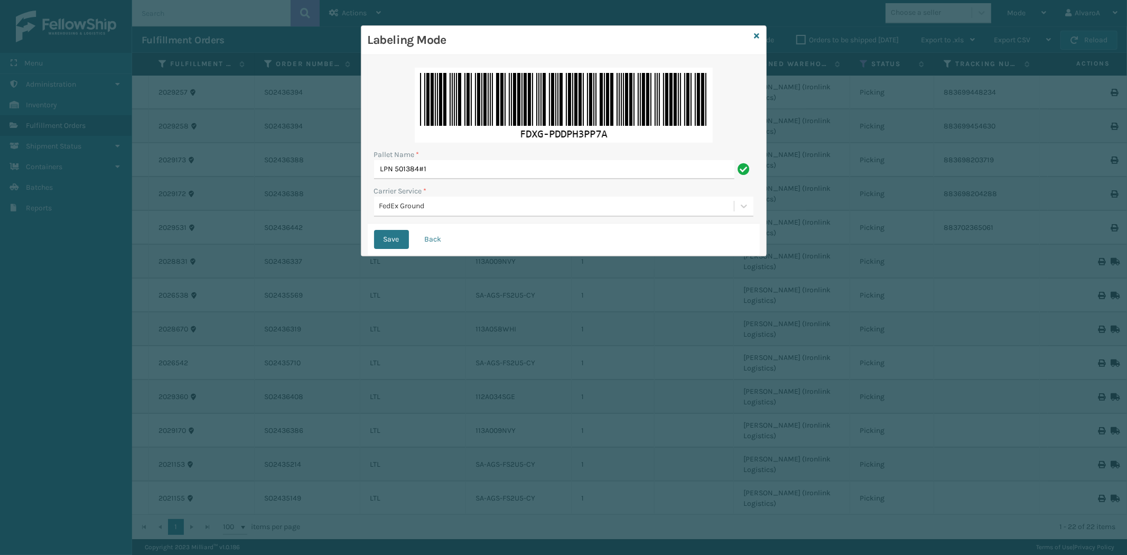
drag, startPoint x: 393, startPoint y: 240, endPoint x: 526, endPoint y: 135, distance: 170.0
click at [396, 239] on button "Save" at bounding box center [391, 239] width 35 height 19
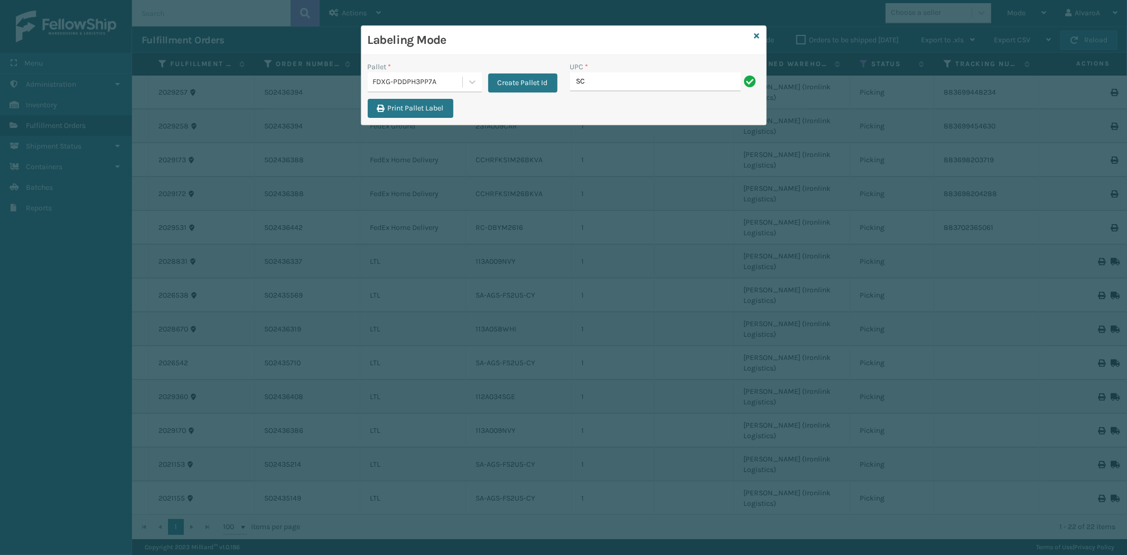
type input "SC-CRYS3LU2012"
click at [755, 34] on icon at bounding box center [757, 35] width 5 height 7
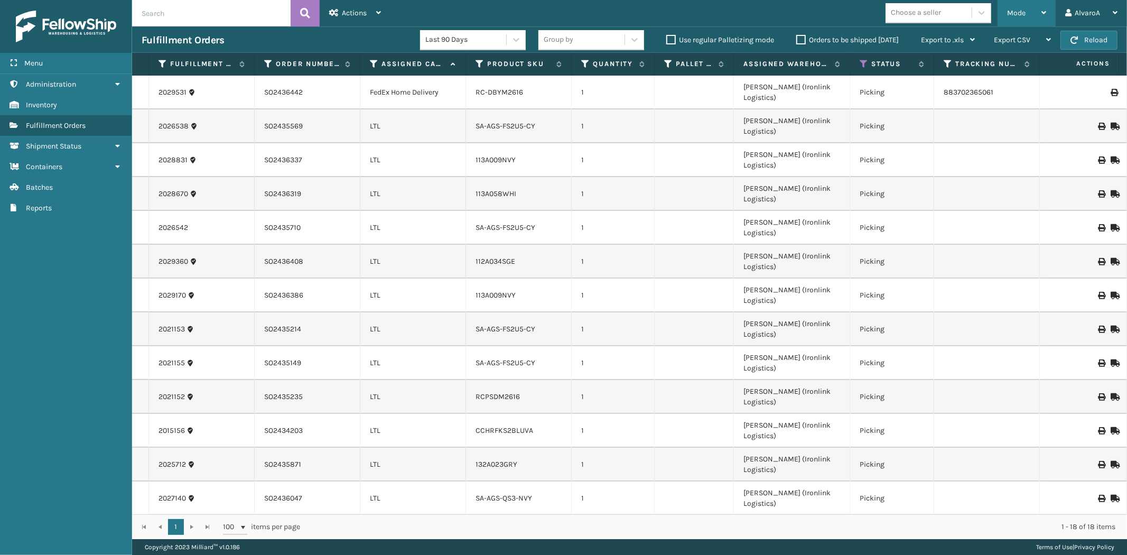
click at [1033, 24] on div "Mode" at bounding box center [1026, 13] width 39 height 26
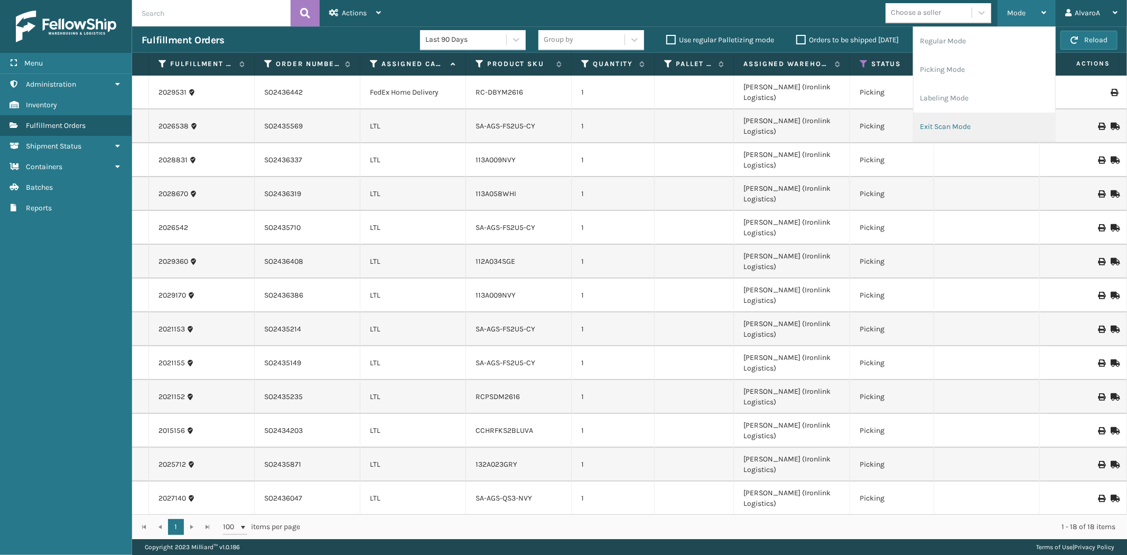
click at [974, 119] on li "Exit Scan Mode" at bounding box center [985, 127] width 142 height 29
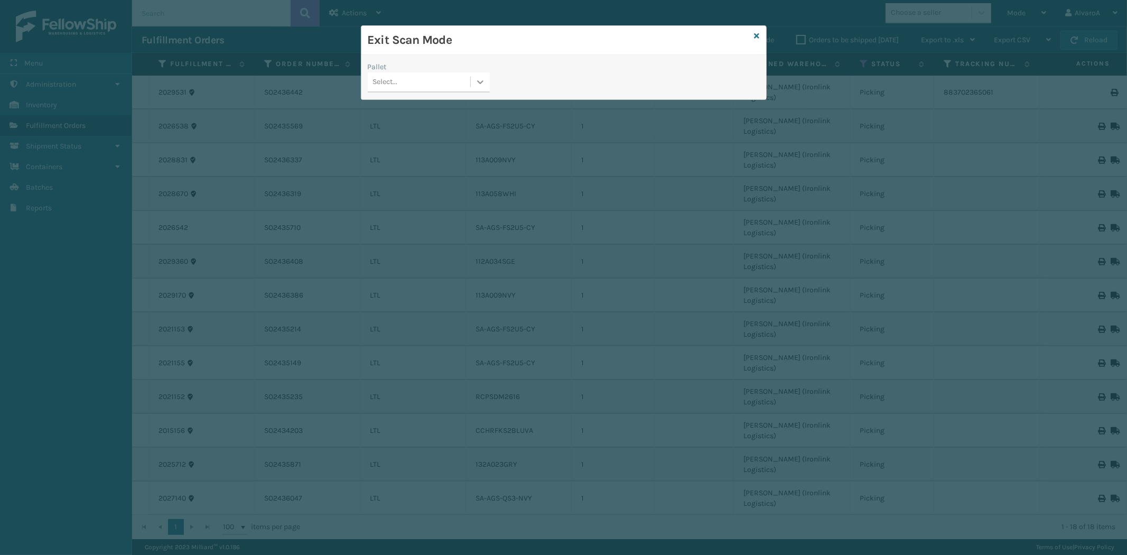
click at [483, 79] on div at bounding box center [480, 81] width 19 height 19
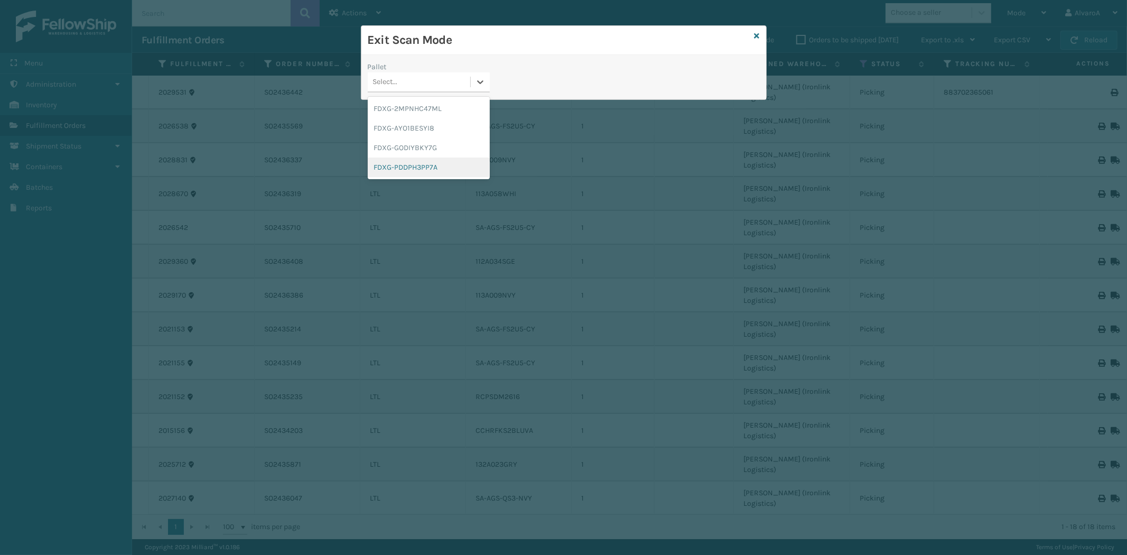
click at [395, 166] on div "FDXG-PDDPH3PP7A" at bounding box center [429, 167] width 122 height 20
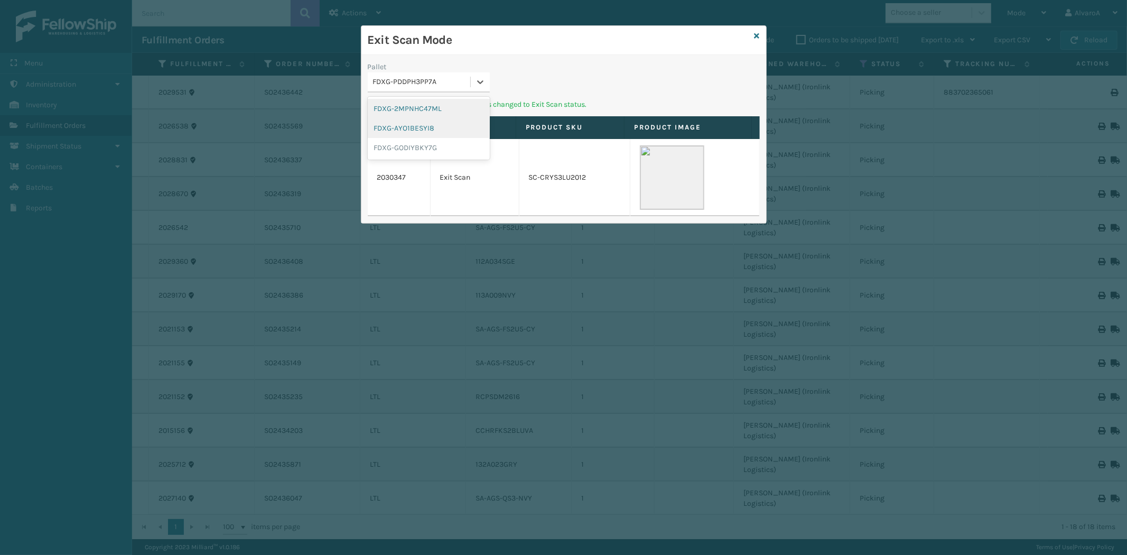
drag, startPoint x: 476, startPoint y: 76, endPoint x: 437, endPoint y: 123, distance: 61.2
click at [476, 76] on div at bounding box center [480, 81] width 19 height 19
click at [421, 142] on div "FDXG-GODIYBKY7G" at bounding box center [429, 148] width 122 height 20
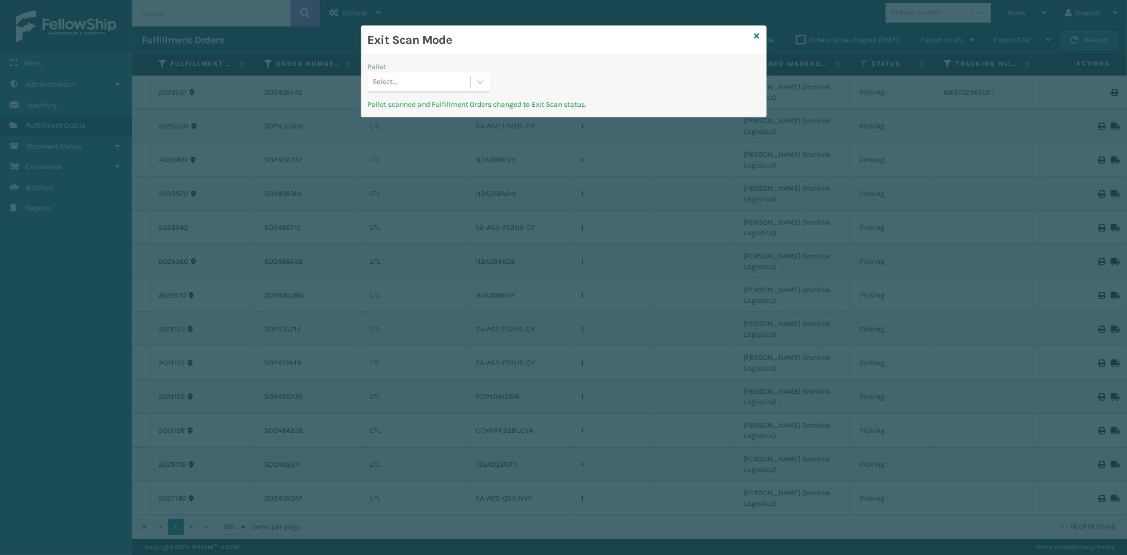
click at [487, 70] on div "Pallet" at bounding box center [429, 66] width 122 height 11
click at [476, 80] on icon at bounding box center [480, 82] width 11 height 11
click at [758, 34] on icon at bounding box center [757, 35] width 5 height 7
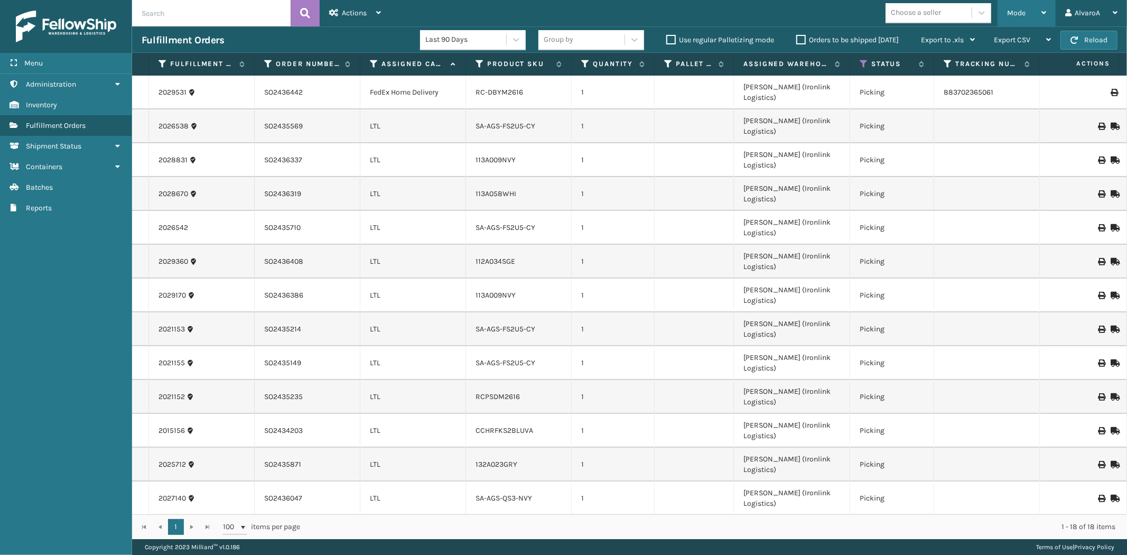
click at [1003, 7] on div "Mode Regular Mode Picking Mode Labeling Mode Exit Scan Mode" at bounding box center [1027, 13] width 58 height 26
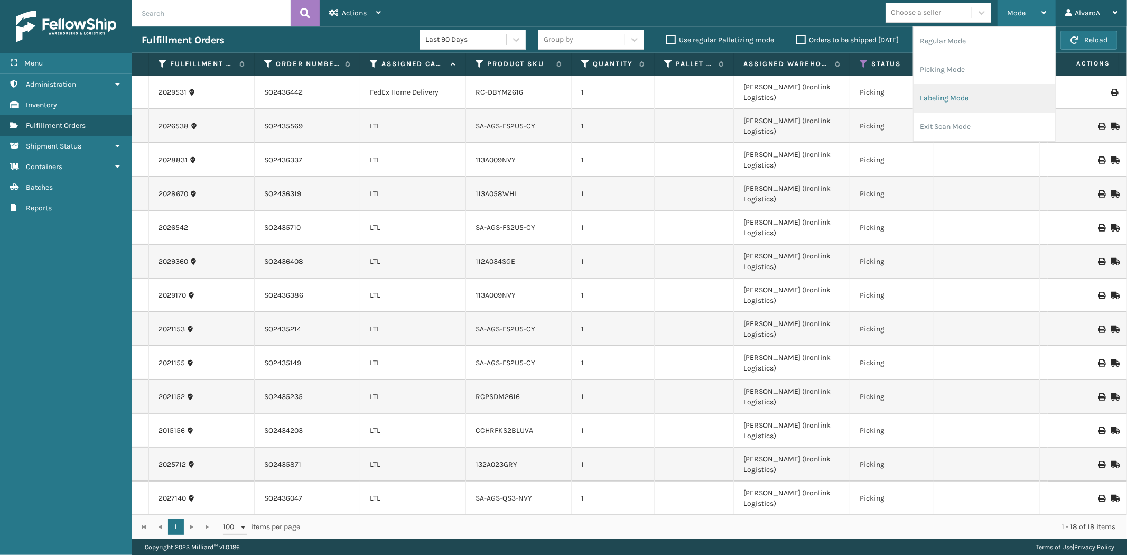
click at [941, 91] on li "Labeling Mode" at bounding box center [985, 98] width 142 height 29
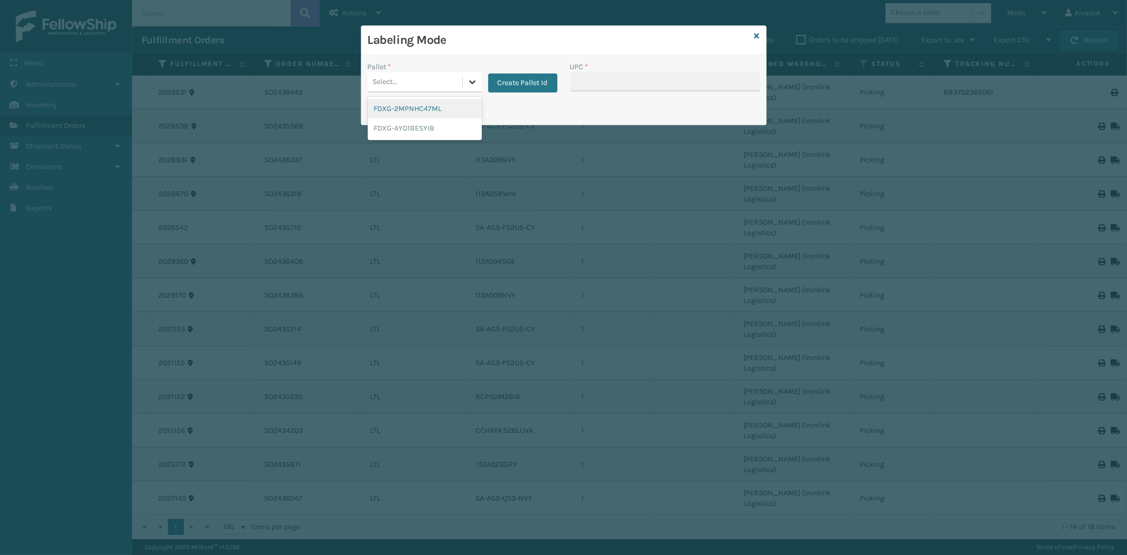
click at [463, 76] on div at bounding box center [472, 81] width 19 height 19
click at [500, 81] on button "Create Pallet Id" at bounding box center [522, 82] width 69 height 19
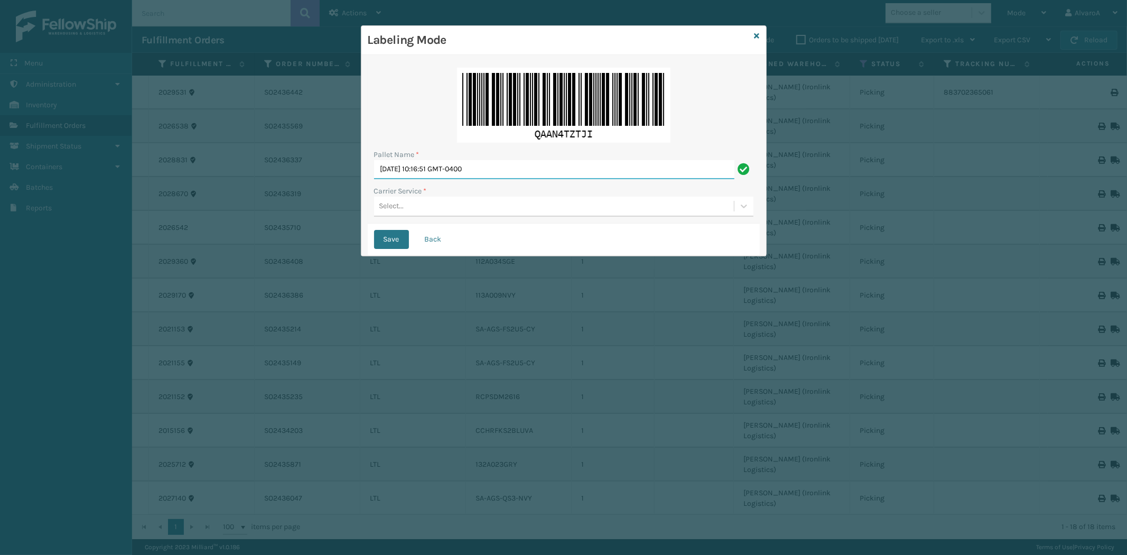
drag, startPoint x: 522, startPoint y: 164, endPoint x: 272, endPoint y: 216, distance: 255.2
click at [267, 229] on div "Labeling Mode Pallet Name * [DATE] 10:16:51 GMT-0400 Carrier Service * Select..…" at bounding box center [563, 277] width 1127 height 555
type input "LPN 501383 #1"
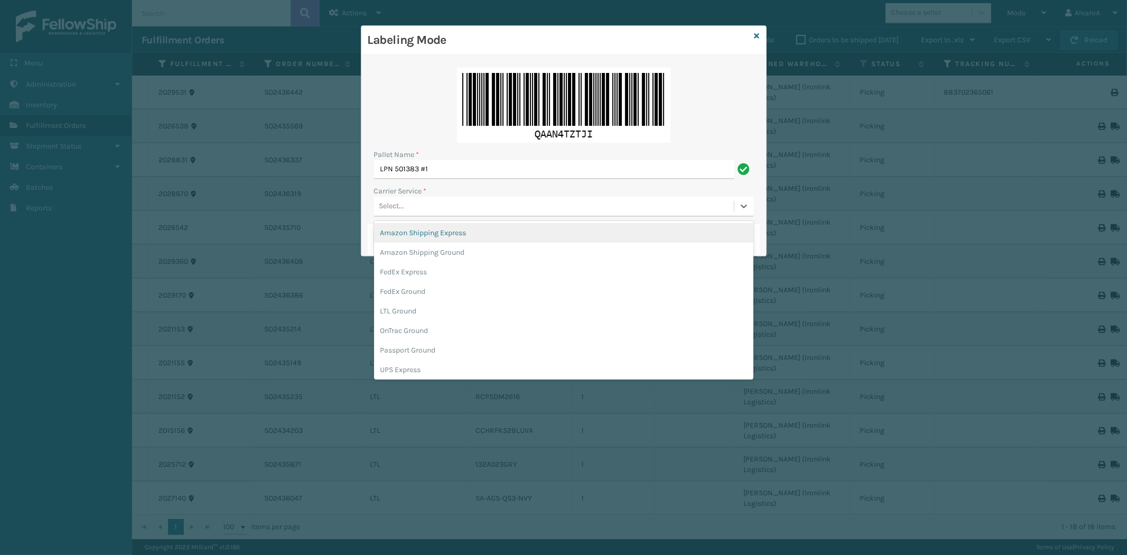
click at [393, 211] on div "Select..." at bounding box center [391, 206] width 25 height 11
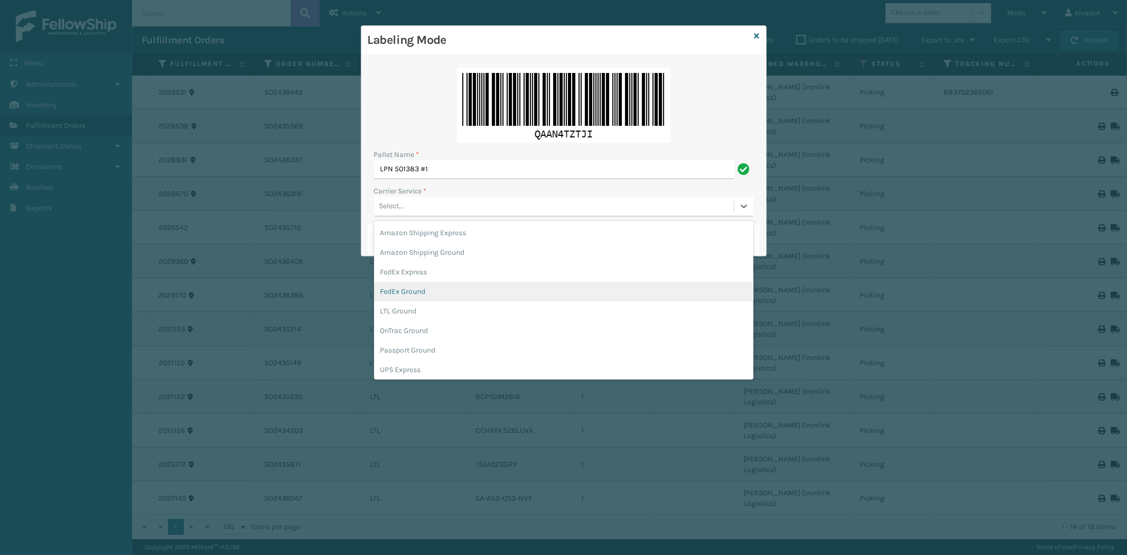
click at [408, 292] on div "FedEx Ground" at bounding box center [563, 292] width 379 height 20
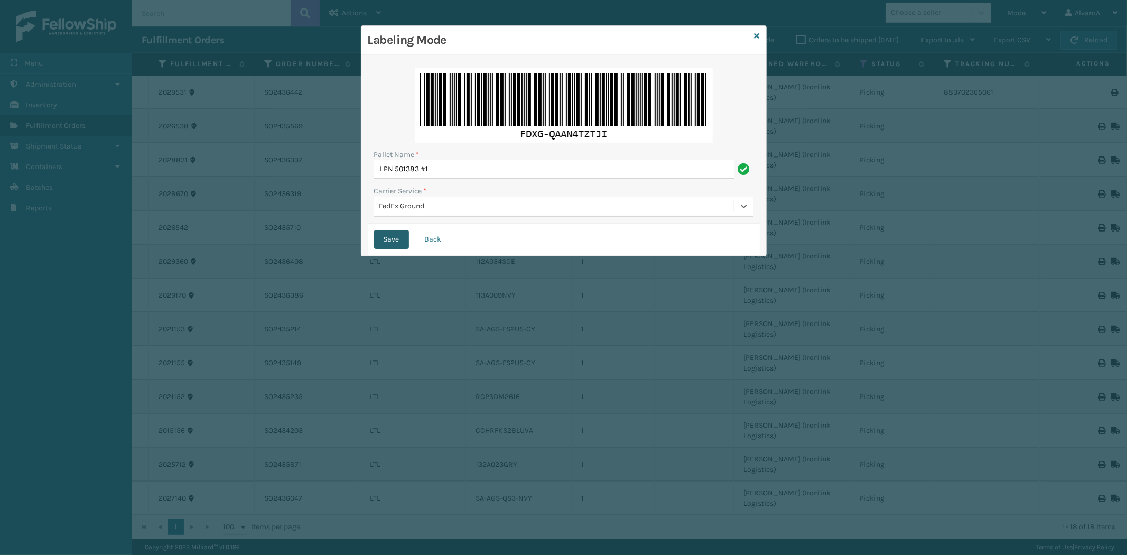
click at [397, 236] on button "Save" at bounding box center [391, 239] width 35 height 19
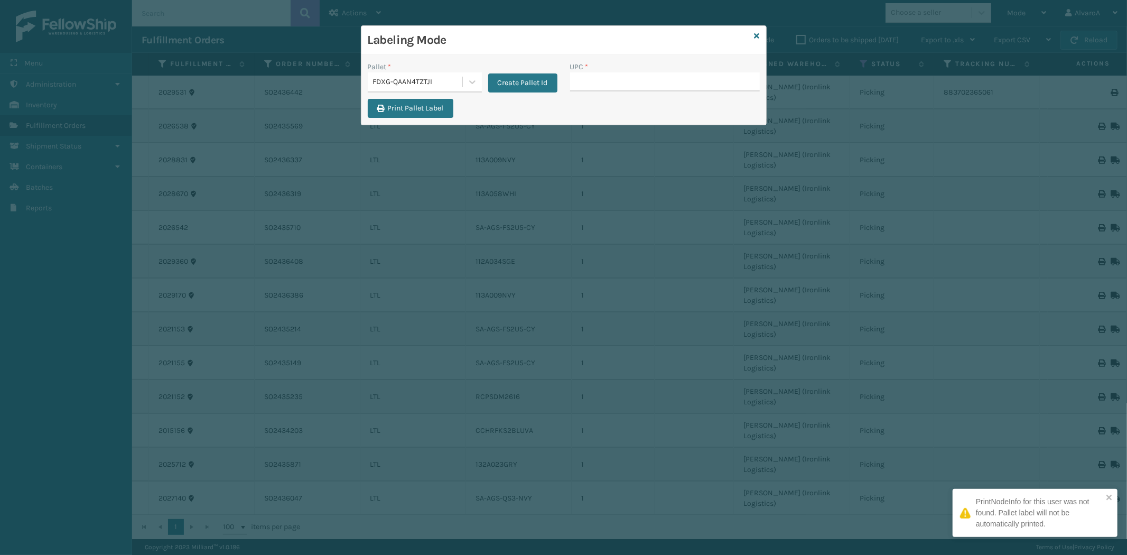
click at [609, 82] on input "UPC *" at bounding box center [665, 81] width 190 height 19
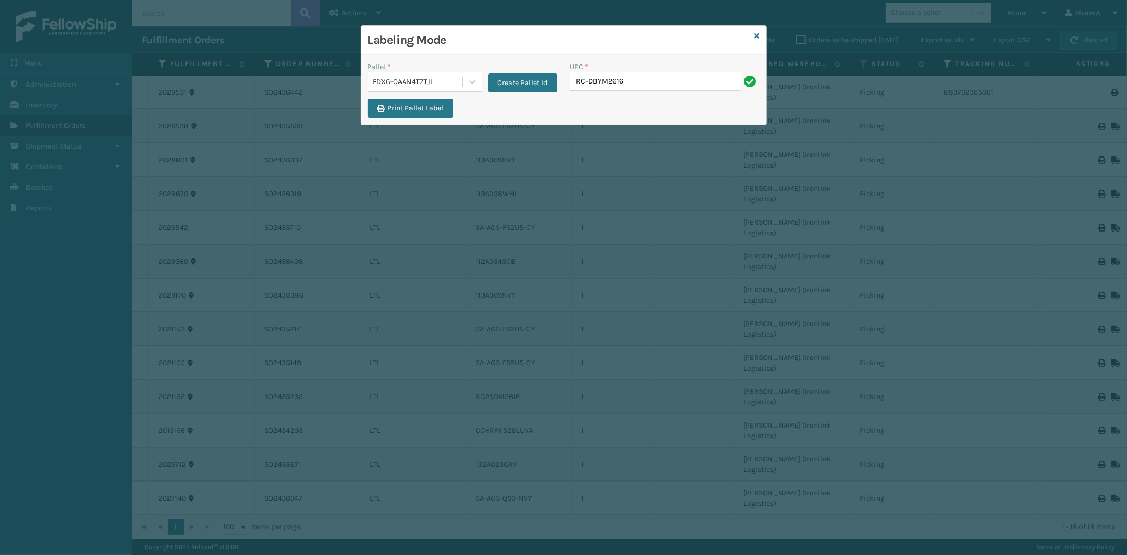
type input "RC-DBYM2616"
type input "RR-PRK1CM2045"
click at [753, 37] on div "Labeling Mode" at bounding box center [563, 40] width 405 height 29
drag, startPoint x: 761, startPoint y: 35, endPoint x: 751, endPoint y: 34, distance: 10.1
click at [754, 34] on div "Labeling Mode" at bounding box center [563, 40] width 405 height 29
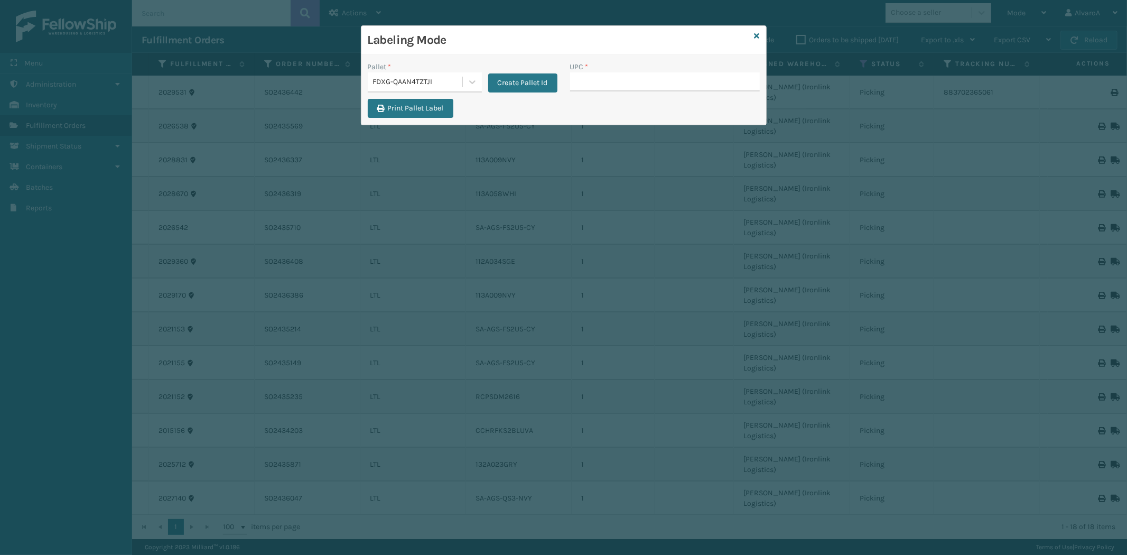
click at [749, 34] on h3 "Labeling Mode" at bounding box center [559, 40] width 383 height 16
click at [759, 30] on div "Labeling Mode" at bounding box center [563, 40] width 405 height 29
click at [756, 32] on icon at bounding box center [757, 35] width 5 height 7
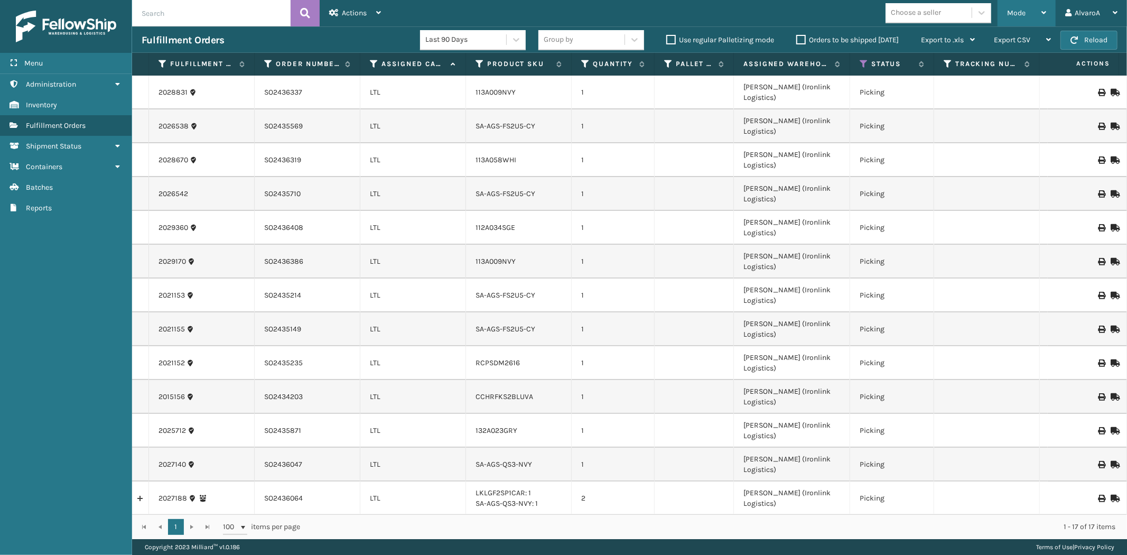
click at [1016, 13] on span "Mode" at bounding box center [1016, 12] width 18 height 9
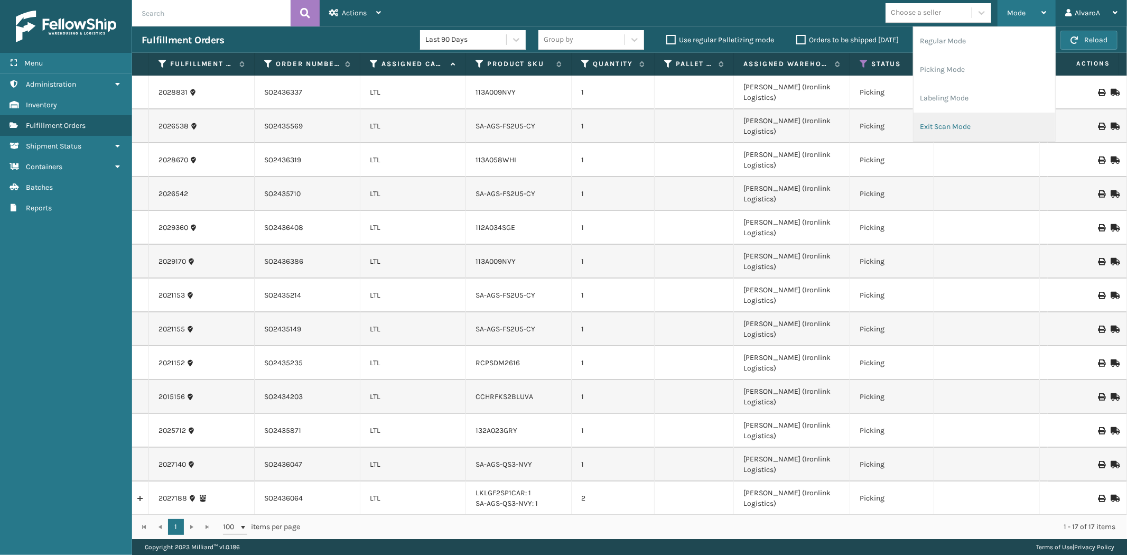
click at [962, 127] on li "Exit Scan Mode" at bounding box center [985, 127] width 142 height 29
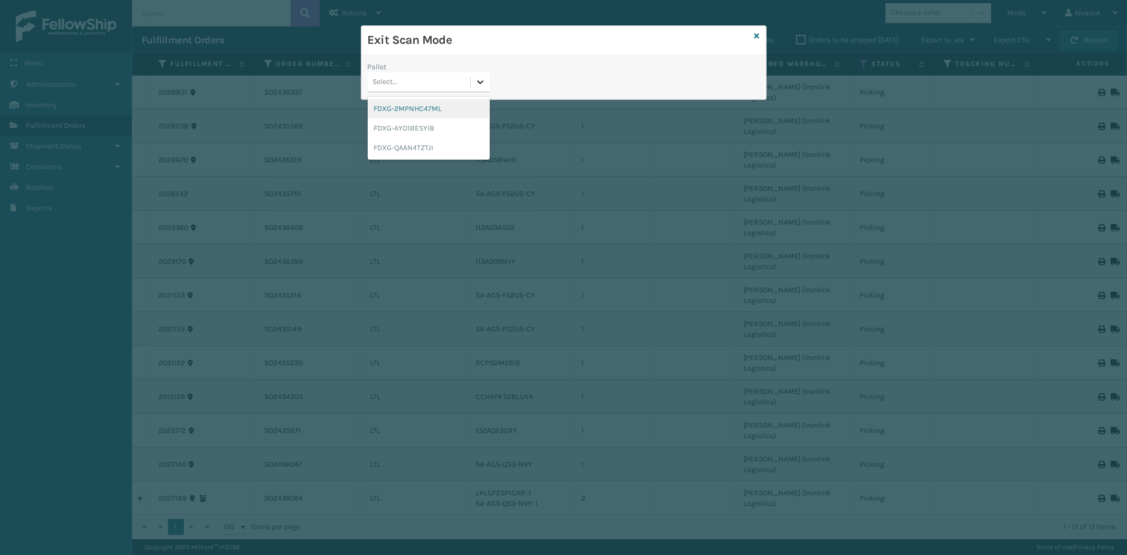
click at [475, 83] on icon at bounding box center [480, 82] width 11 height 11
click at [413, 148] on div "FDXG-QAAN4TZTJI" at bounding box center [429, 148] width 122 height 20
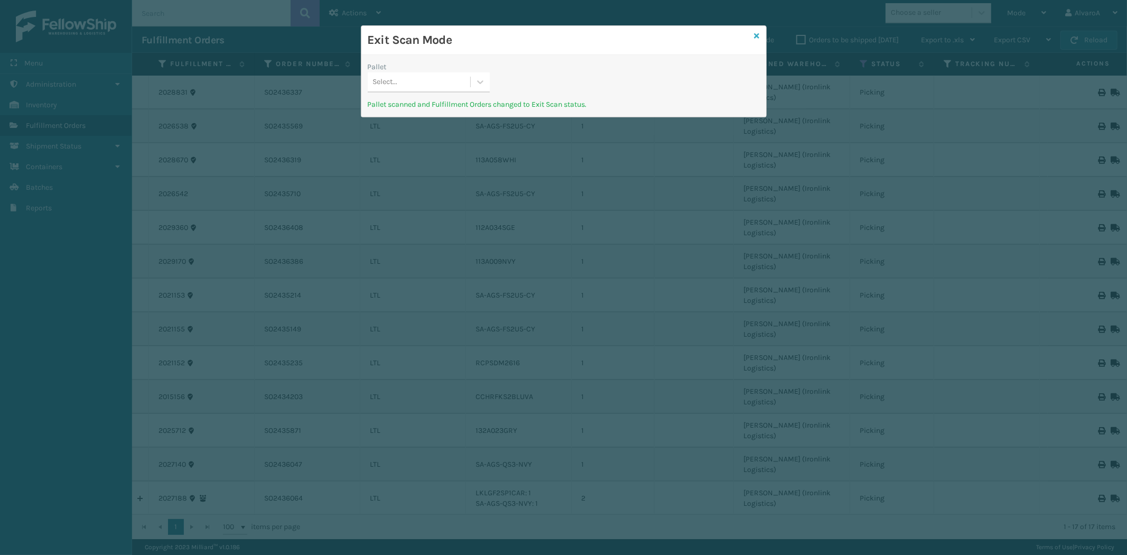
click at [756, 32] on icon at bounding box center [757, 35] width 5 height 7
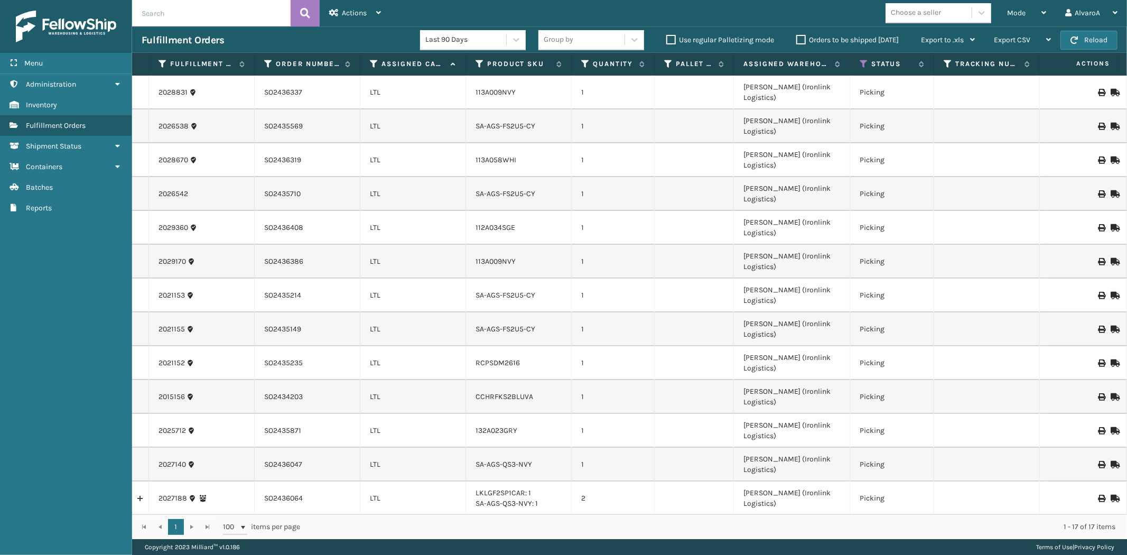
click at [1044, 7] on div "Mode" at bounding box center [1026, 13] width 39 height 26
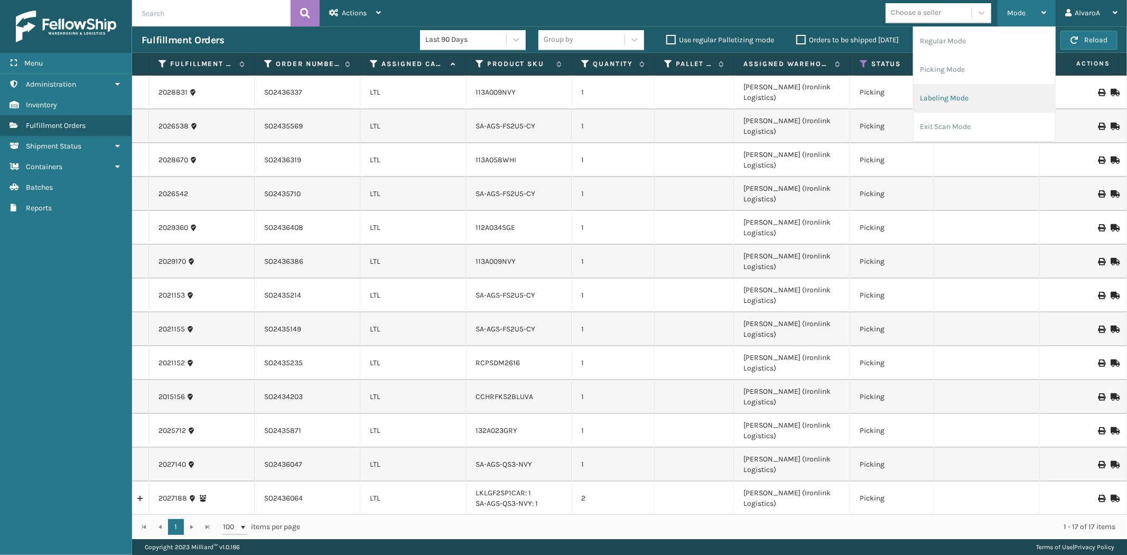
click at [959, 102] on li "Labeling Mode" at bounding box center [985, 98] width 142 height 29
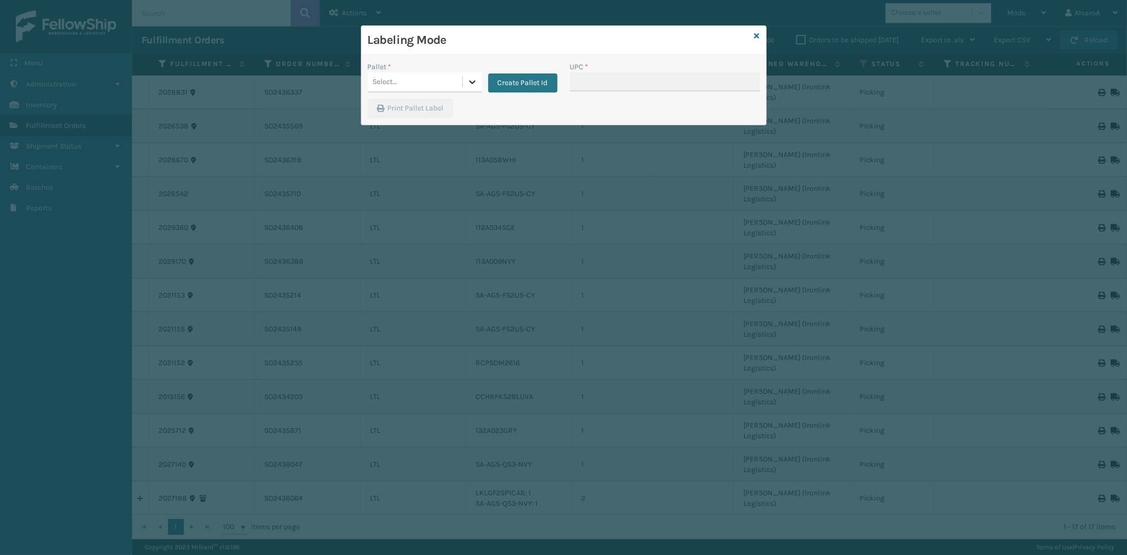
click at [463, 77] on div at bounding box center [472, 81] width 19 height 19
click at [516, 85] on button "Create Pallet Id" at bounding box center [522, 82] width 69 height 19
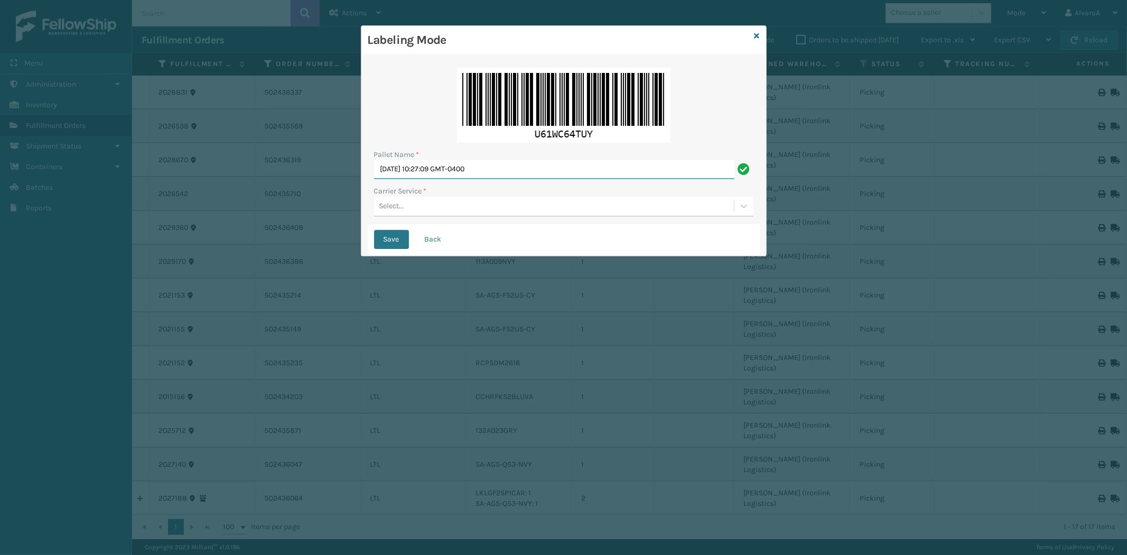
drag, startPoint x: 516, startPoint y: 166, endPoint x: 300, endPoint y: 198, distance: 219.0
click at [302, 197] on div "Labeling Mode Pallet Name * [DATE] 10:27:09 GMT-0400 Carrier Service * Select..…" at bounding box center [563, 277] width 1127 height 555
type input "LPN 501381#1"
click at [405, 203] on div "Select..." at bounding box center [554, 206] width 360 height 17
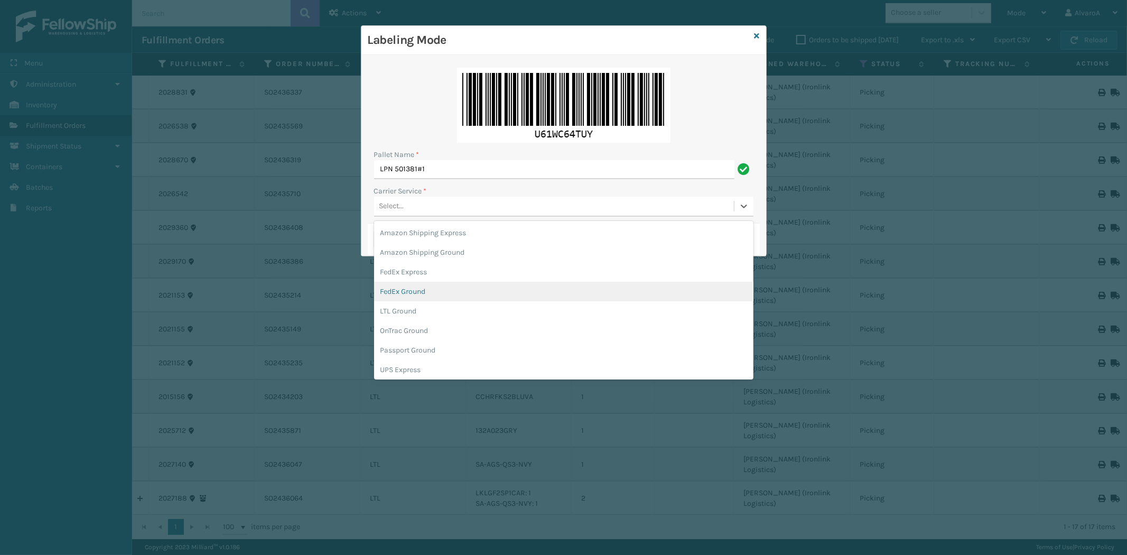
click at [419, 297] on div "FedEx Ground" at bounding box center [563, 292] width 379 height 20
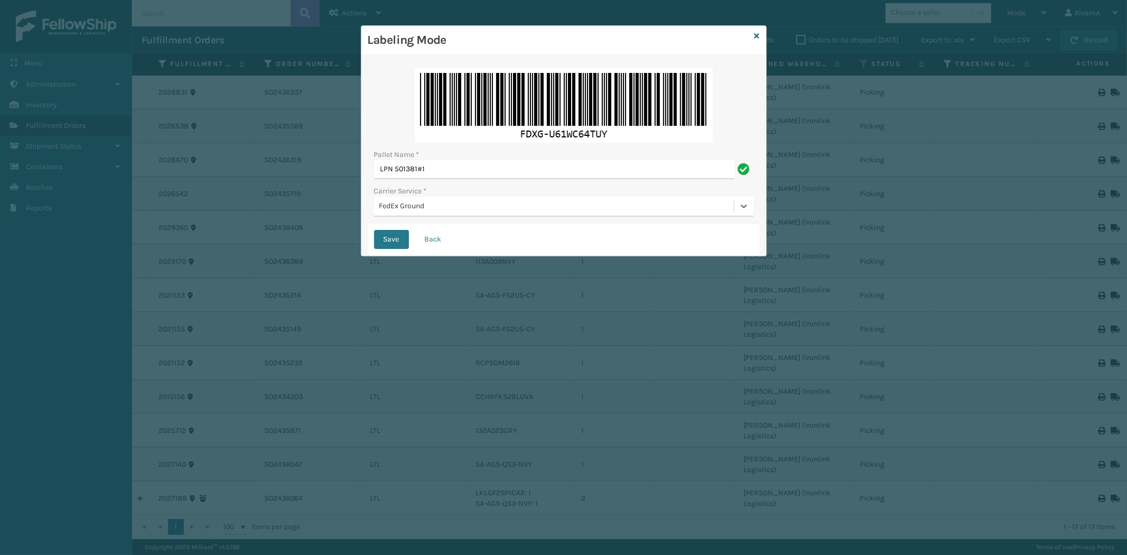
click at [379, 236] on button "Save" at bounding box center [391, 239] width 35 height 19
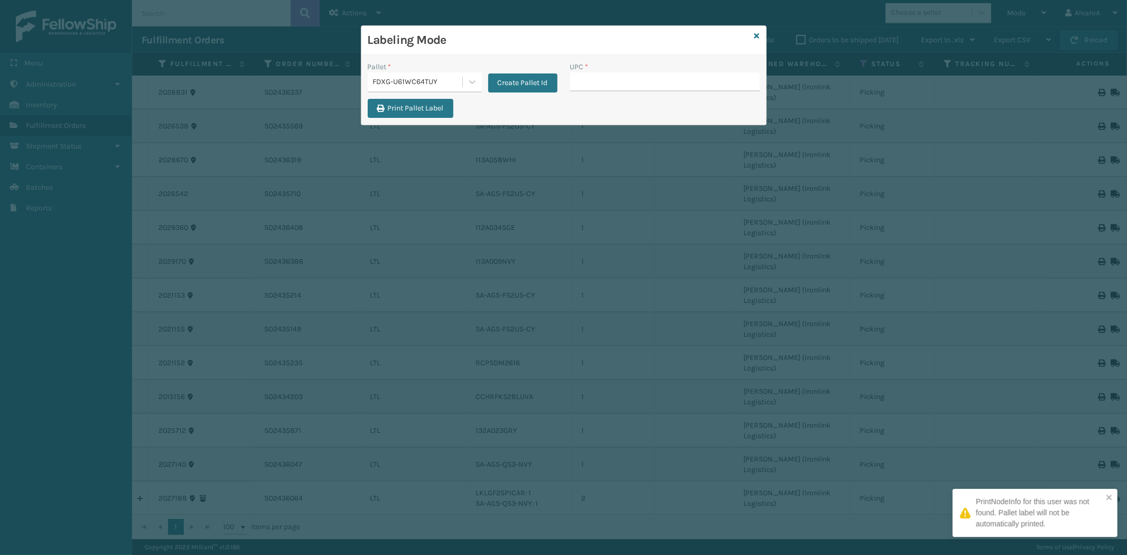
click at [587, 83] on input "UPC *" at bounding box center [665, 81] width 190 height 19
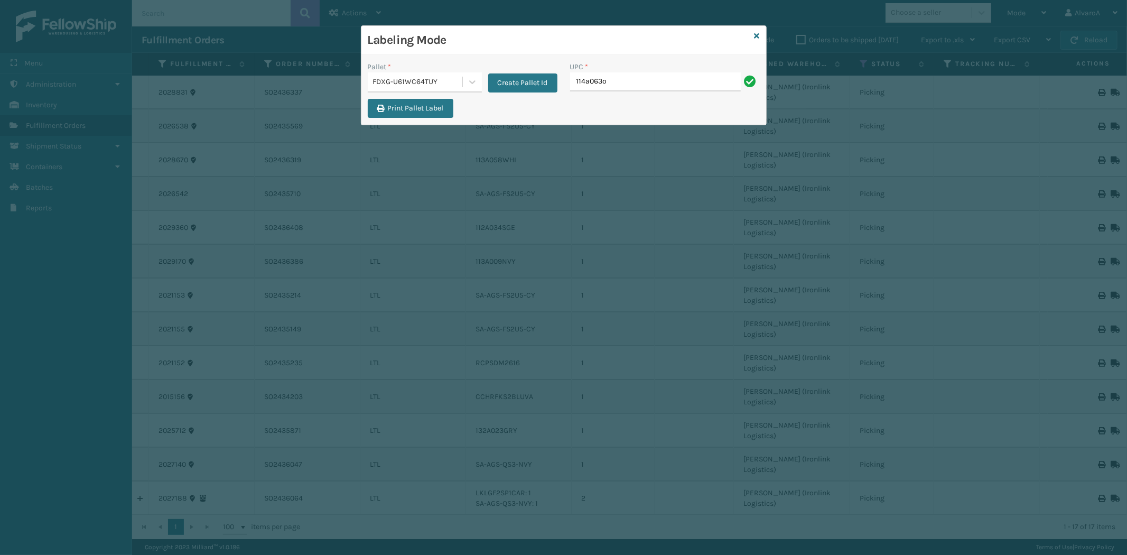
type input "114A063OAT"
type input "133A009BRN"
click at [758, 33] on icon at bounding box center [757, 35] width 5 height 7
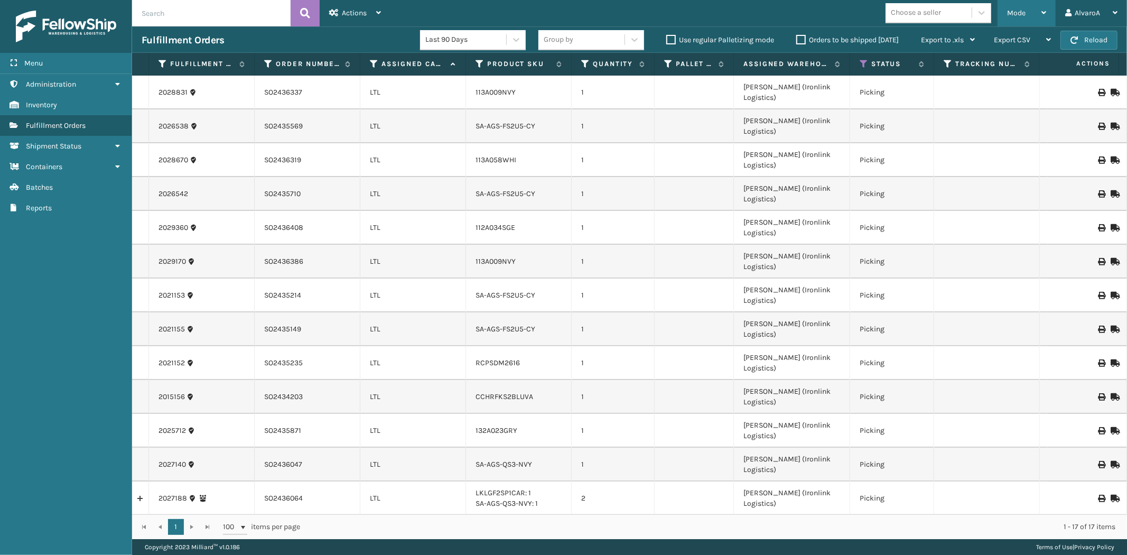
click at [1033, 10] on div "Mode" at bounding box center [1026, 13] width 39 height 26
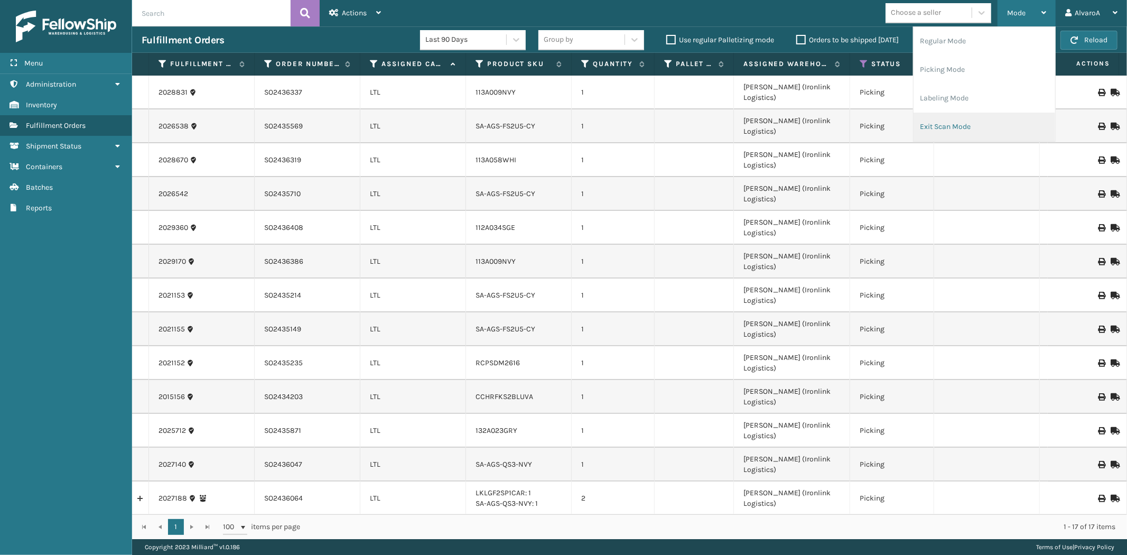
click at [948, 129] on li "Exit Scan Mode" at bounding box center [985, 127] width 142 height 29
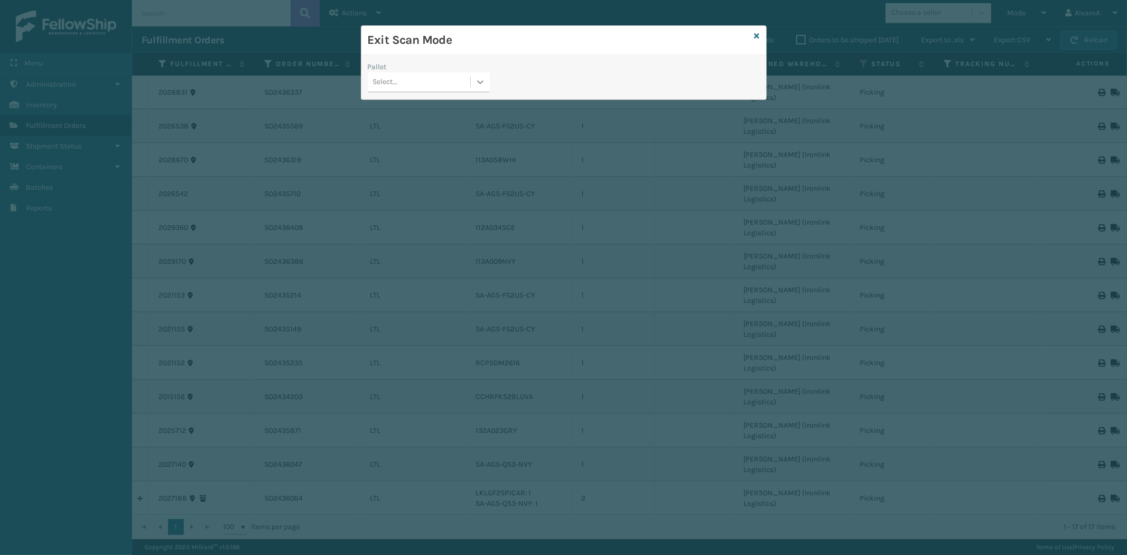
click at [472, 79] on div at bounding box center [480, 81] width 19 height 19
click at [395, 144] on div "FDXG-U61WC64TUY" at bounding box center [429, 148] width 122 height 20
